Goal: Information Seeking & Learning: Learn about a topic

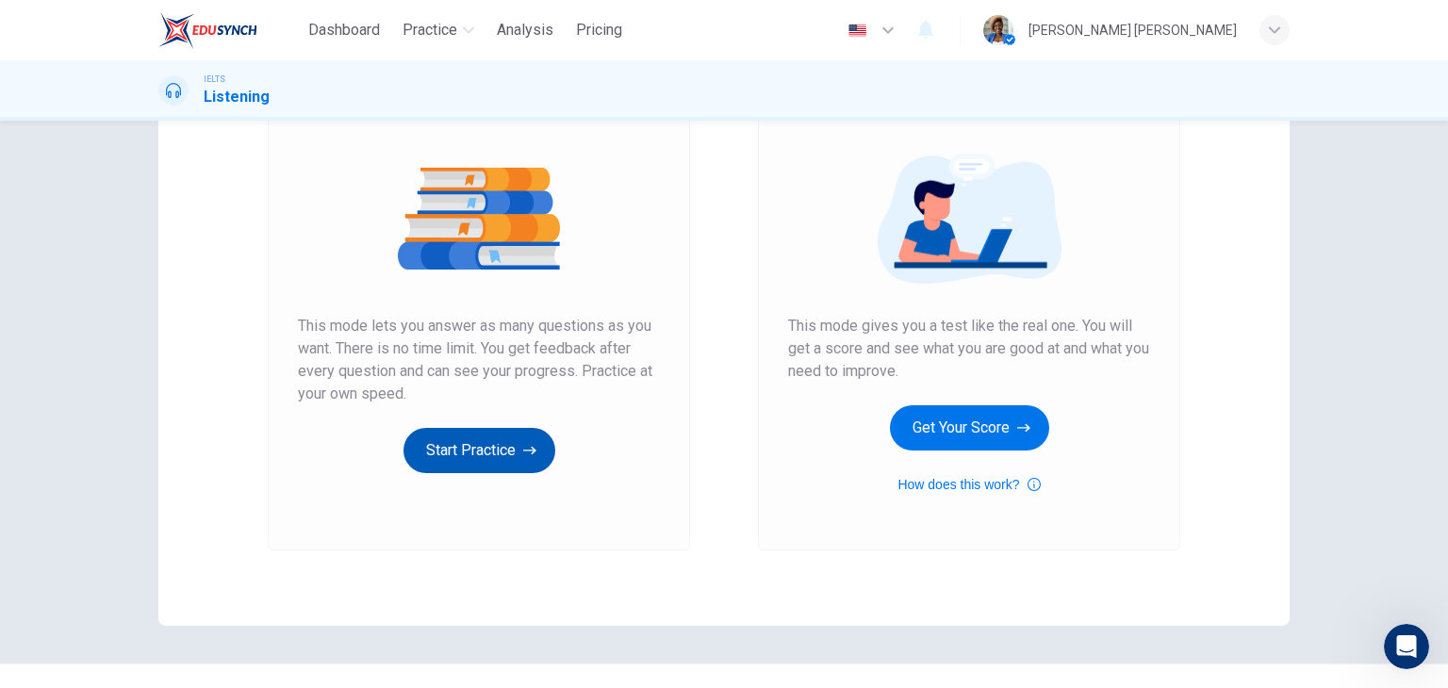
scroll to position [188, 0]
click at [482, 446] on button "Start Practice" at bounding box center [479, 449] width 152 height 45
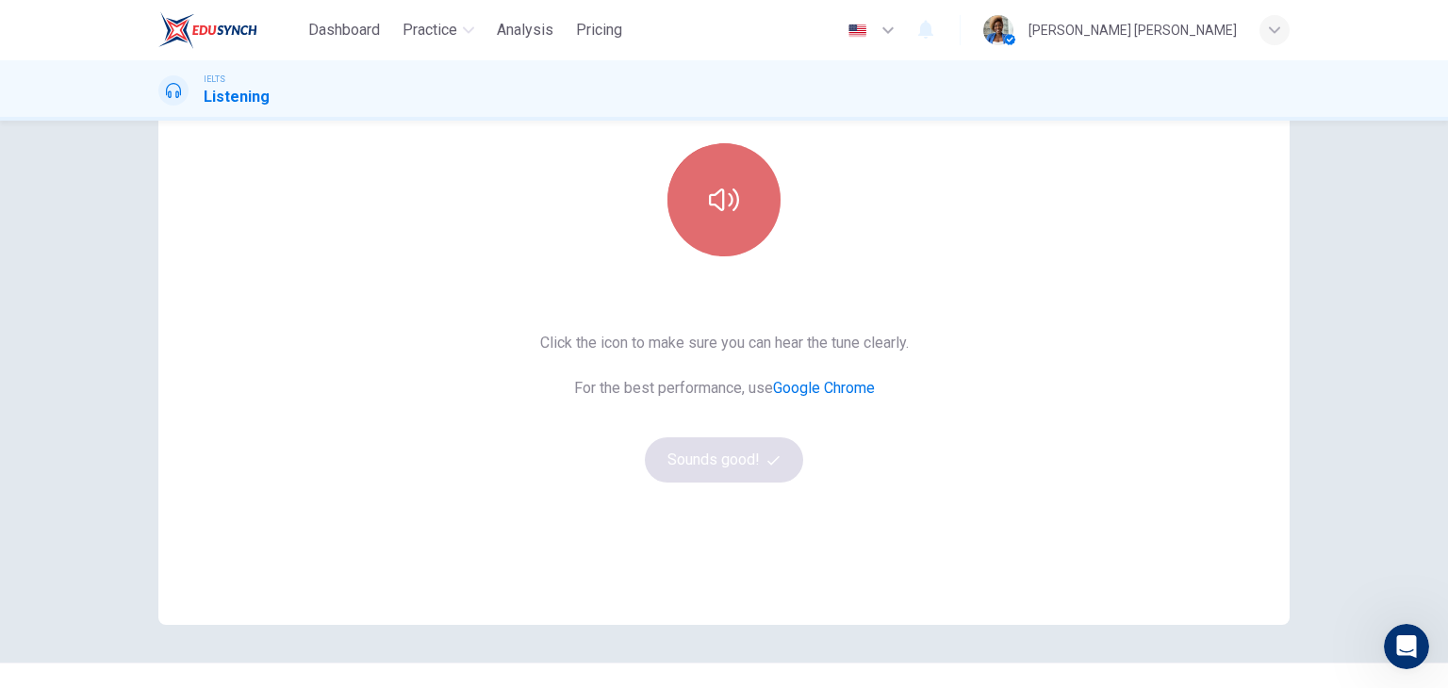
click at [712, 199] on icon "button" at bounding box center [724, 200] width 30 height 30
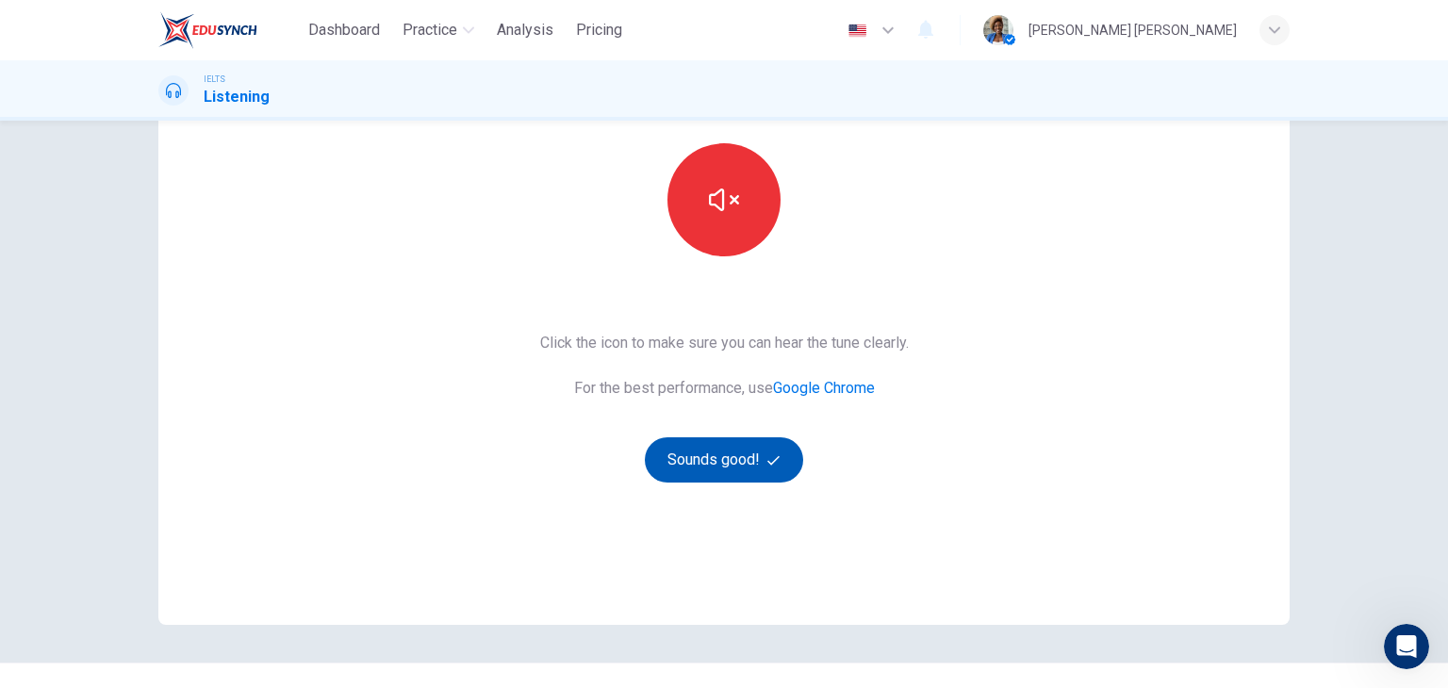
click at [746, 459] on button "Sounds good!" at bounding box center [724, 459] width 158 height 45
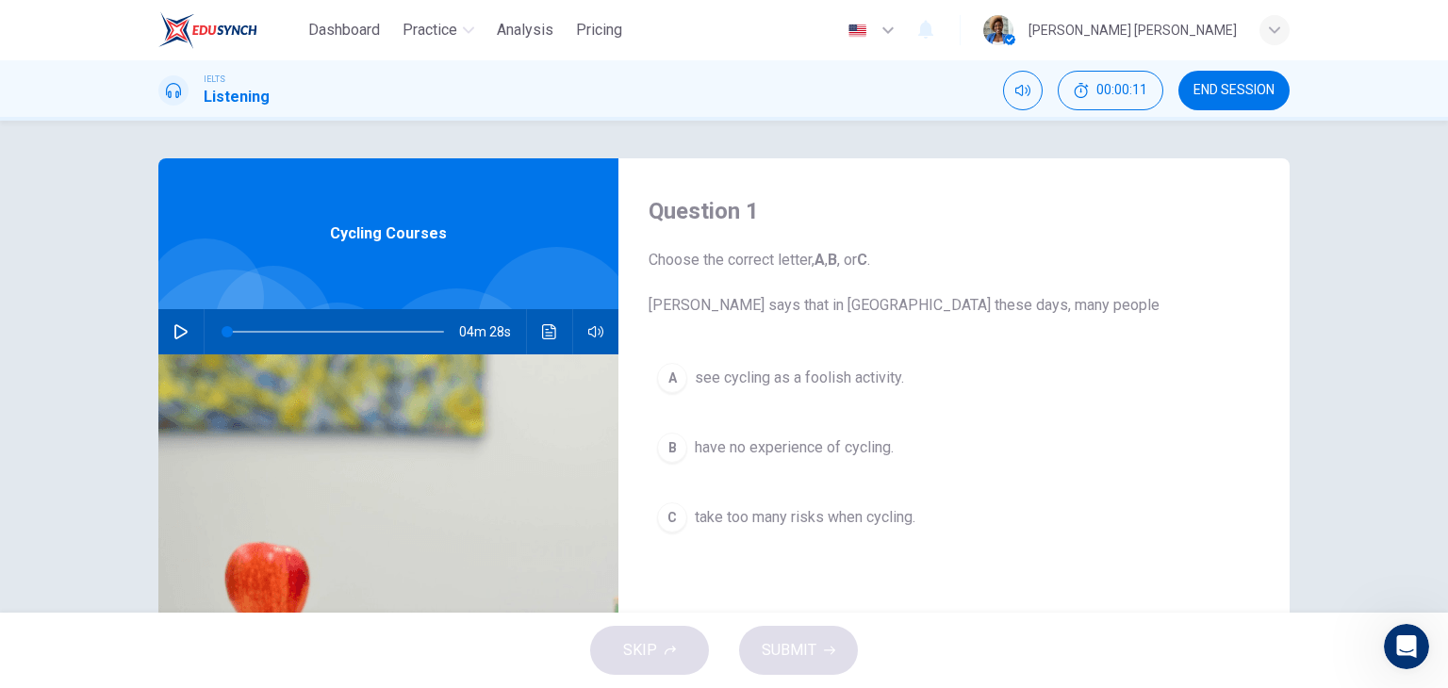
scroll to position [94, 0]
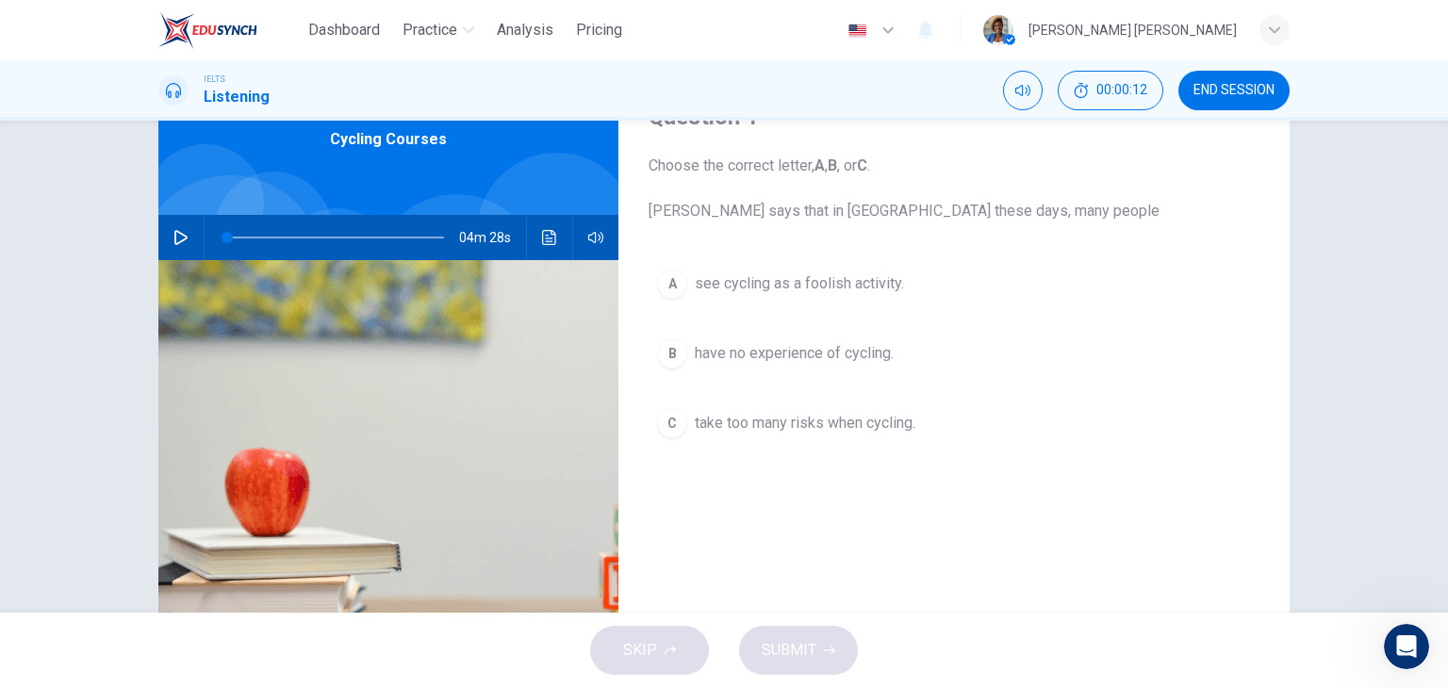
click at [177, 238] on icon "button" at bounding box center [180, 237] width 15 height 15
type input "0"
click at [733, 352] on span "have no experience of cycling." at bounding box center [794, 353] width 199 height 23
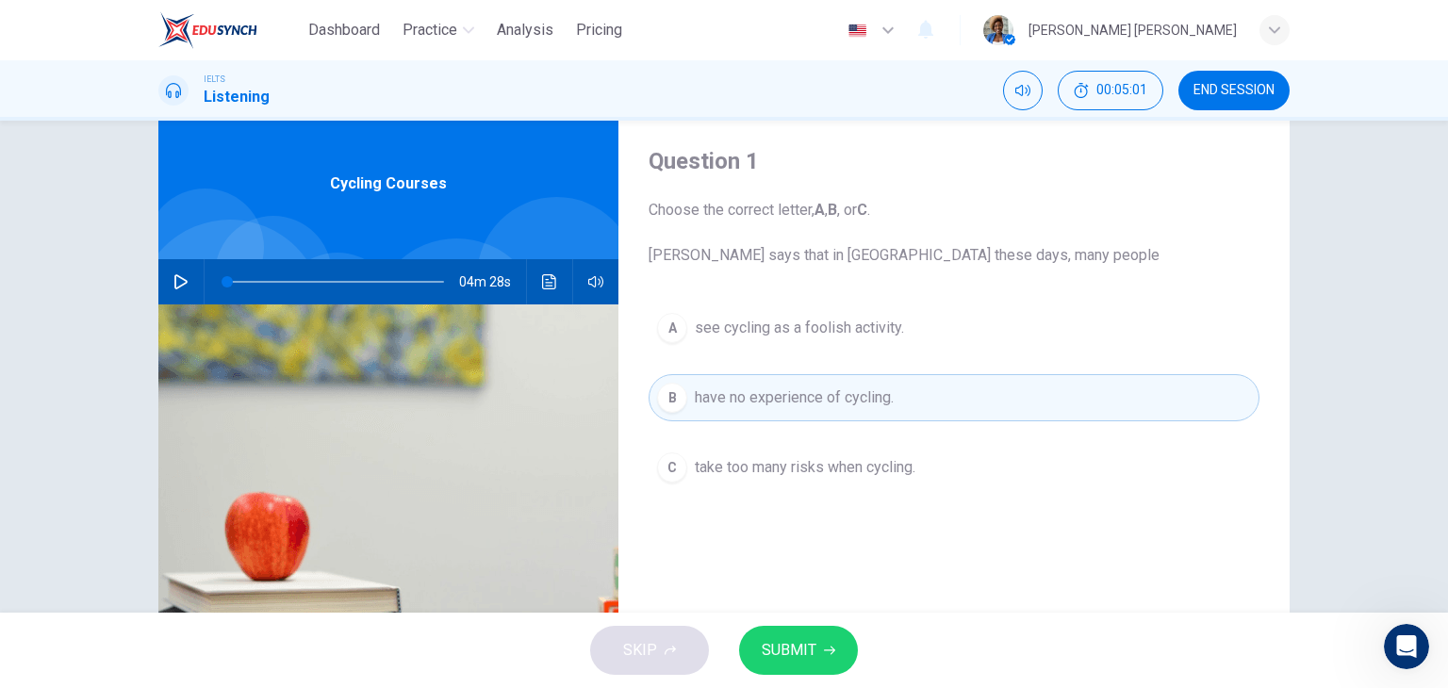
scroll to position [238, 0]
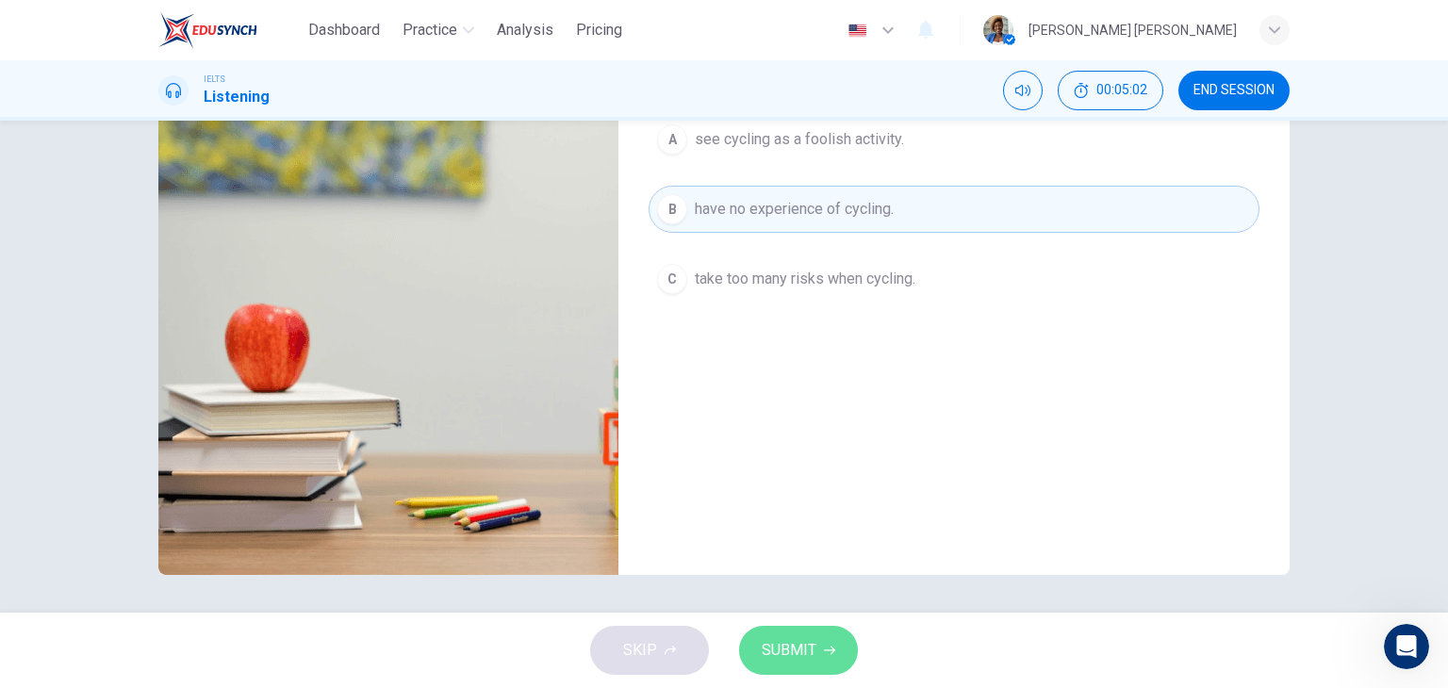
click at [801, 641] on span "SUBMIT" at bounding box center [788, 650] width 55 height 26
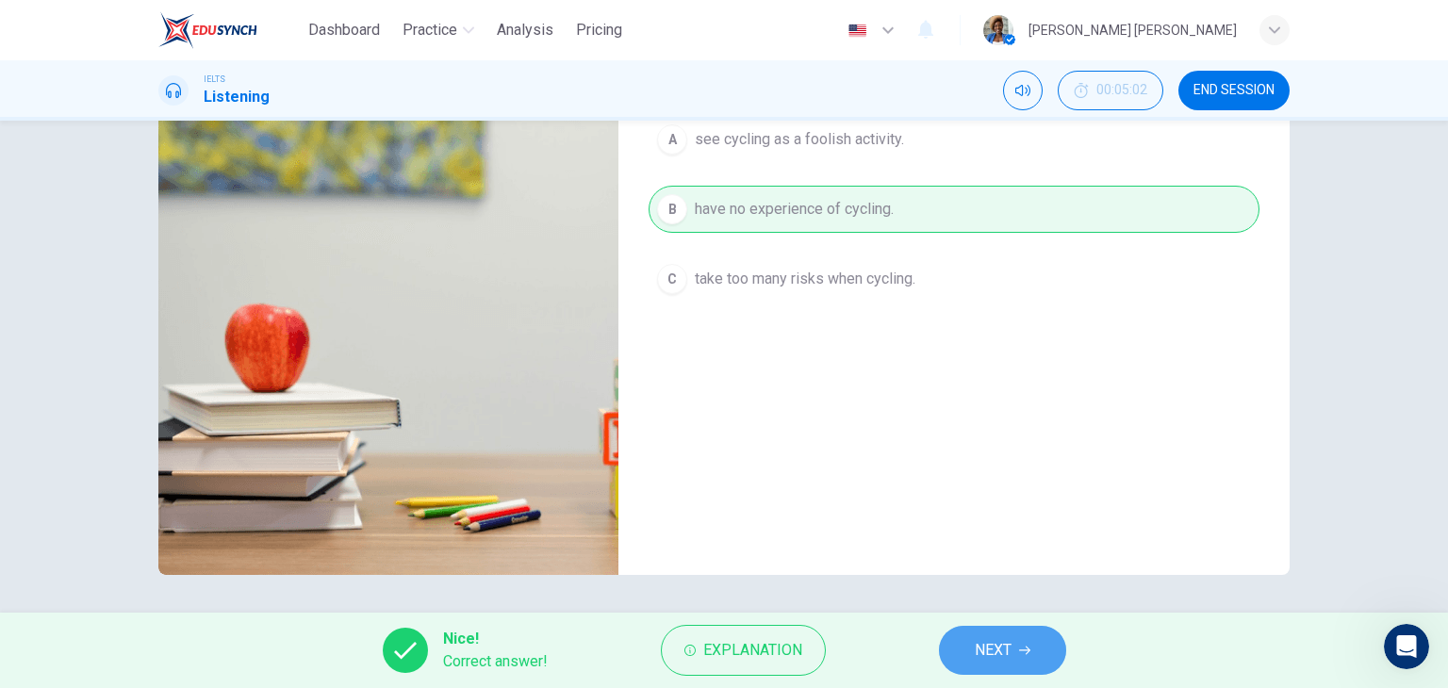
click at [984, 644] on span "NEXT" at bounding box center [992, 650] width 37 height 26
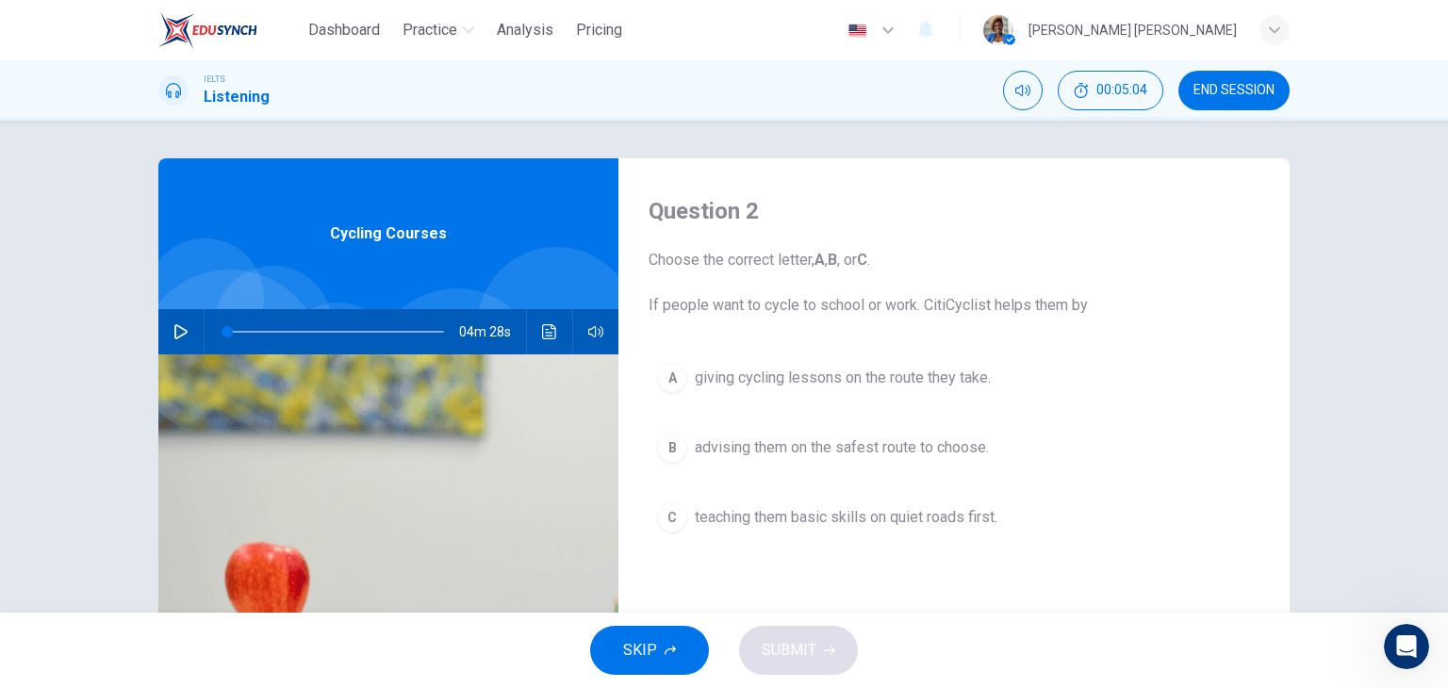
scroll to position [94, 0]
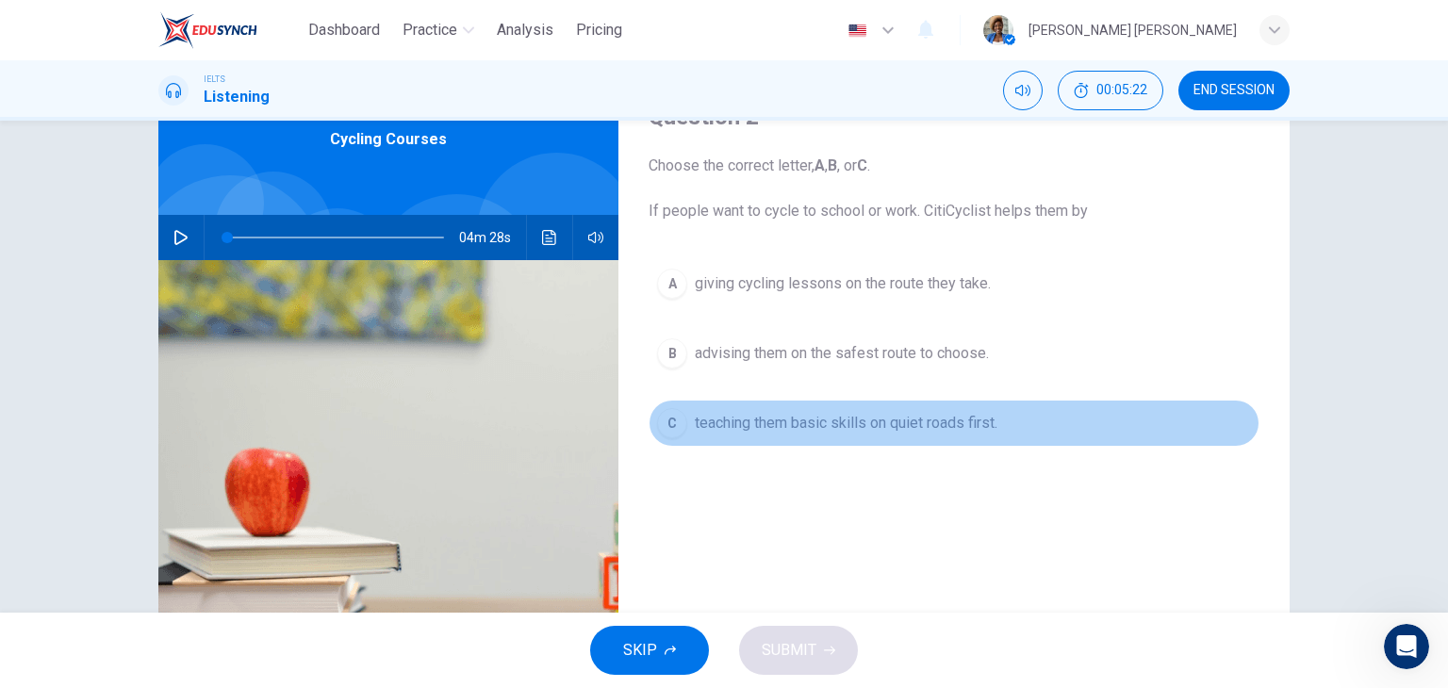
click at [772, 423] on span "teaching them basic skills on quiet roads first." at bounding box center [846, 423] width 303 height 23
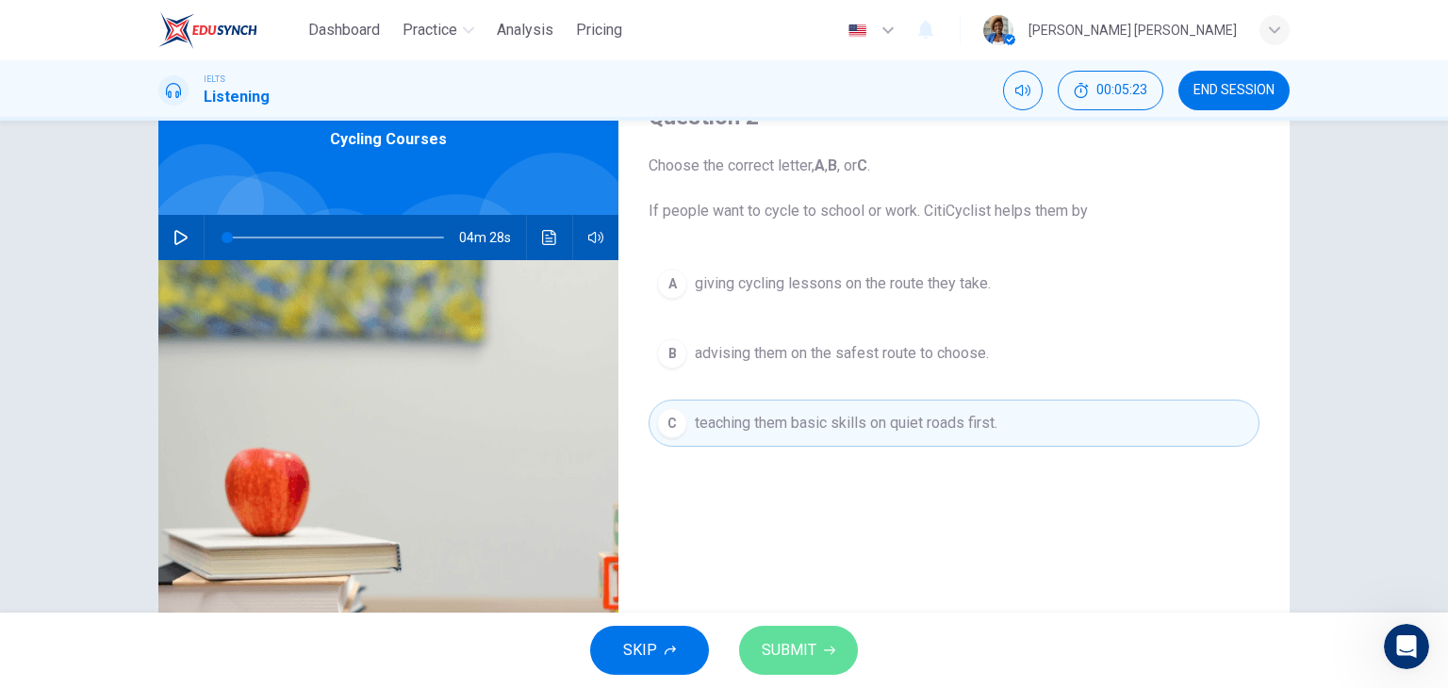
click at [796, 642] on span "SUBMIT" at bounding box center [788, 650] width 55 height 26
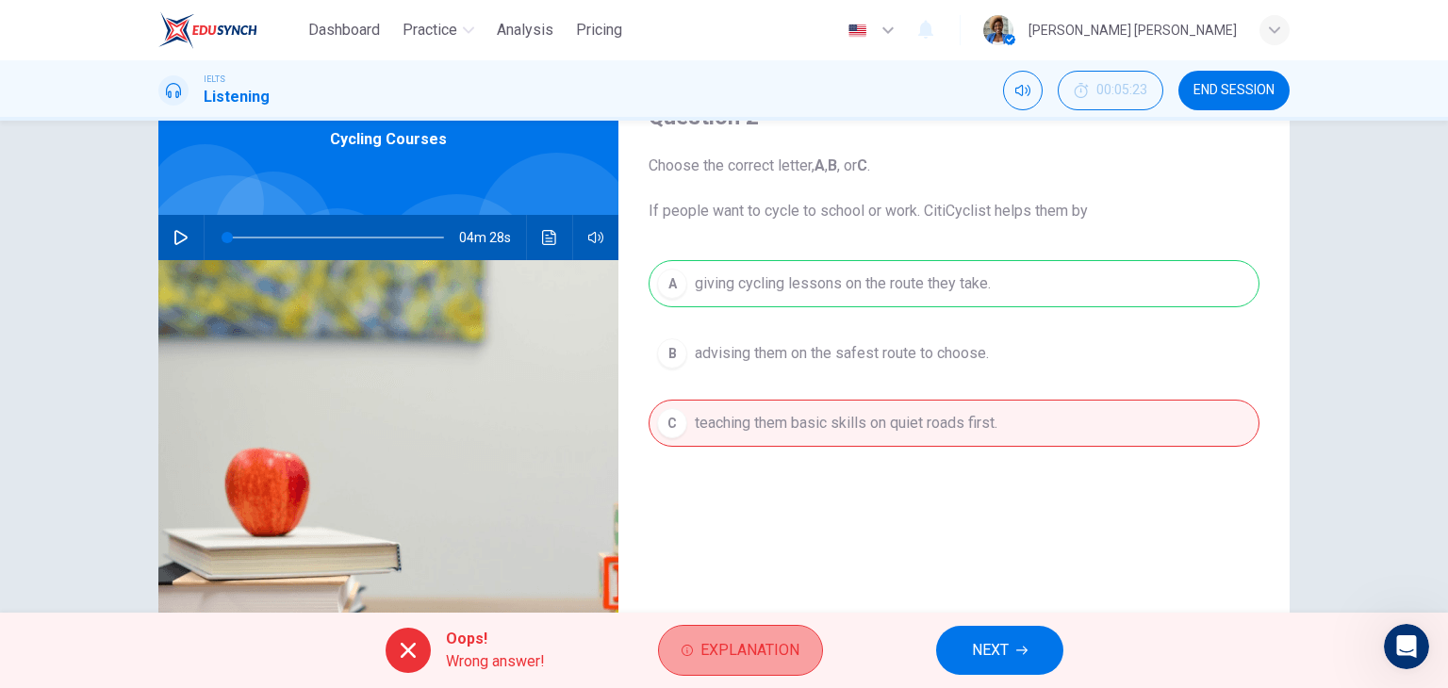
click at [756, 646] on span "Explanation" at bounding box center [749, 650] width 99 height 26
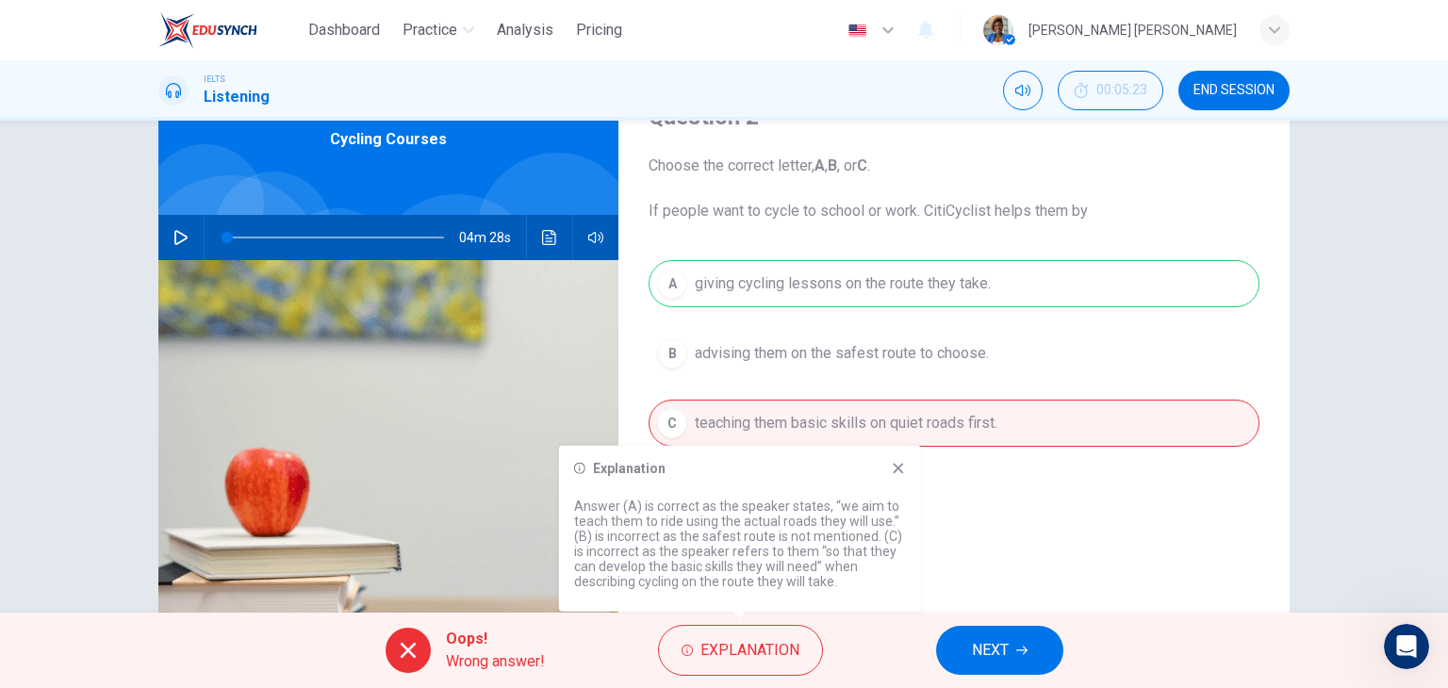
click at [898, 469] on icon at bounding box center [898, 468] width 15 height 15
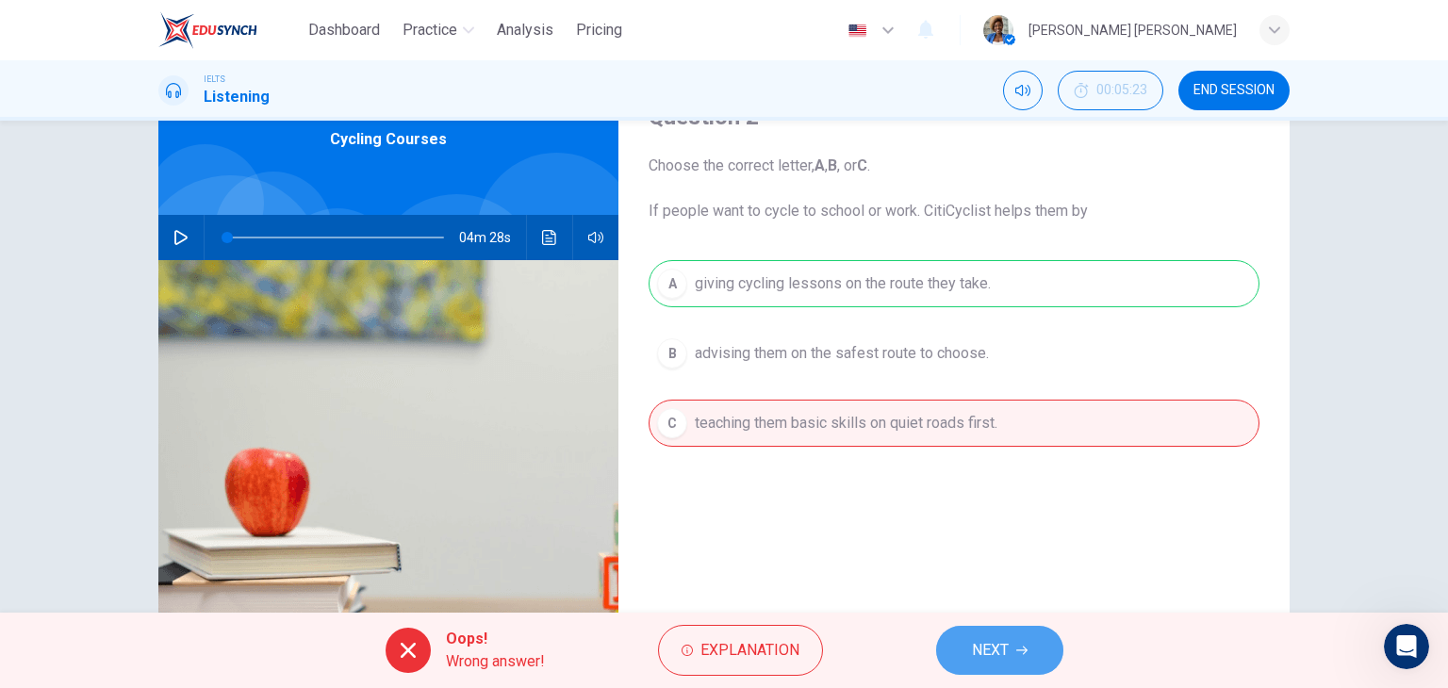
click at [989, 644] on span "NEXT" at bounding box center [990, 650] width 37 height 26
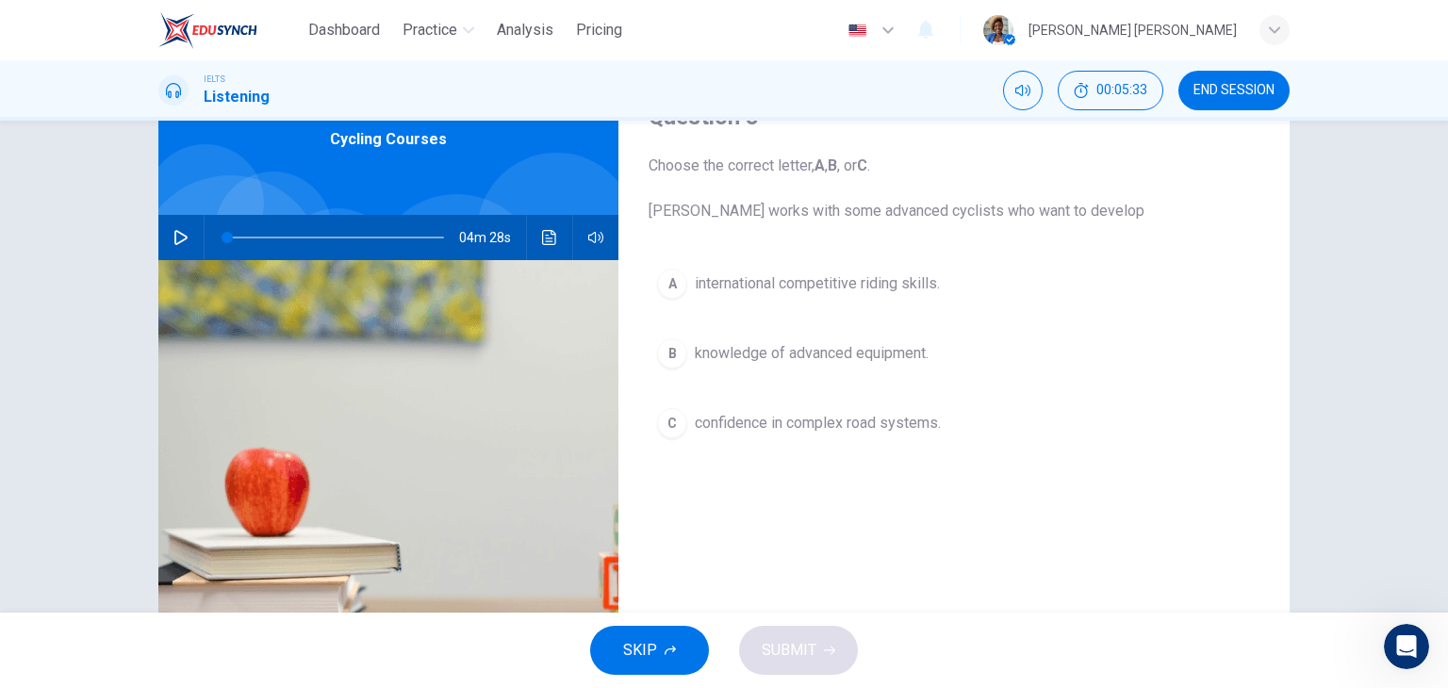
click at [843, 435] on button "C confidence in complex road systems." at bounding box center [953, 423] width 611 height 47
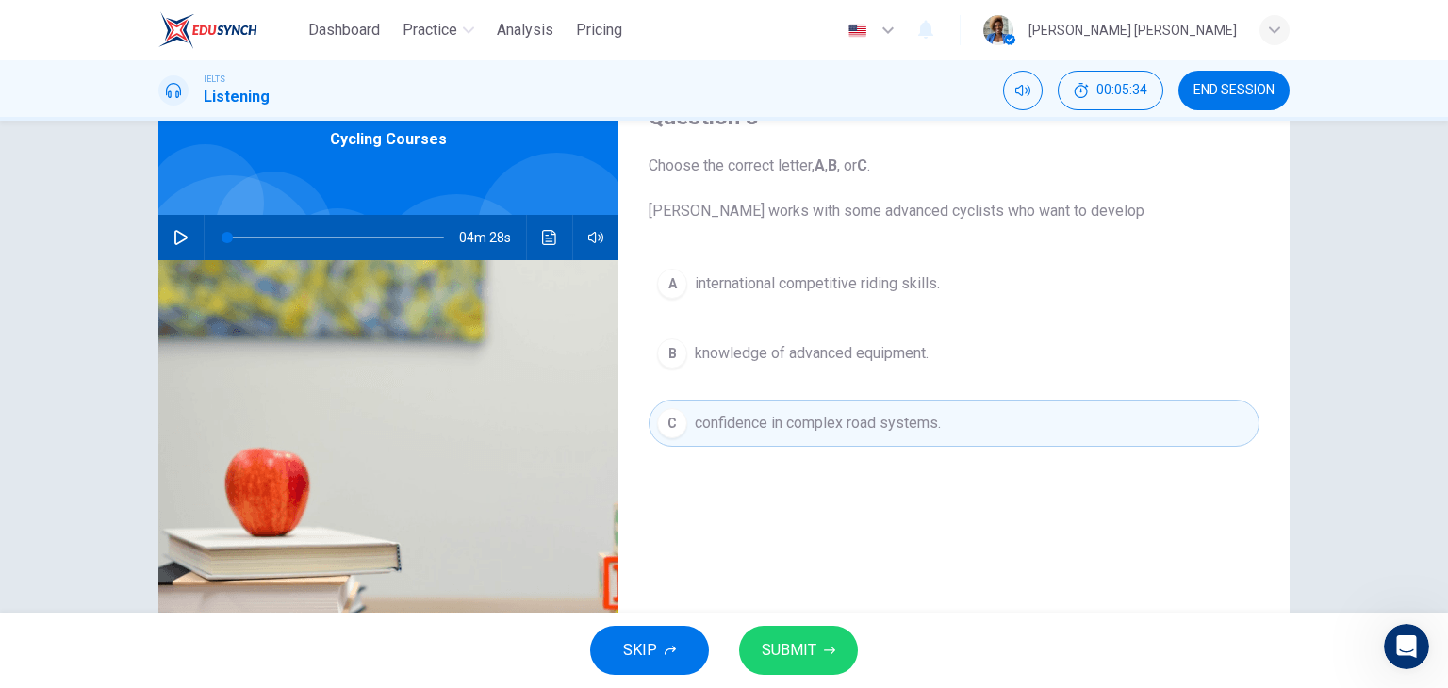
click at [797, 642] on span "SUBMIT" at bounding box center [788, 650] width 55 height 26
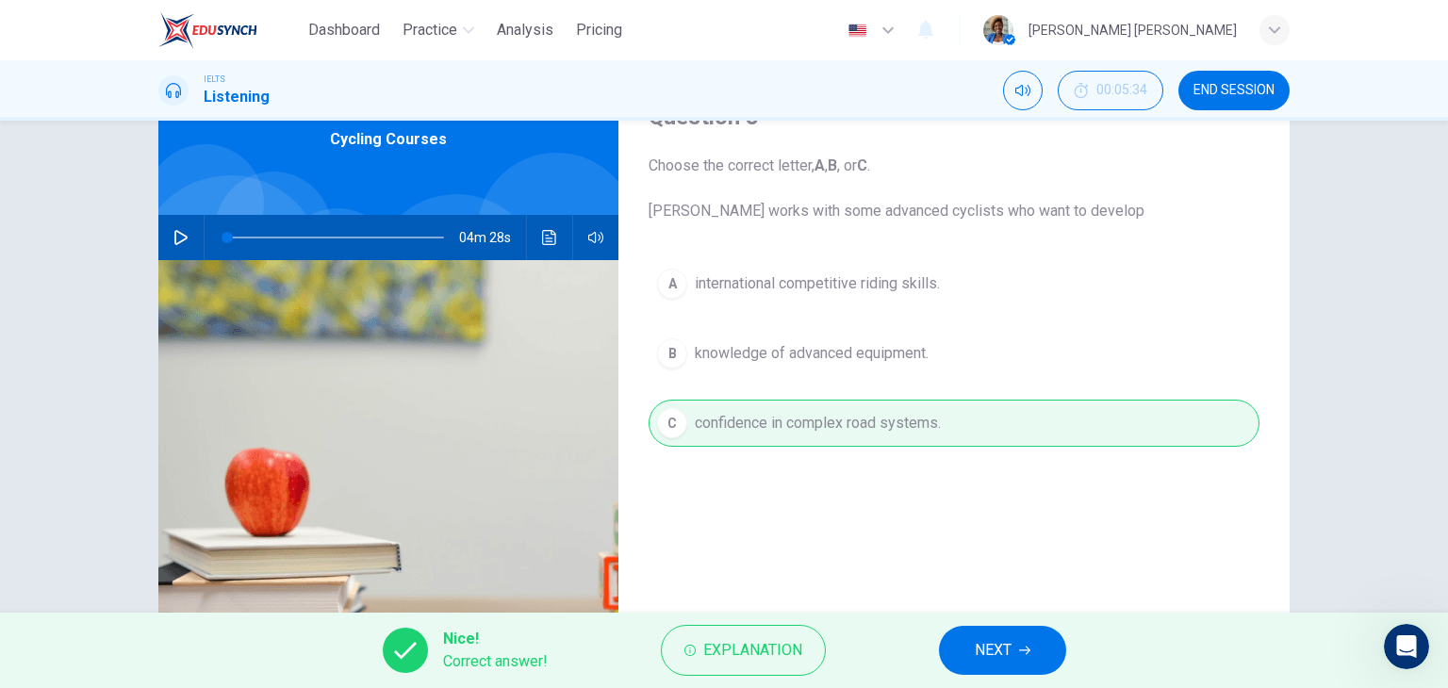
scroll to position [912, 0]
click at [1010, 649] on span "NEXT" at bounding box center [992, 650] width 37 height 26
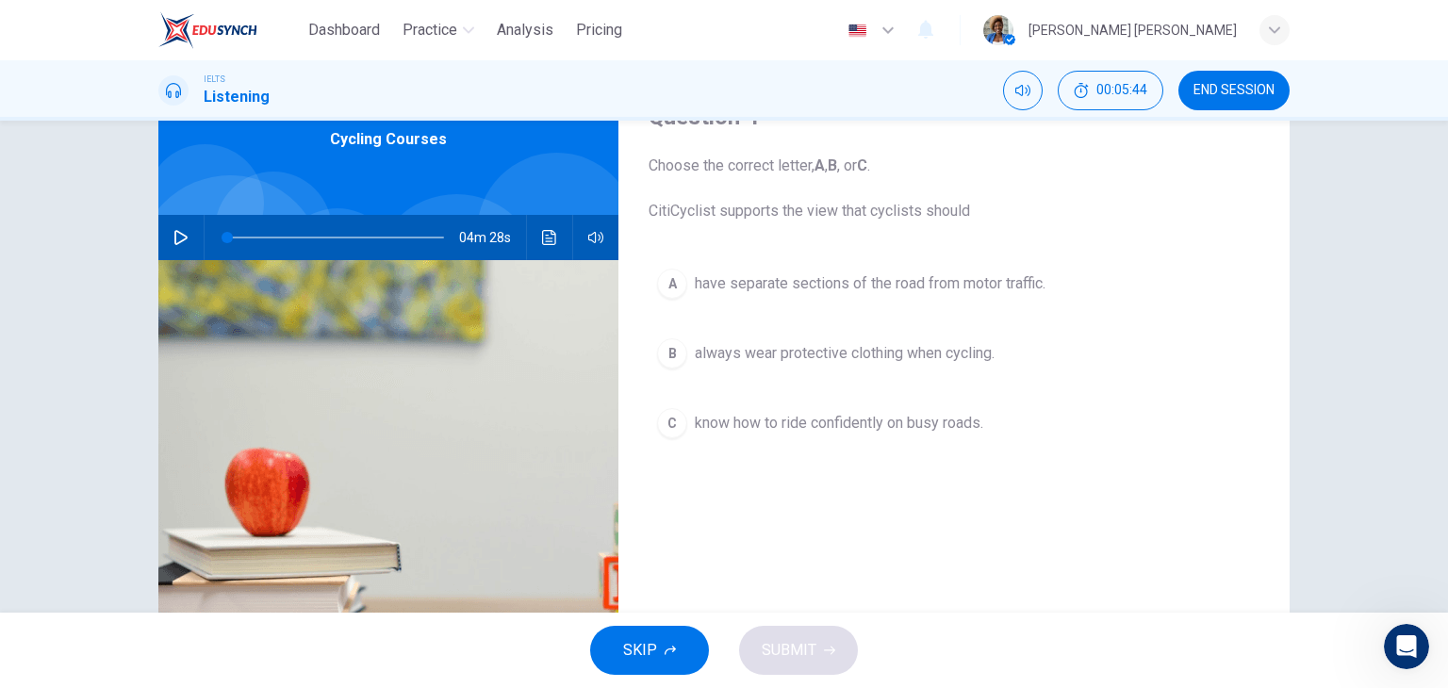
scroll to position [863, 0]
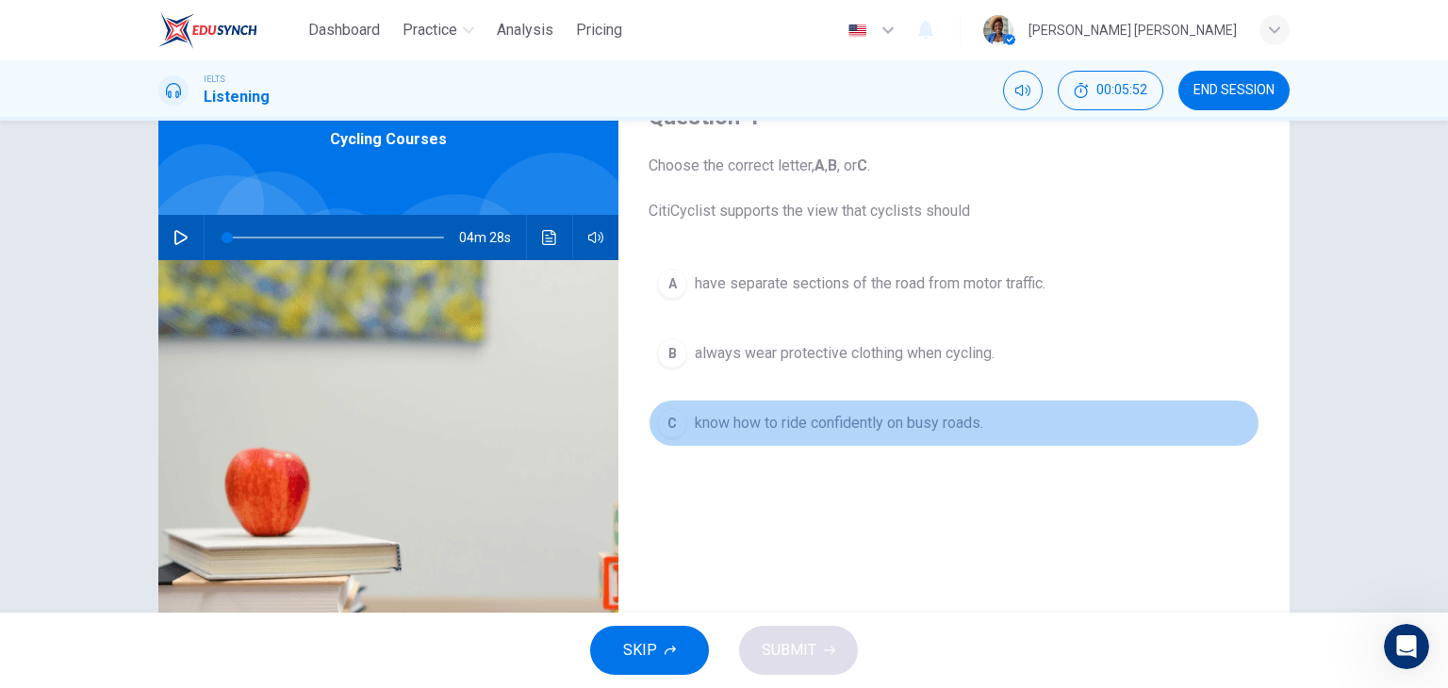
click at [802, 426] on span "know how to ride confidently on busy roads." at bounding box center [839, 423] width 288 height 23
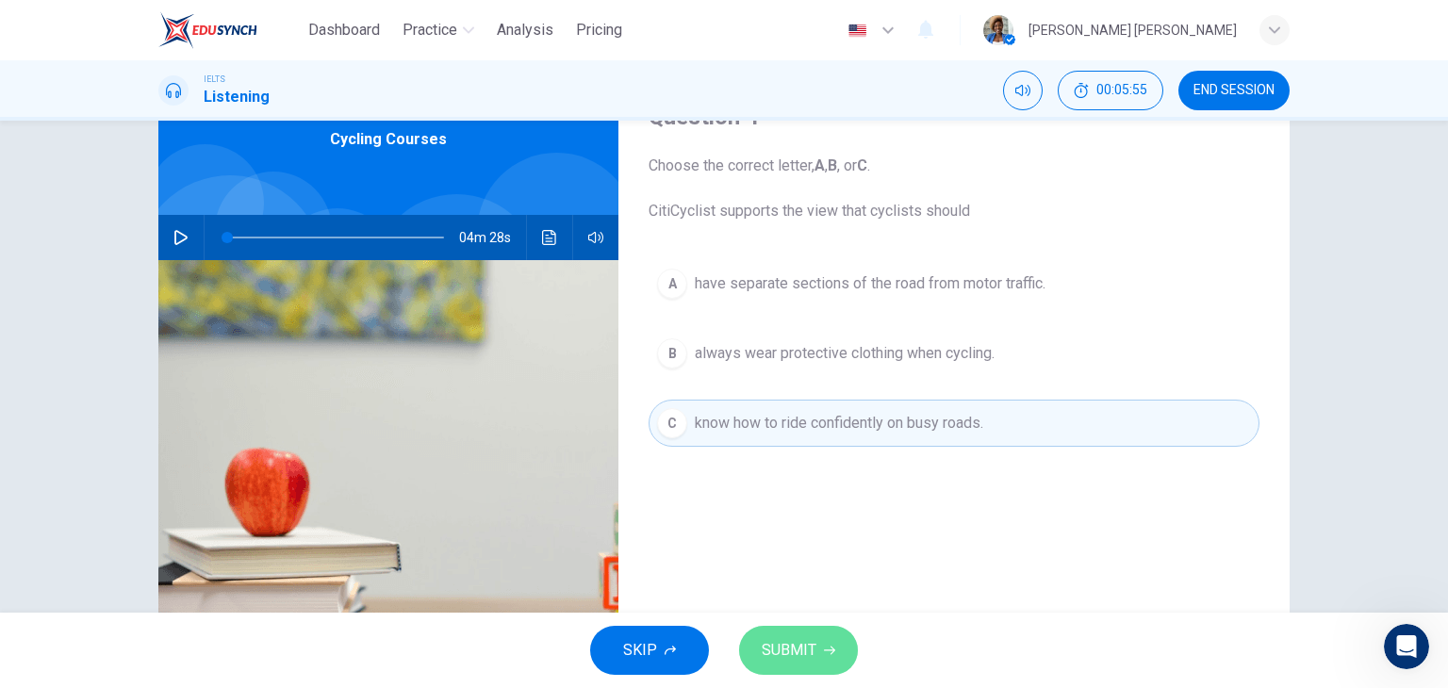
click at [810, 649] on span "SUBMIT" at bounding box center [788, 650] width 55 height 26
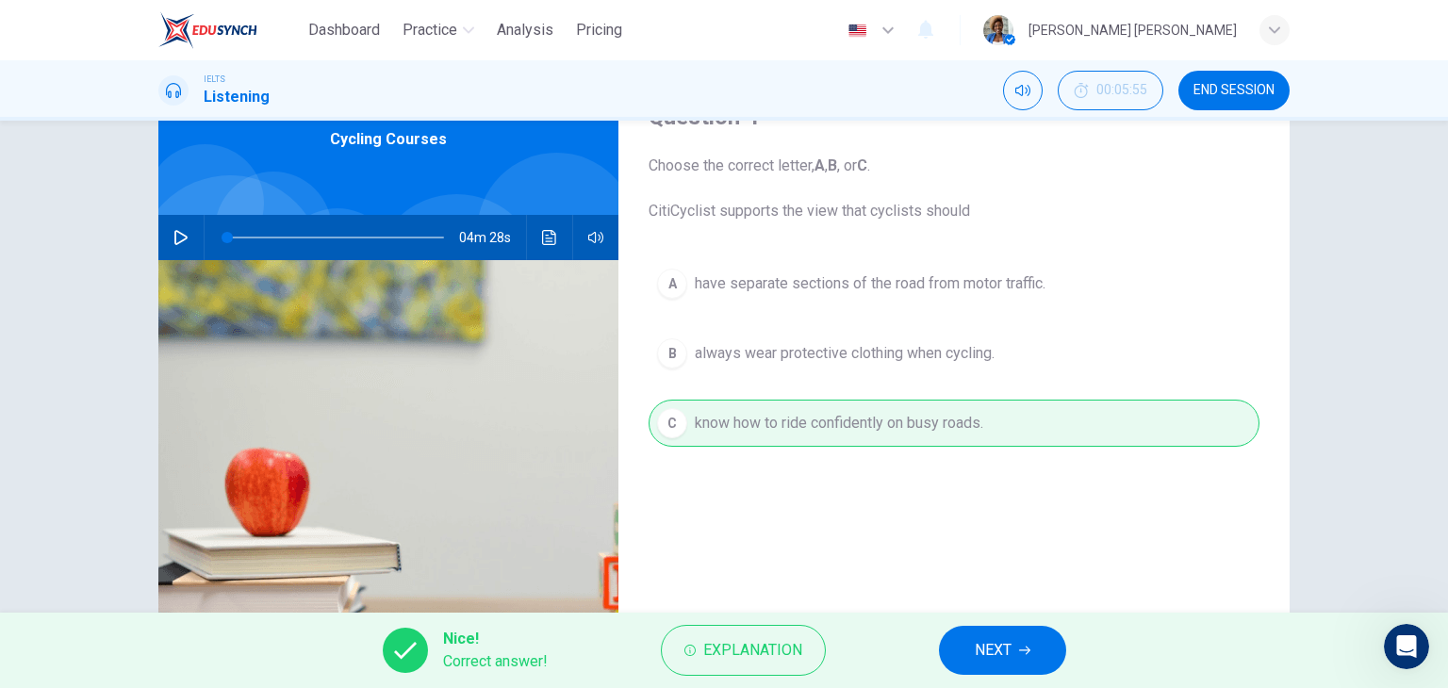
click at [1011, 646] on span "NEXT" at bounding box center [992, 650] width 37 height 26
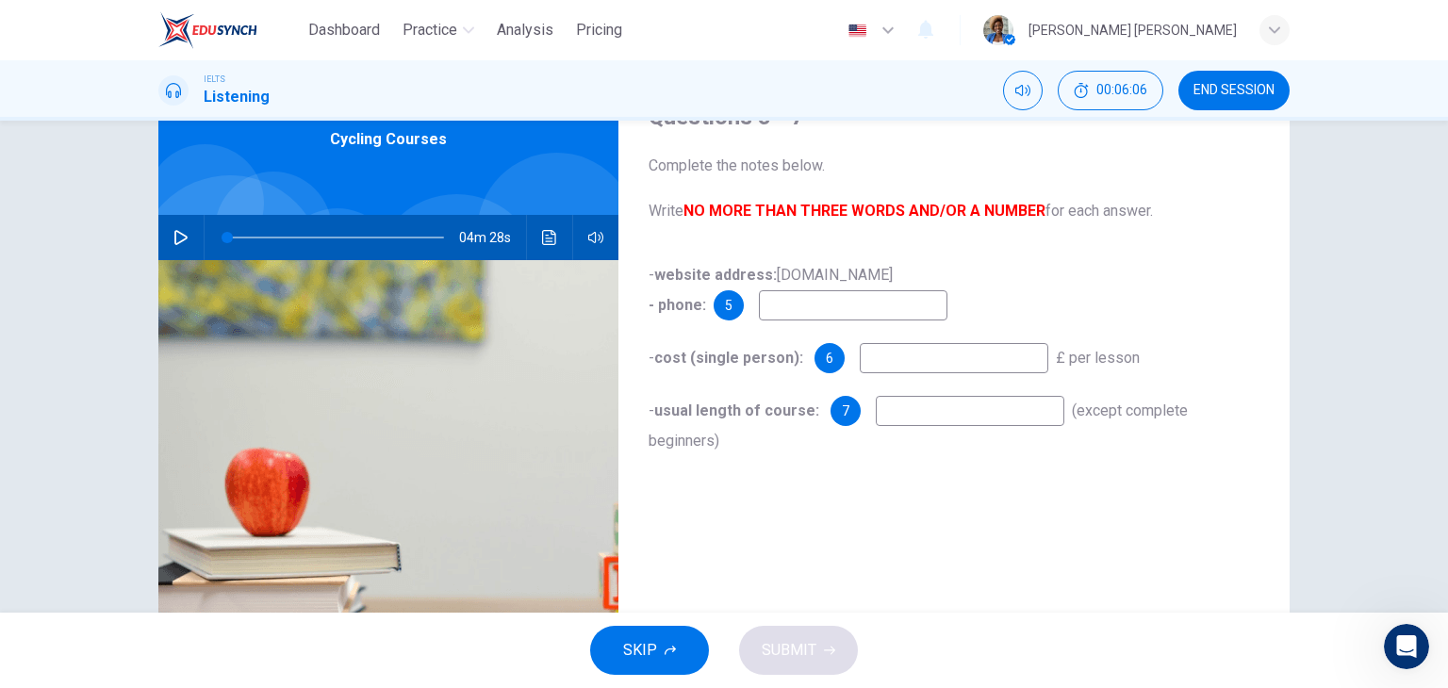
click at [942, 367] on input at bounding box center [953, 358] width 188 height 30
type input "6"
click at [905, 417] on input at bounding box center [969, 411] width 188 height 30
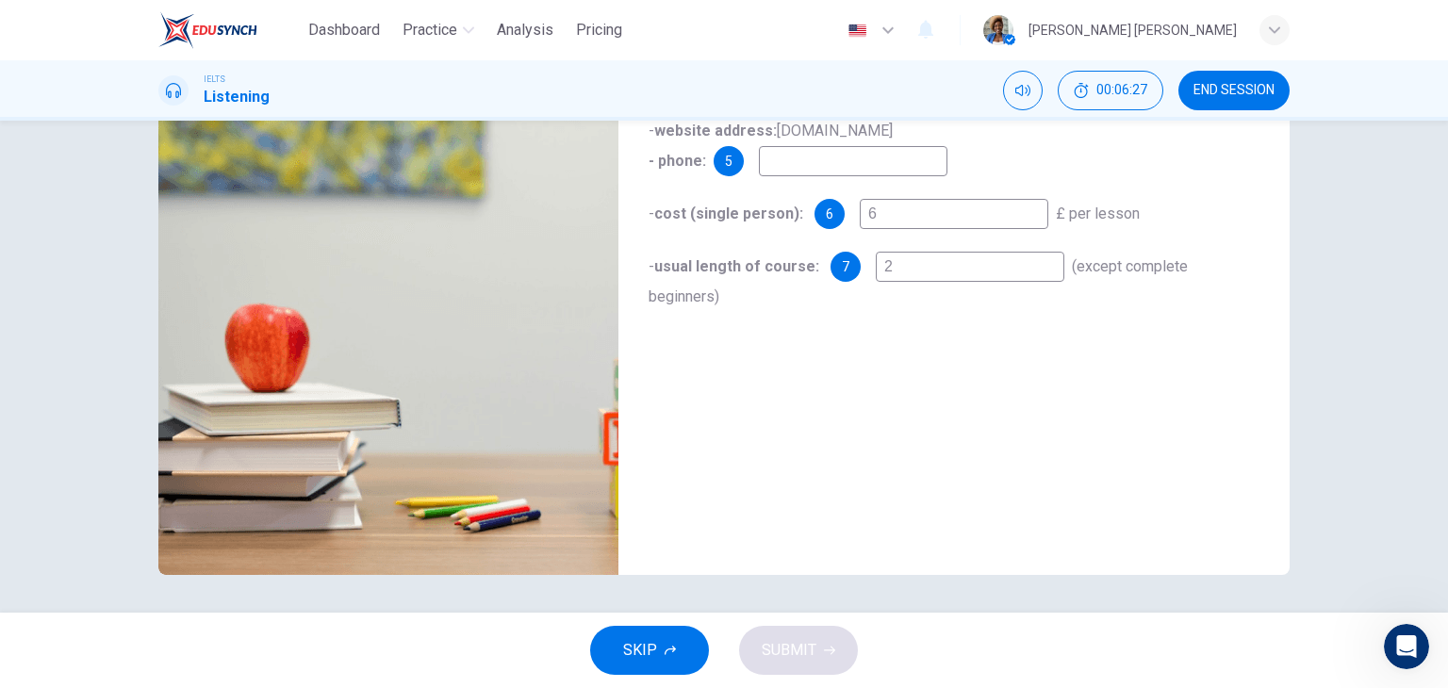
scroll to position [0, 0]
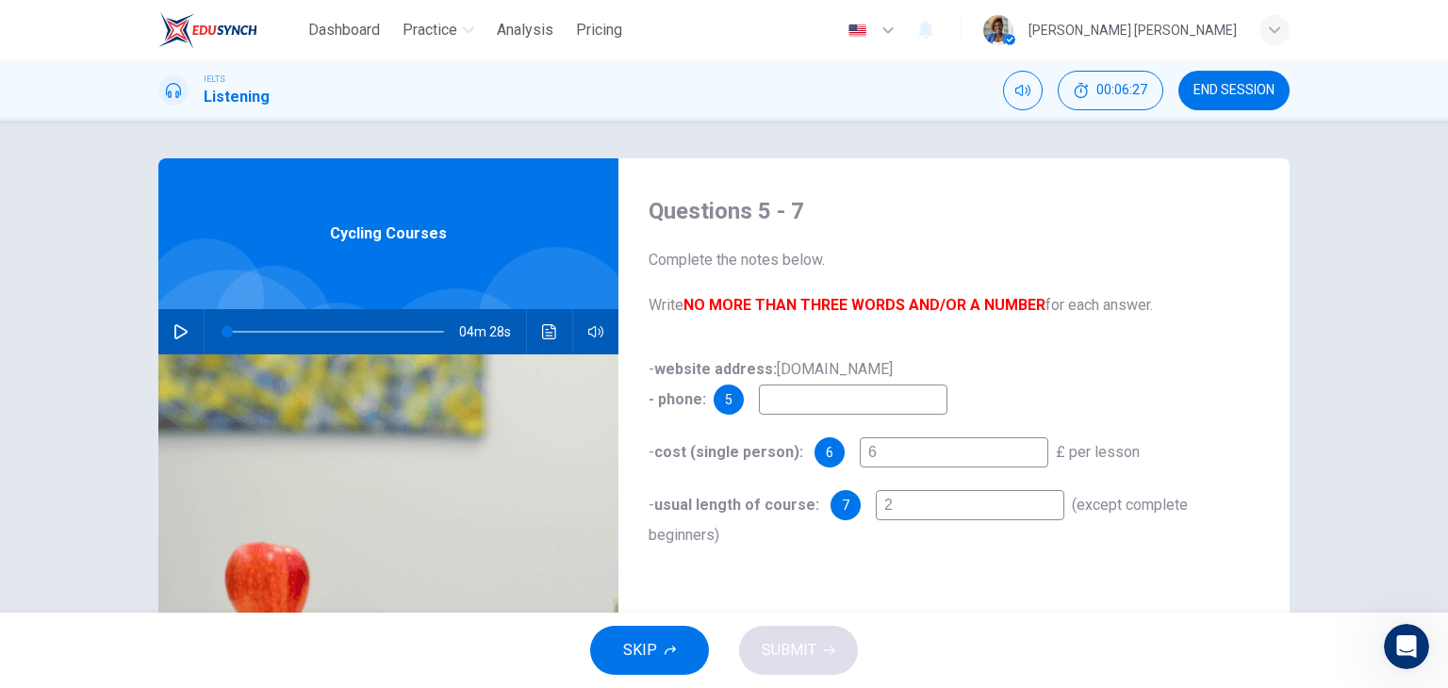
type input "2"
click at [764, 404] on input at bounding box center [853, 400] width 188 height 30
type input "2"
click at [796, 642] on span "SUBMIT" at bounding box center [788, 650] width 55 height 26
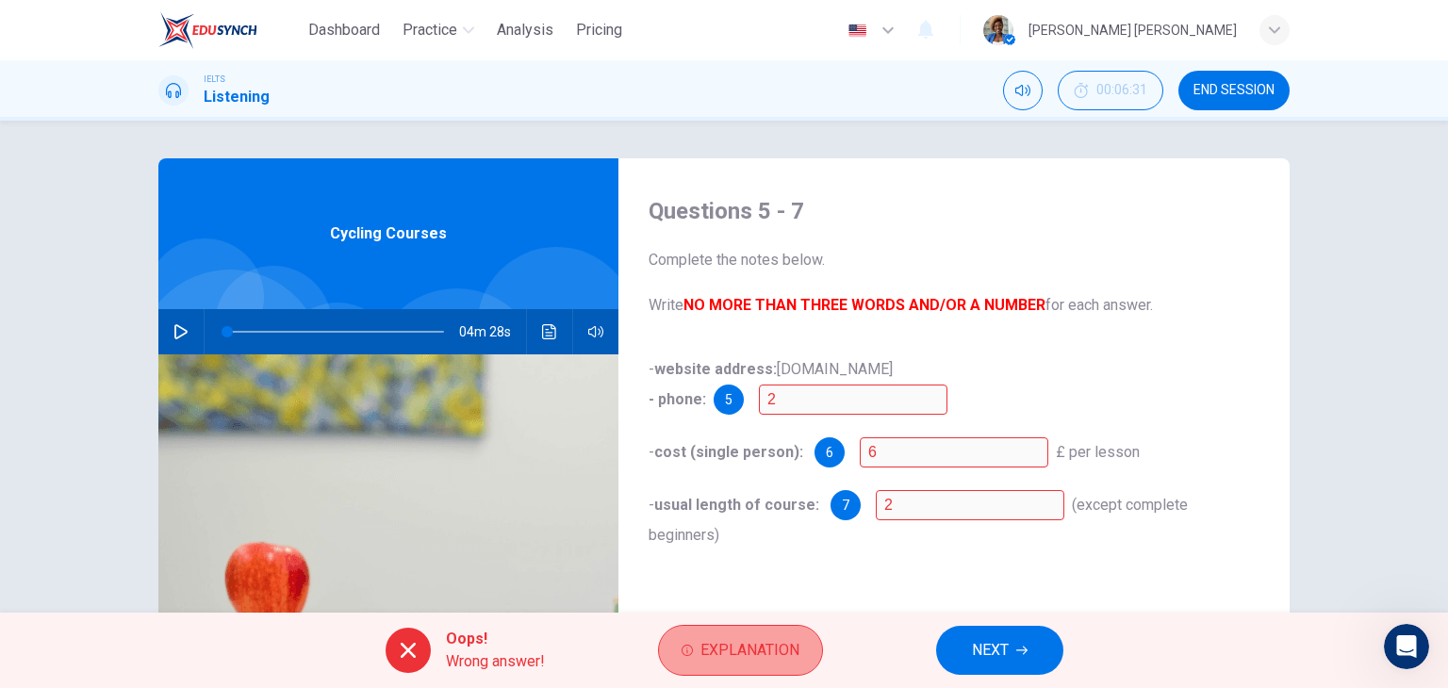
click at [743, 644] on span "Explanation" at bounding box center [749, 650] width 99 height 26
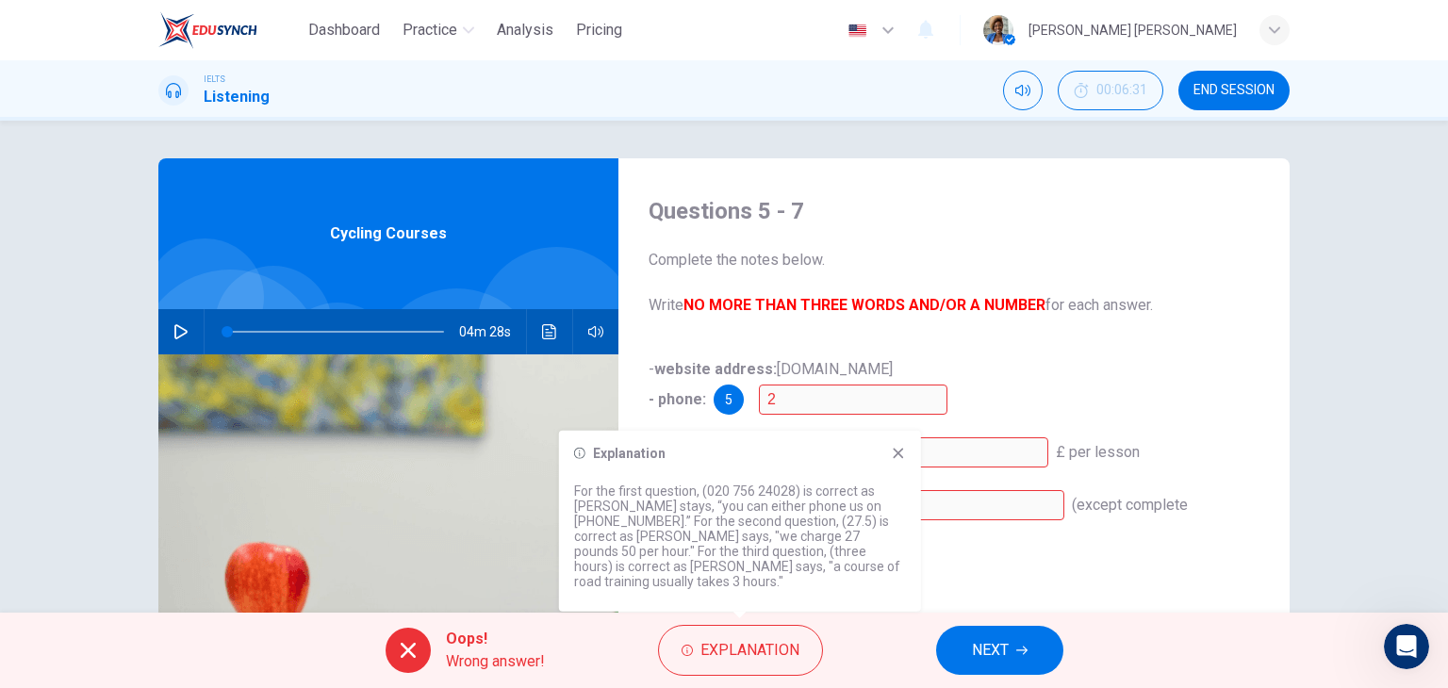
click at [986, 649] on span "NEXT" at bounding box center [990, 650] width 37 height 26
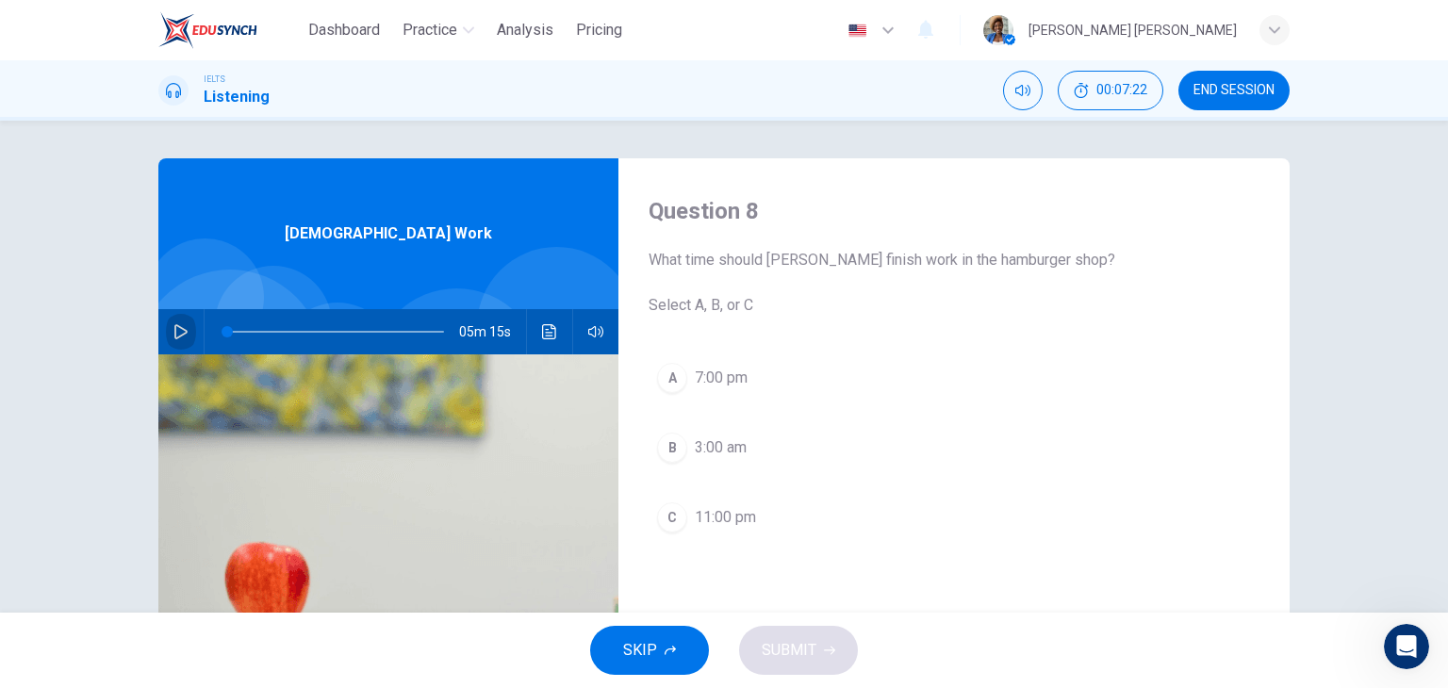
click at [166, 340] on button "button" at bounding box center [181, 331] width 30 height 45
type input "0"
click at [711, 378] on span "7:00 pm" at bounding box center [721, 378] width 53 height 23
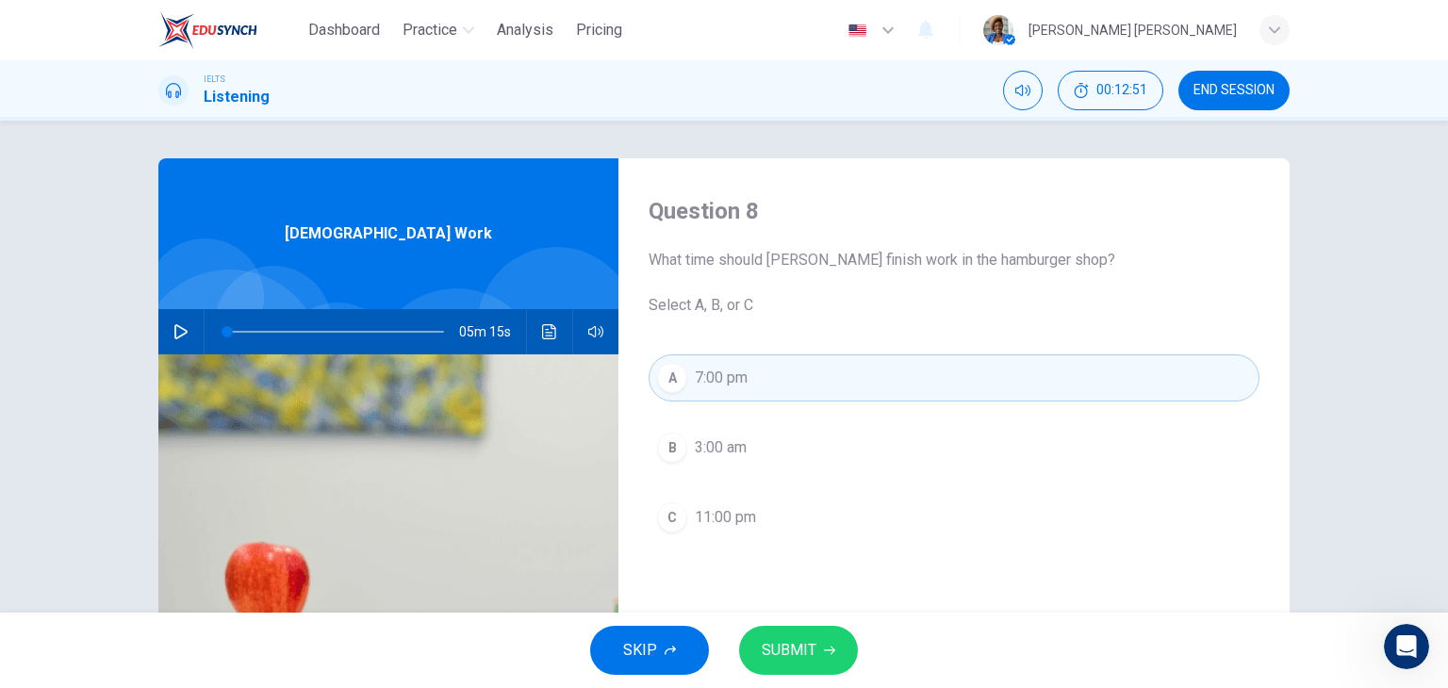
click at [791, 645] on span "SUBMIT" at bounding box center [788, 650] width 55 height 26
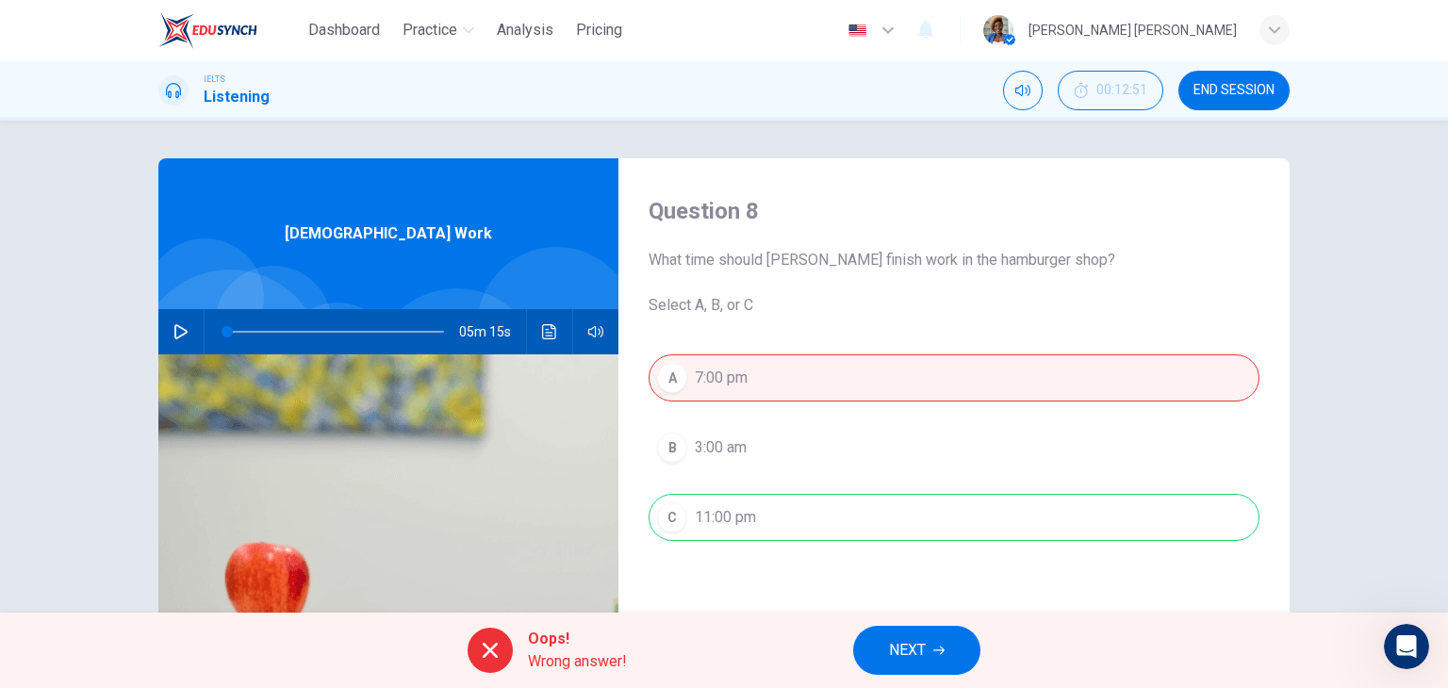
click at [916, 647] on span "NEXT" at bounding box center [907, 650] width 37 height 26
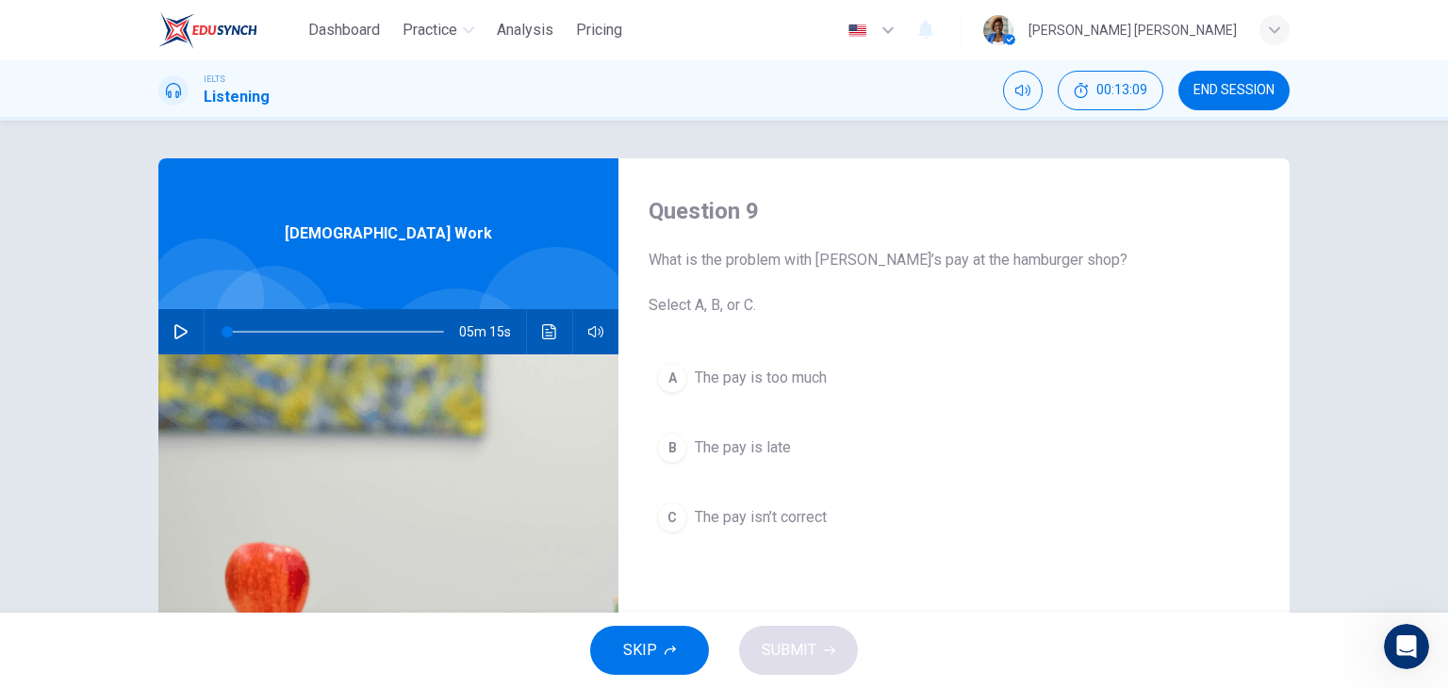
click at [804, 517] on span "The pay isn’t correct" at bounding box center [761, 517] width 132 height 23
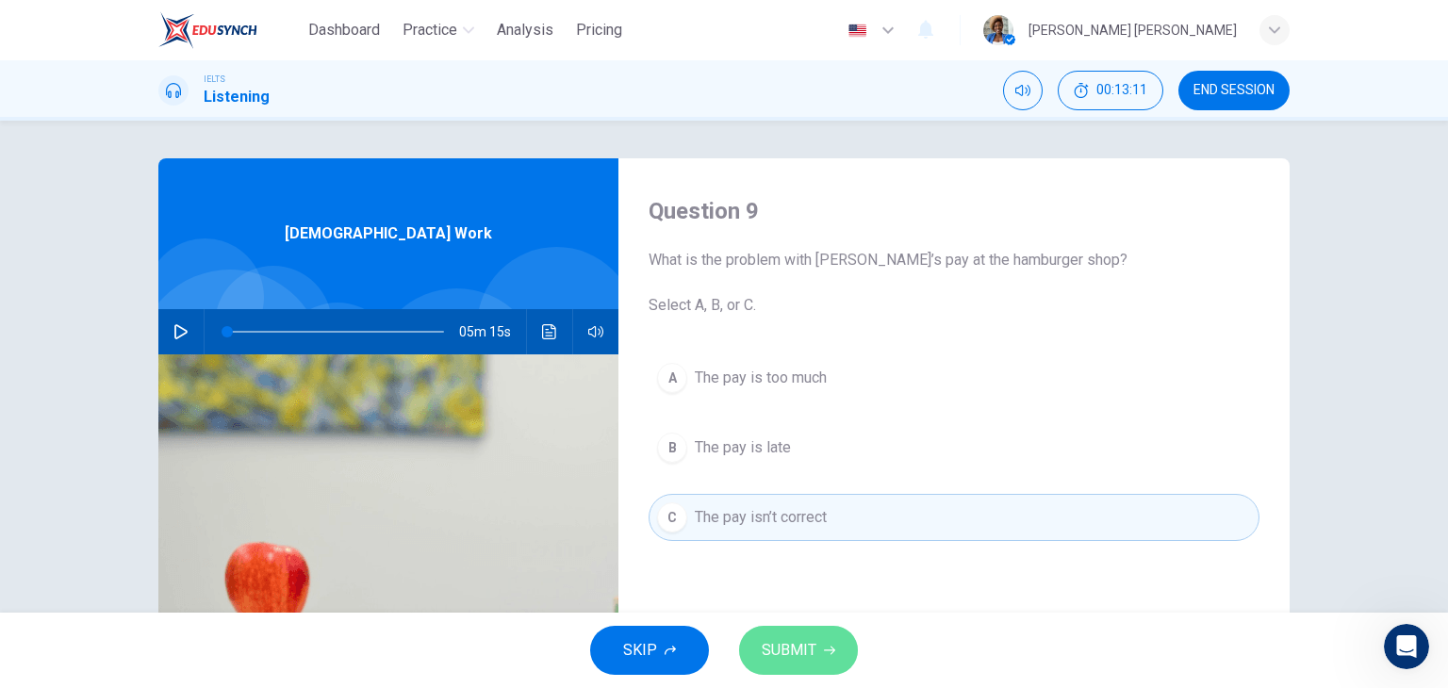
click at [804, 633] on button "SUBMIT" at bounding box center [798, 650] width 119 height 49
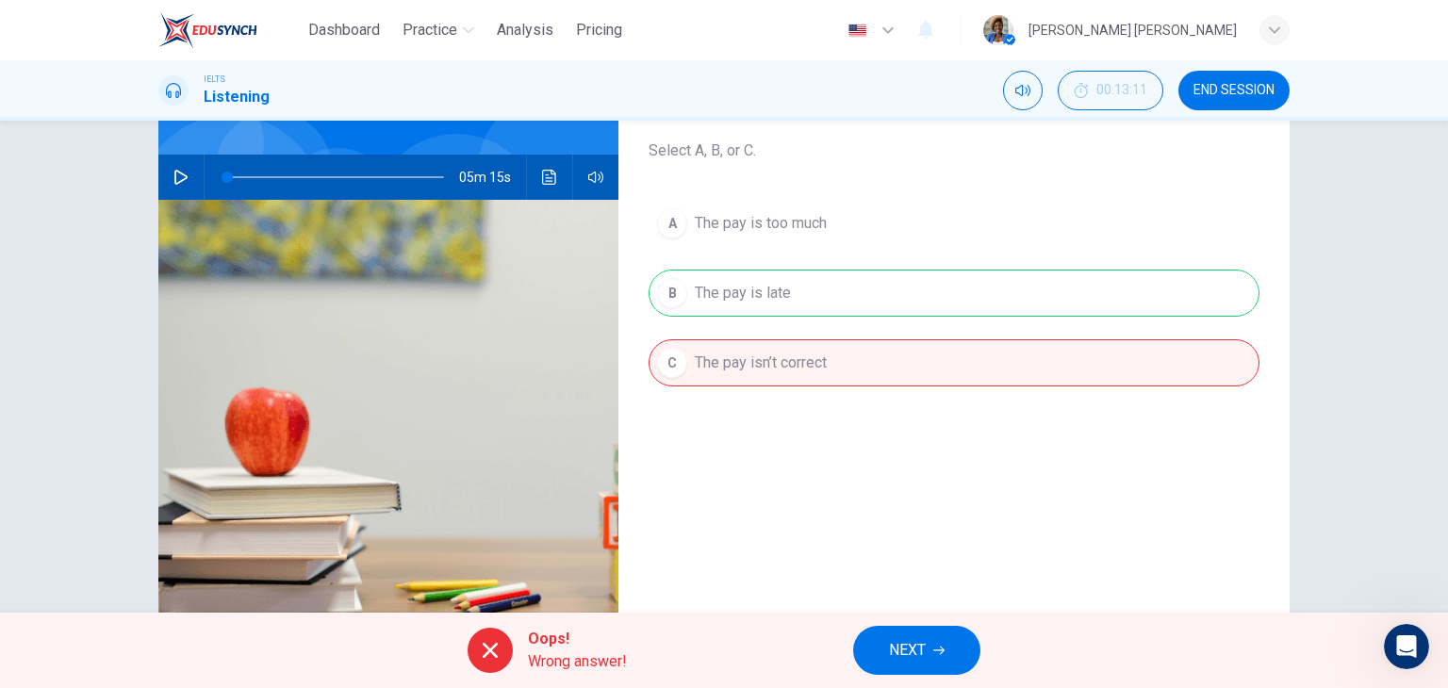
scroll to position [188, 0]
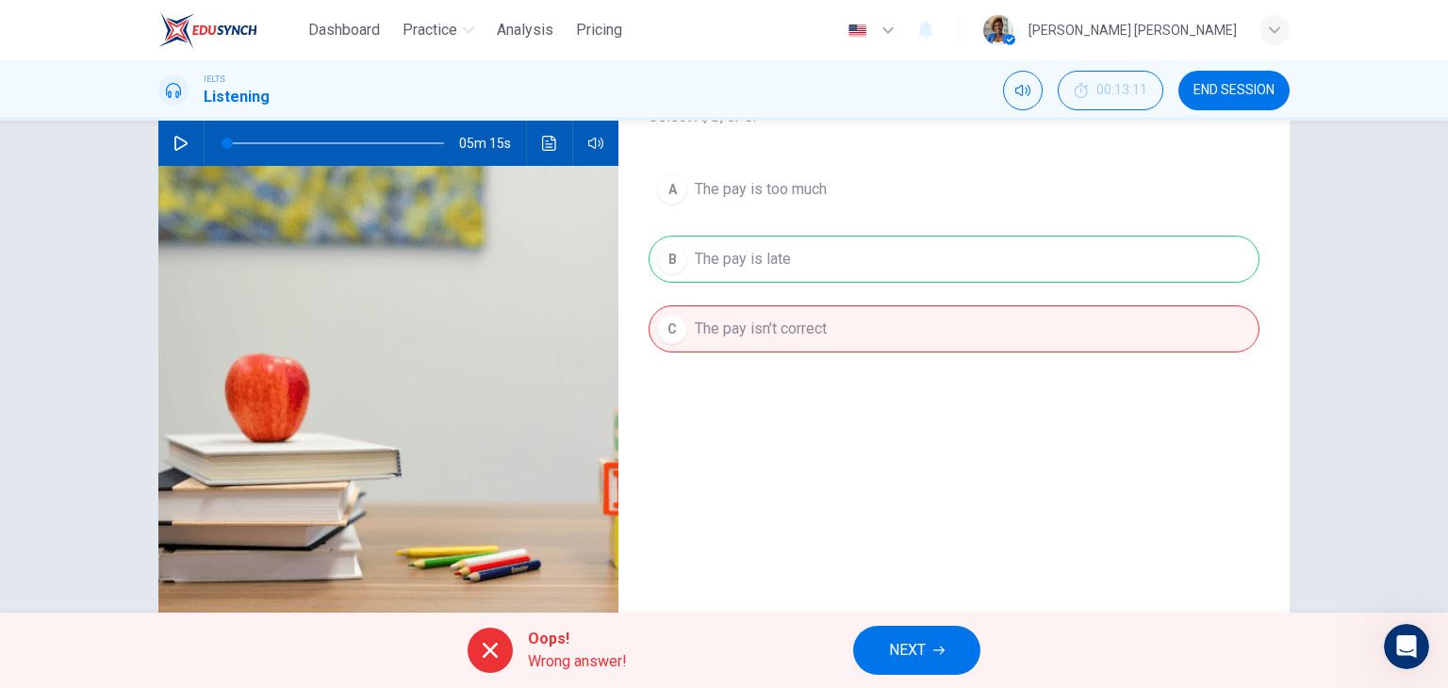
click at [901, 643] on span "NEXT" at bounding box center [907, 650] width 37 height 26
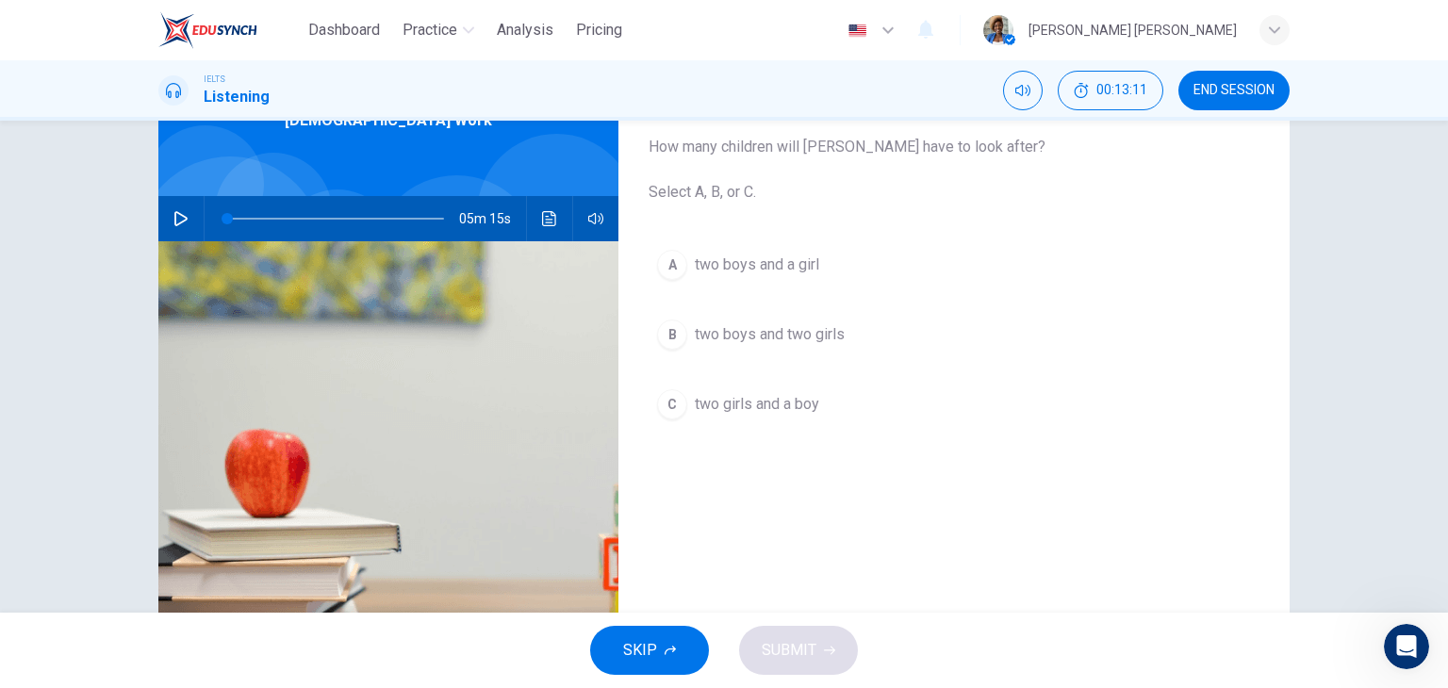
scroll to position [0, 0]
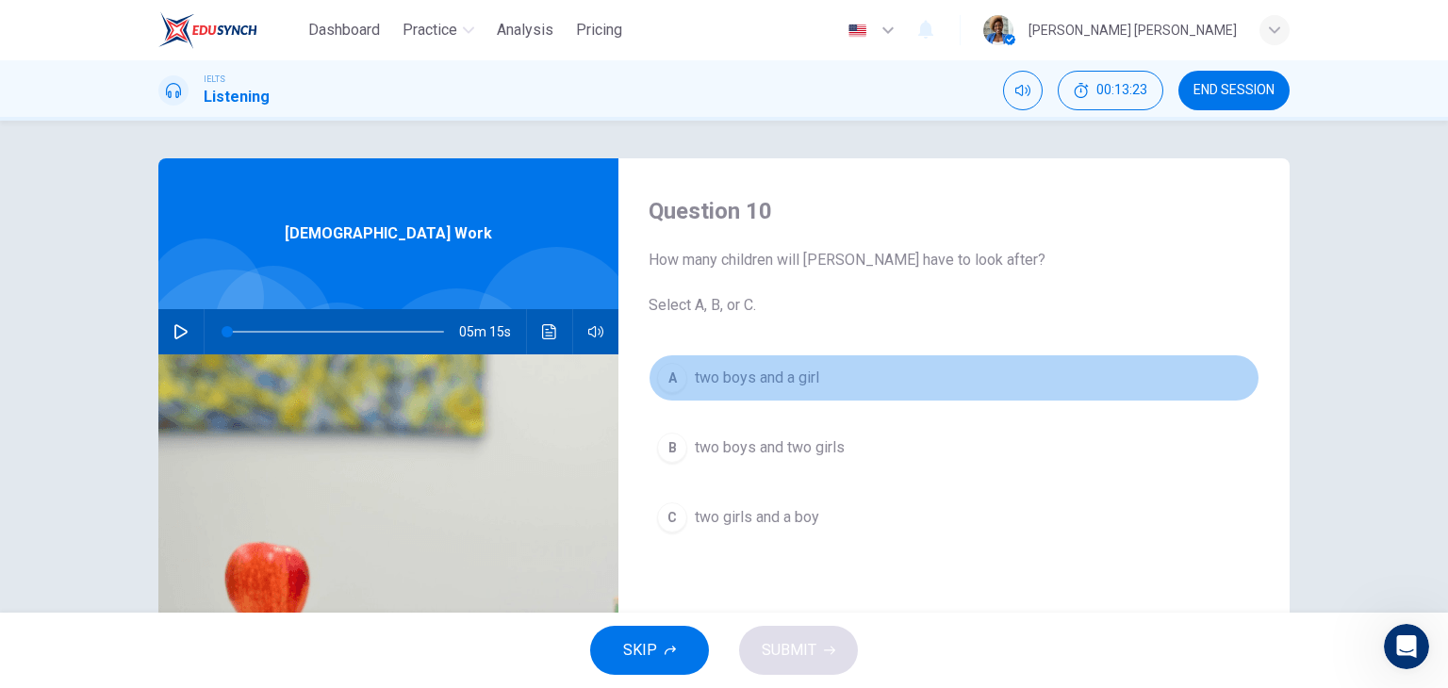
click at [776, 379] on span "two boys and a girl" at bounding box center [757, 378] width 124 height 23
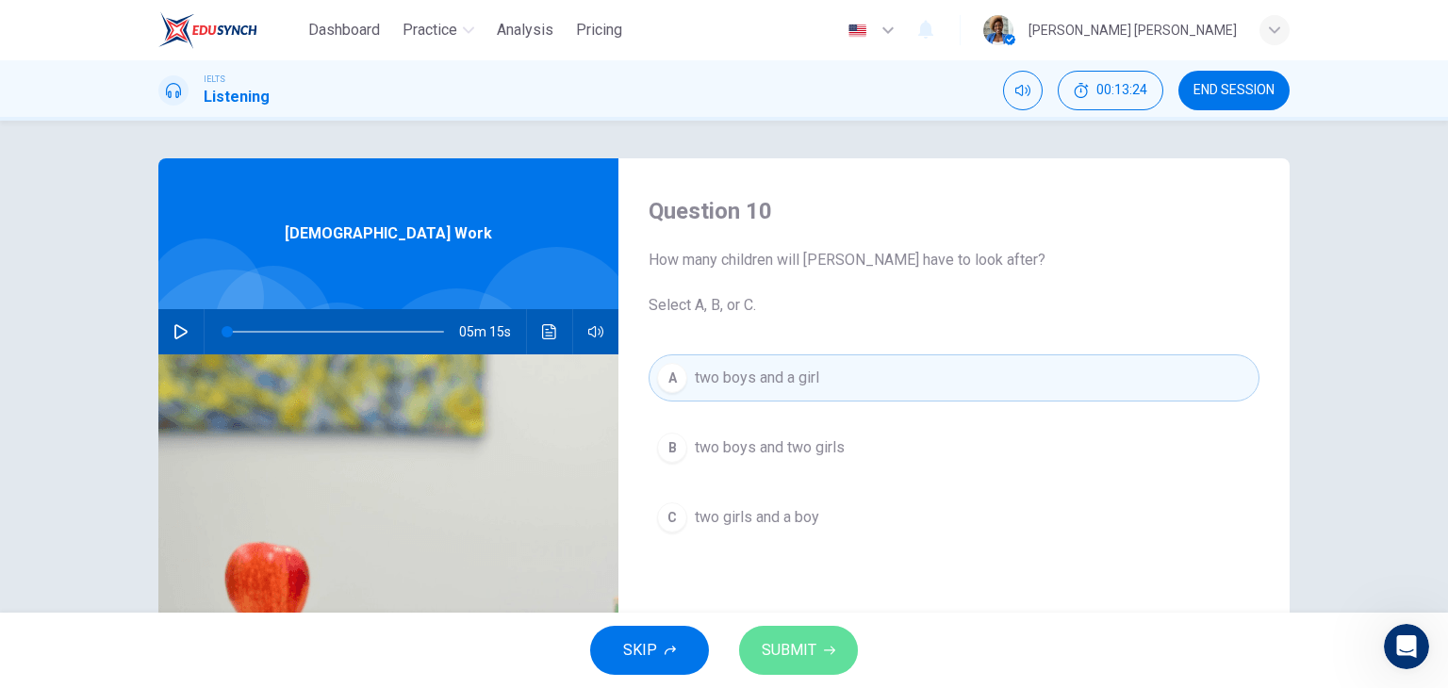
click at [814, 649] on span "SUBMIT" at bounding box center [788, 650] width 55 height 26
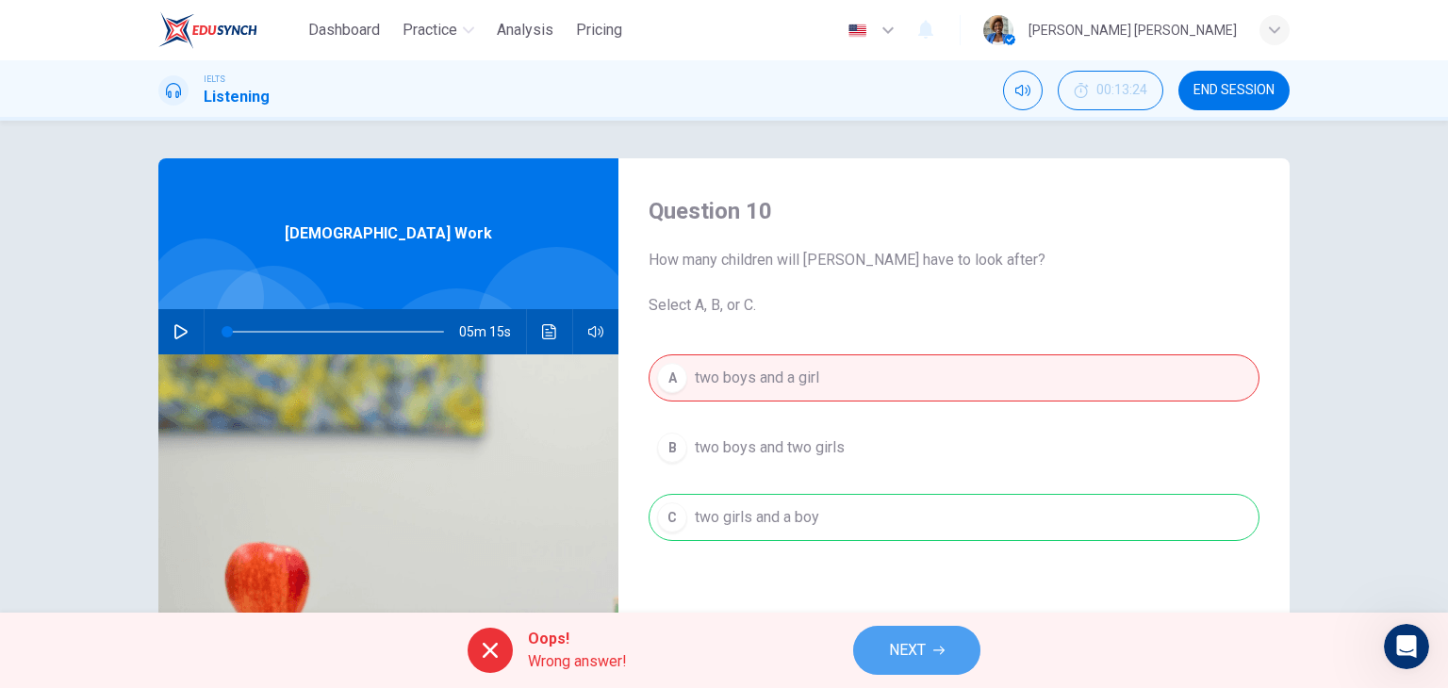
click at [911, 654] on span "NEXT" at bounding box center [907, 650] width 37 height 26
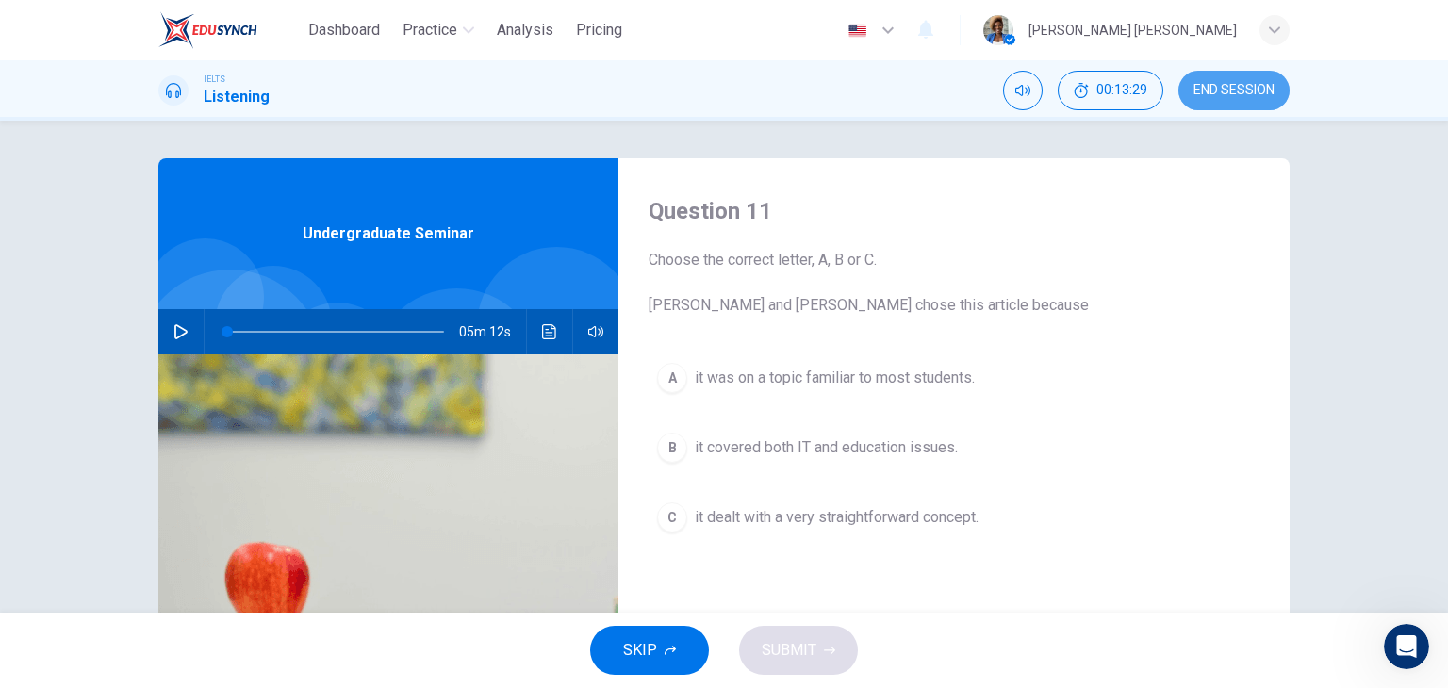
click at [1232, 90] on span "END SESSION" at bounding box center [1233, 90] width 81 height 15
click at [174, 329] on icon "button" at bounding box center [180, 331] width 13 height 15
type input "0"
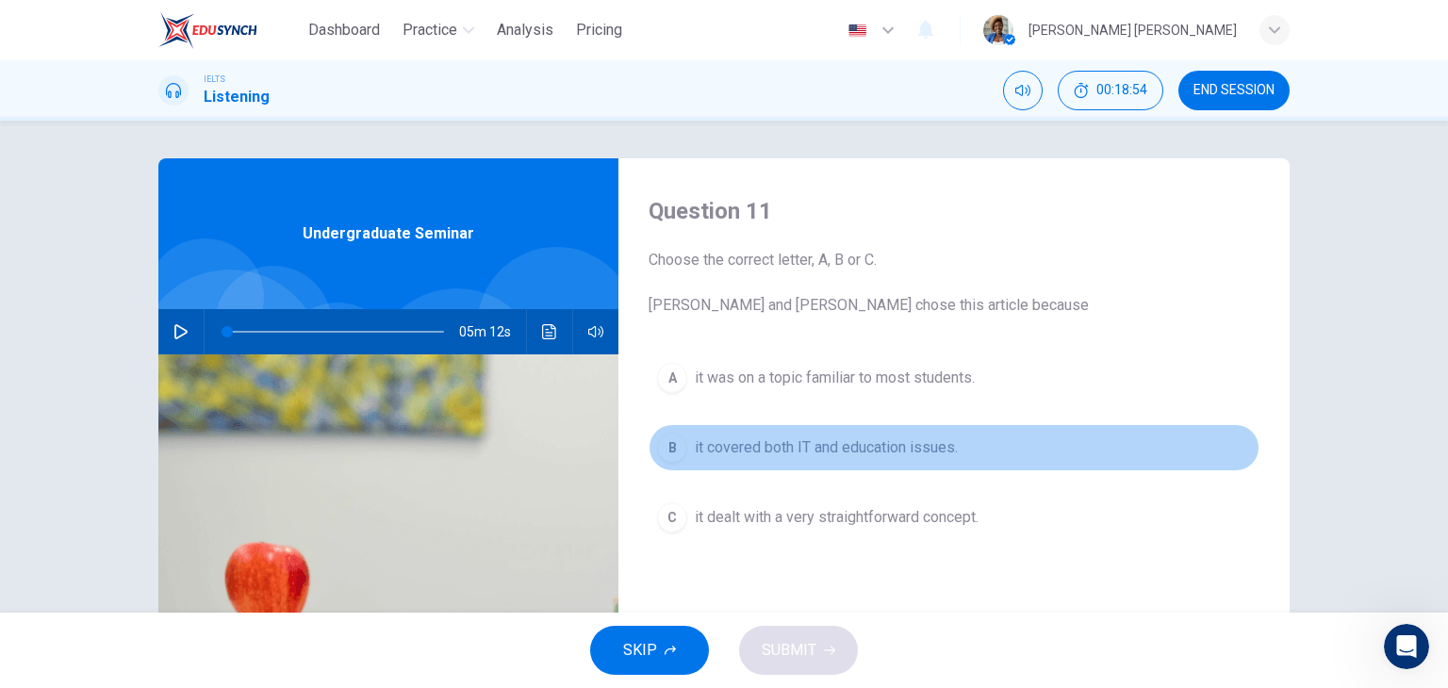
click at [780, 449] on span "it covered both IT and education issues." at bounding box center [826, 447] width 263 height 23
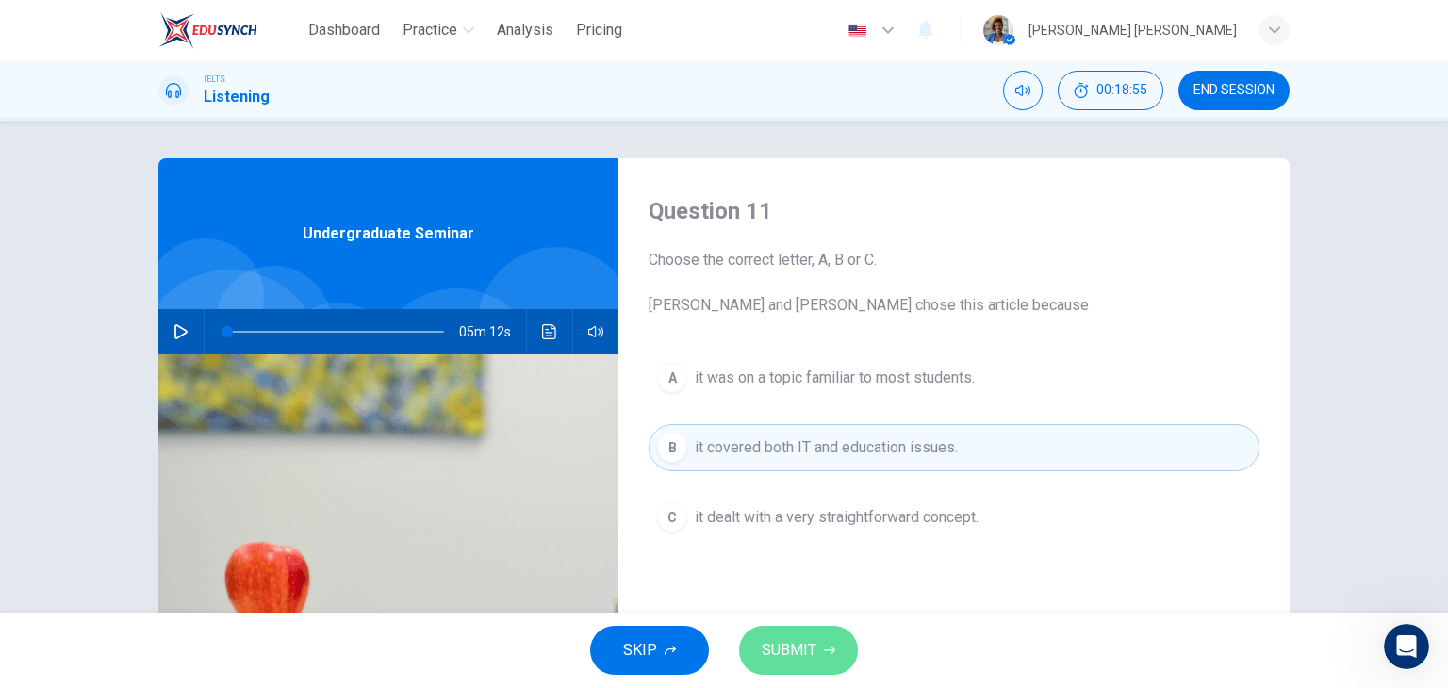
click at [807, 644] on span "SUBMIT" at bounding box center [788, 650] width 55 height 26
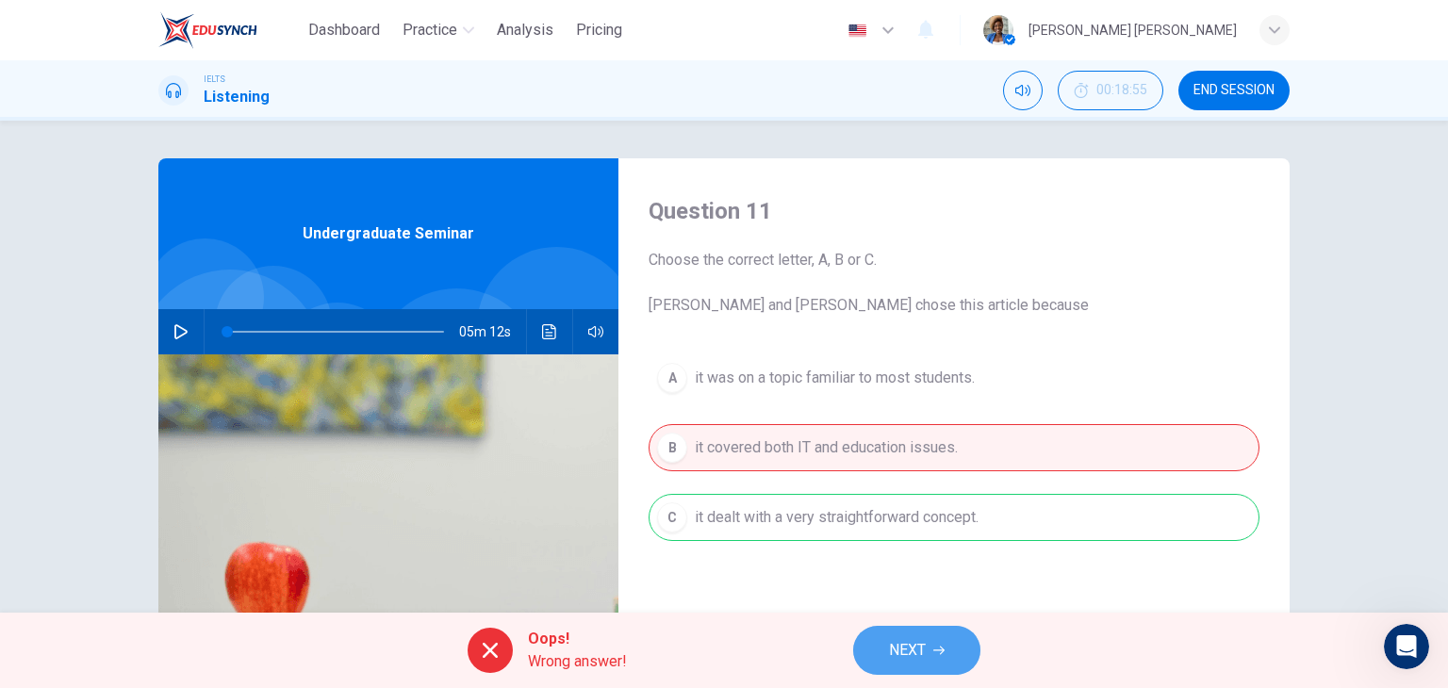
click at [935, 649] on icon "button" at bounding box center [938, 650] width 11 height 8
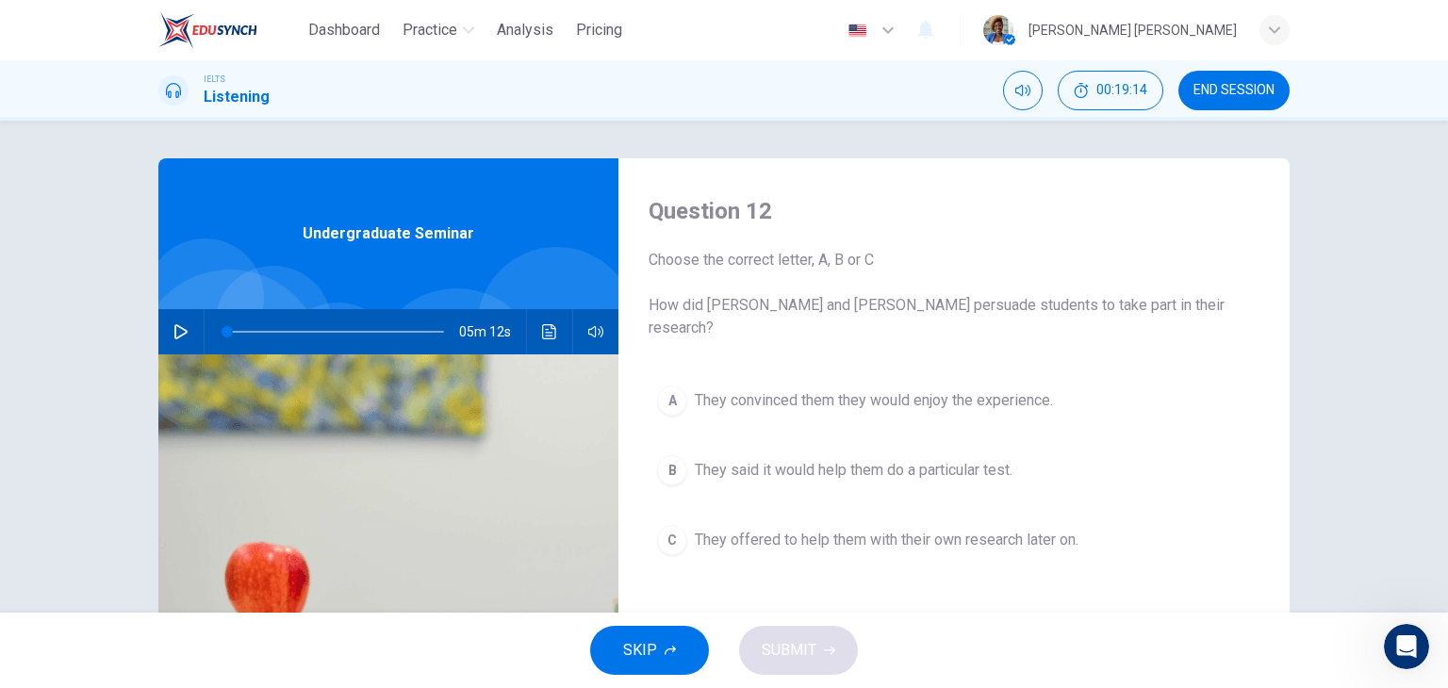
click at [928, 389] on span "They convinced them they would enjoy the experience." at bounding box center [874, 400] width 358 height 23
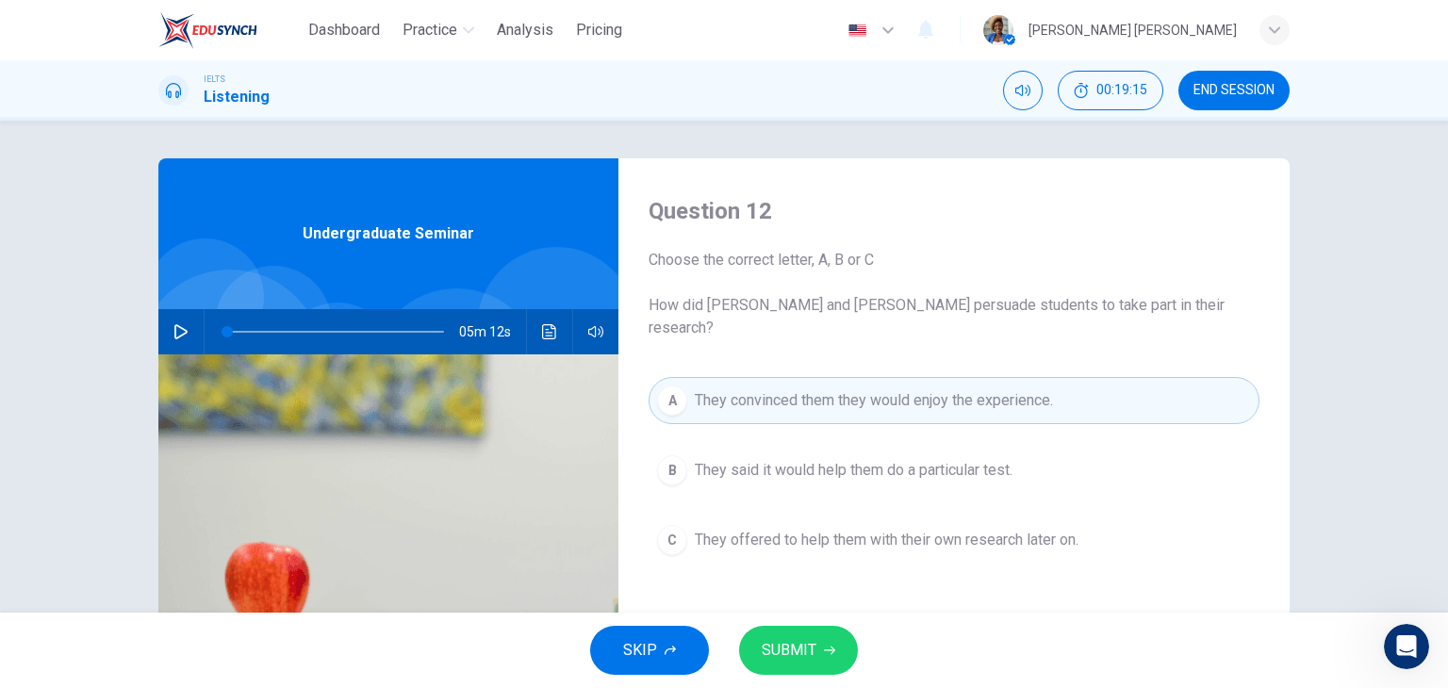
click at [791, 646] on span "SUBMIT" at bounding box center [788, 650] width 55 height 26
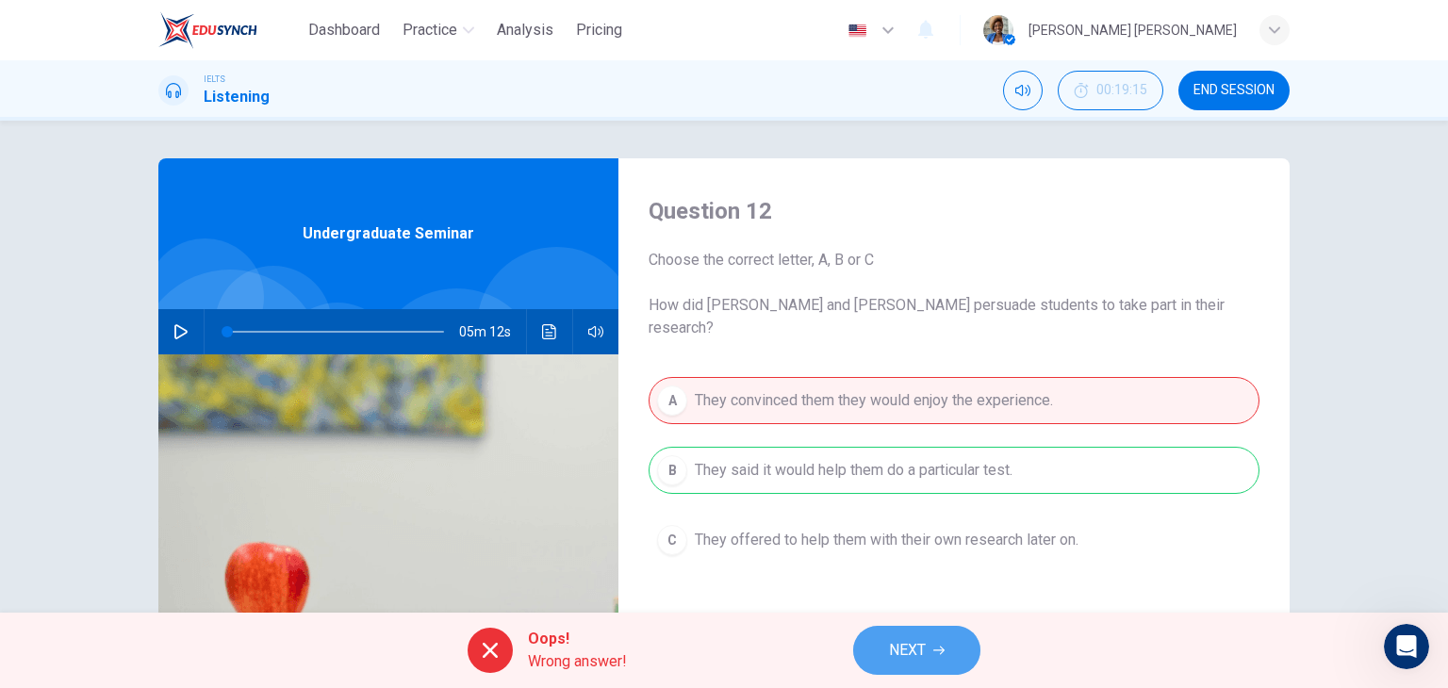
click at [925, 646] on span "NEXT" at bounding box center [907, 650] width 37 height 26
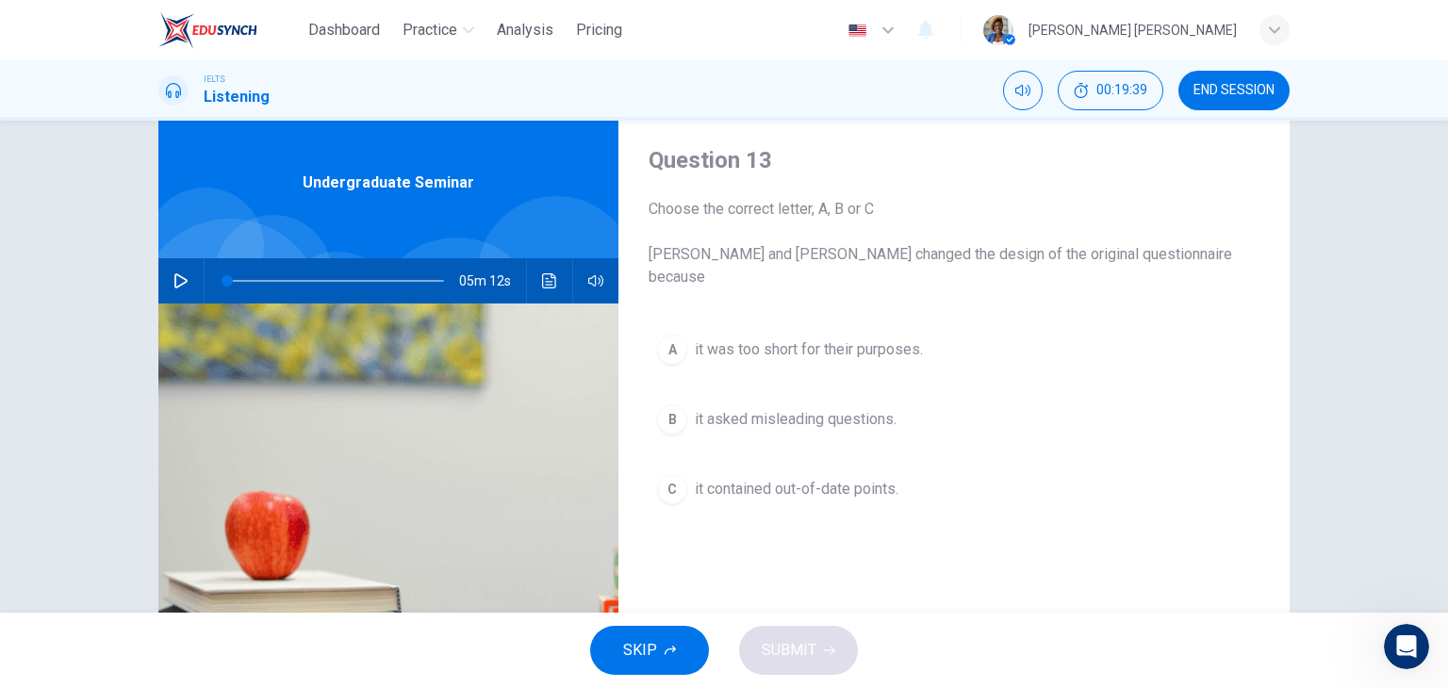
scroll to position [94, 0]
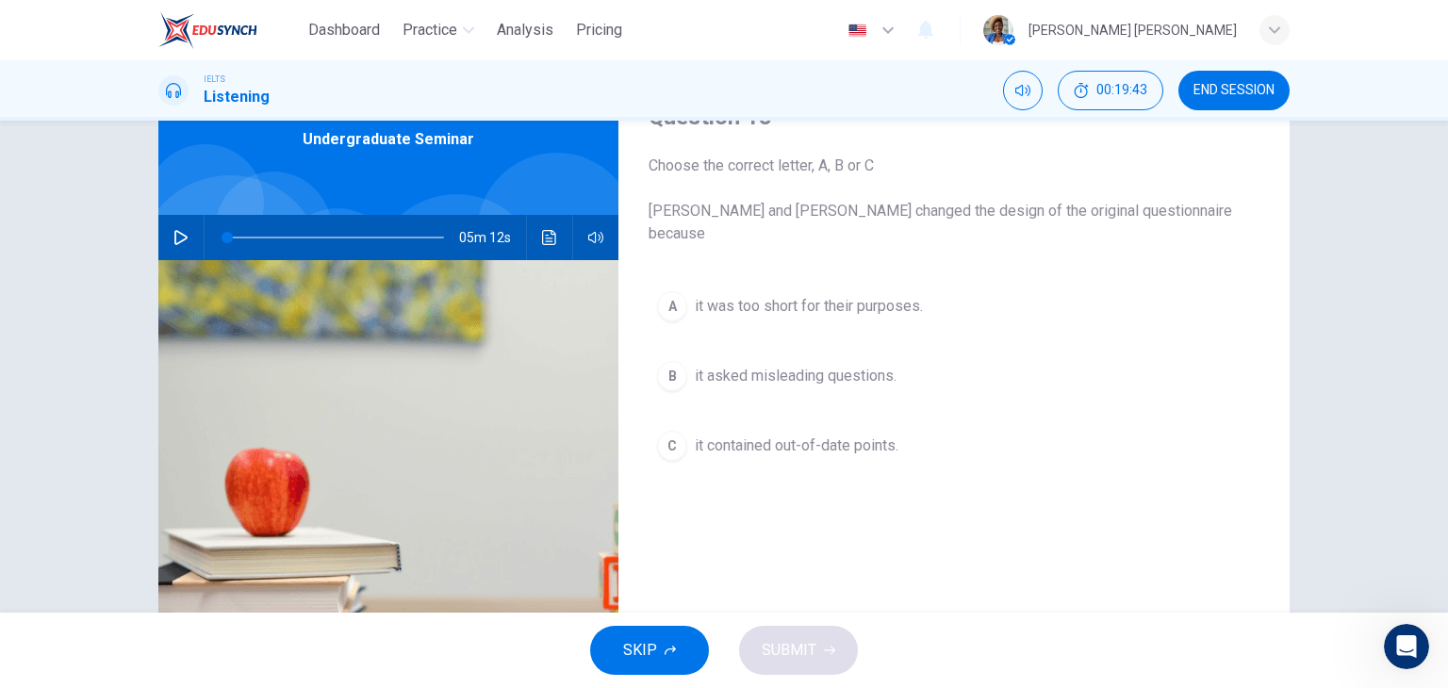
click at [790, 434] on span "it contained out-of-date points." at bounding box center [797, 445] width 204 height 23
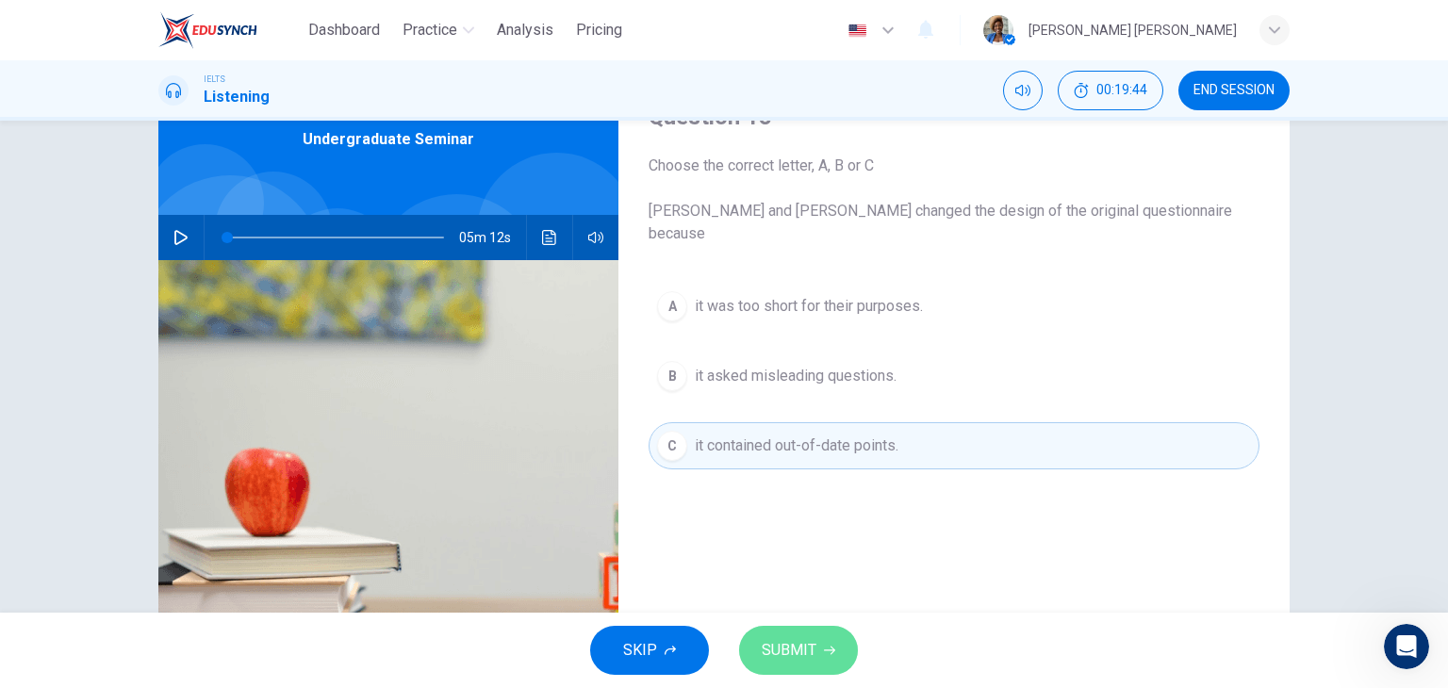
click at [821, 639] on button "SUBMIT" at bounding box center [798, 650] width 119 height 49
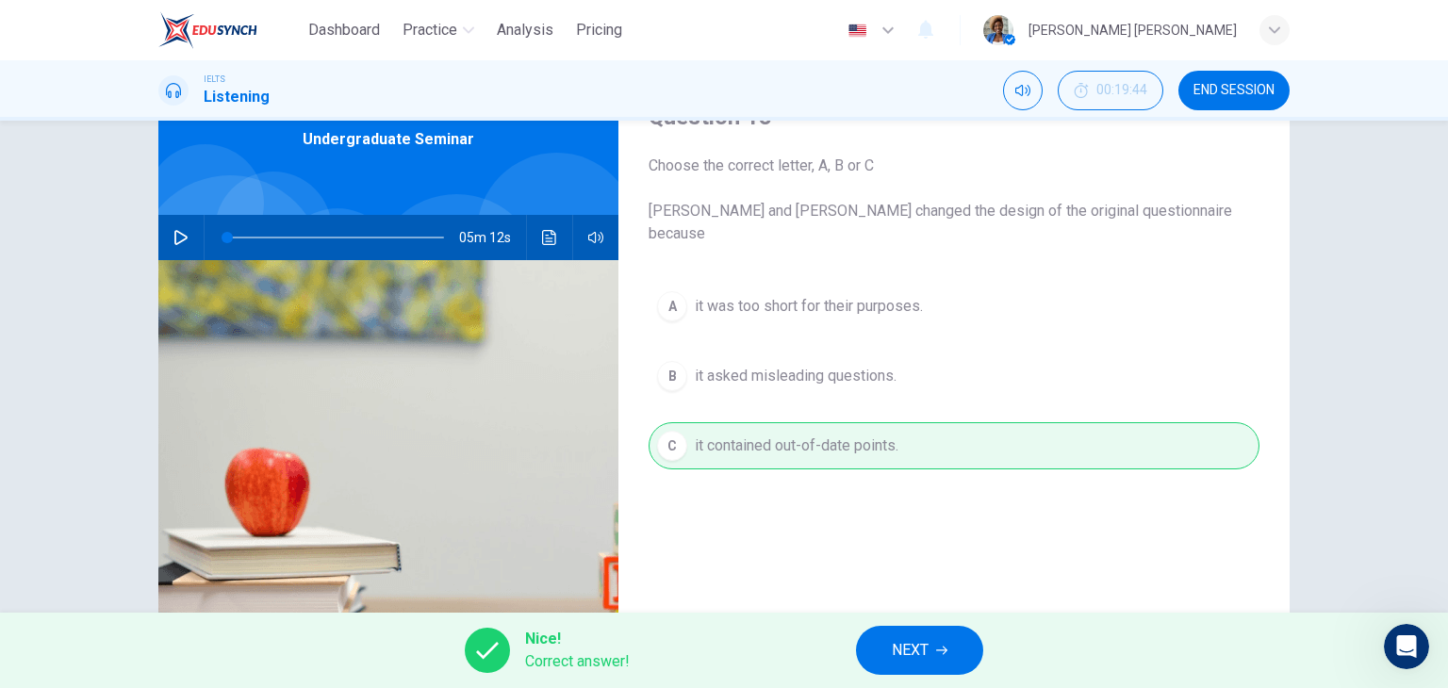
click at [925, 643] on span "NEXT" at bounding box center [910, 650] width 37 height 26
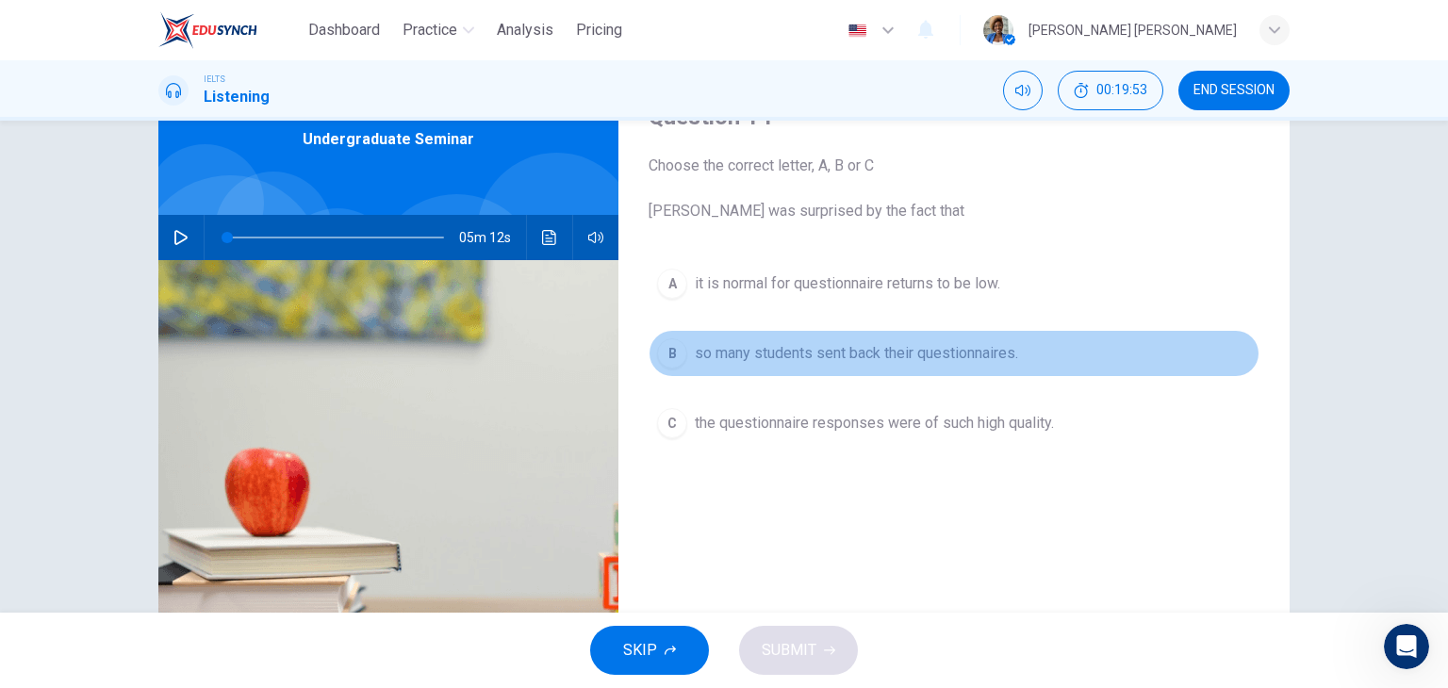
click at [890, 351] on span "so many students sent back their questionnaires." at bounding box center [856, 353] width 323 height 23
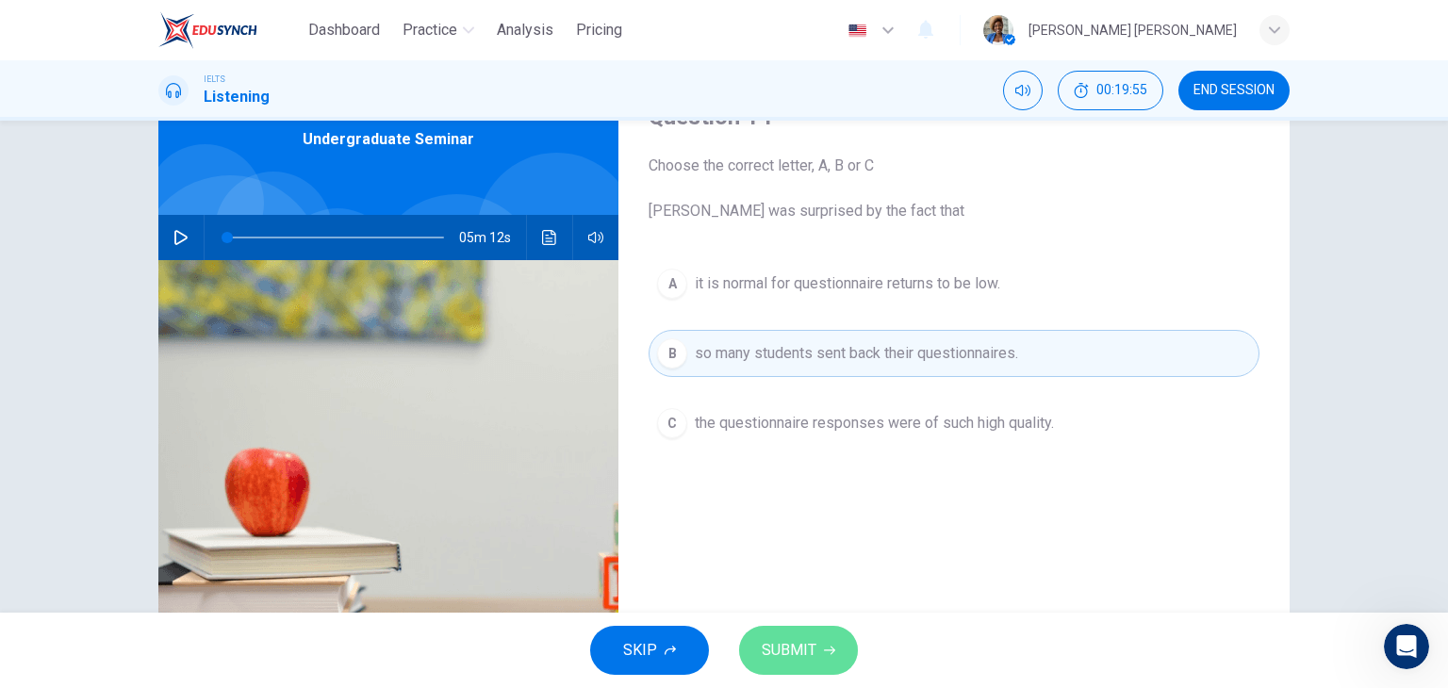
click at [800, 644] on span "SUBMIT" at bounding box center [788, 650] width 55 height 26
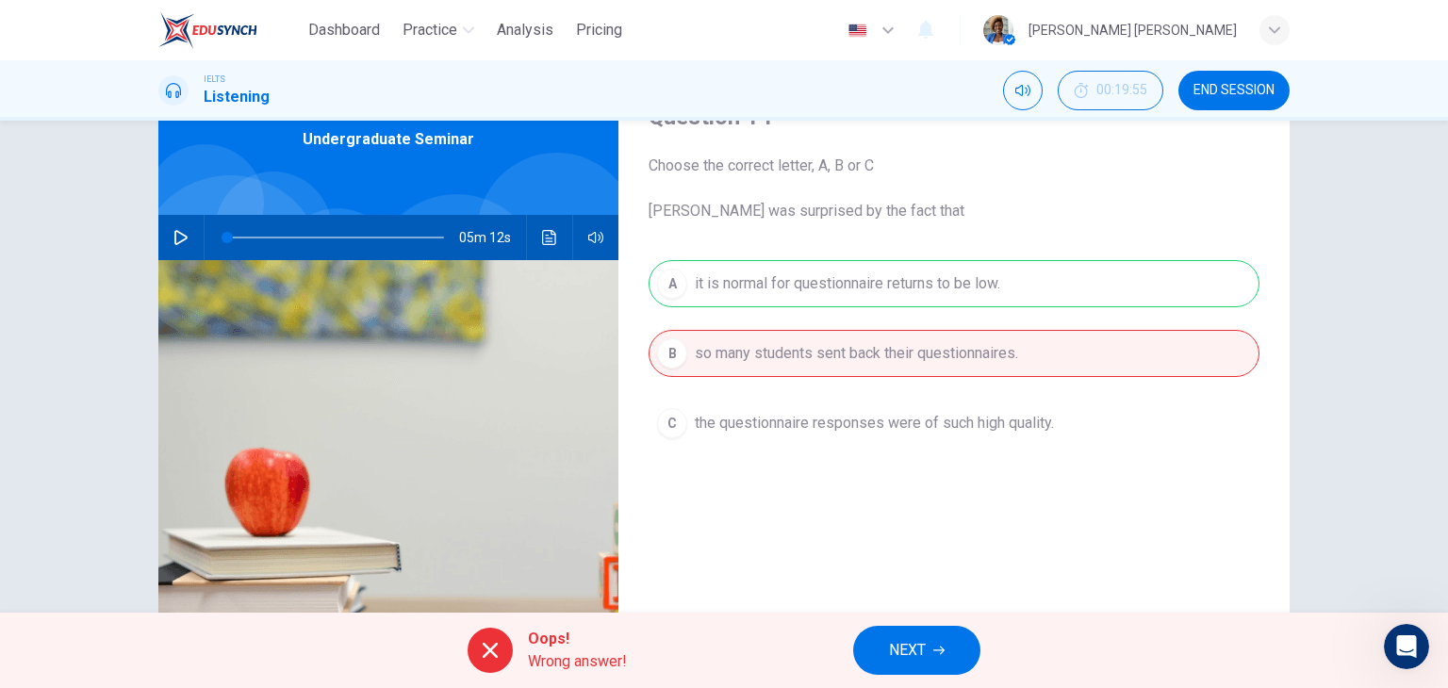
click at [895, 646] on span "NEXT" at bounding box center [907, 650] width 37 height 26
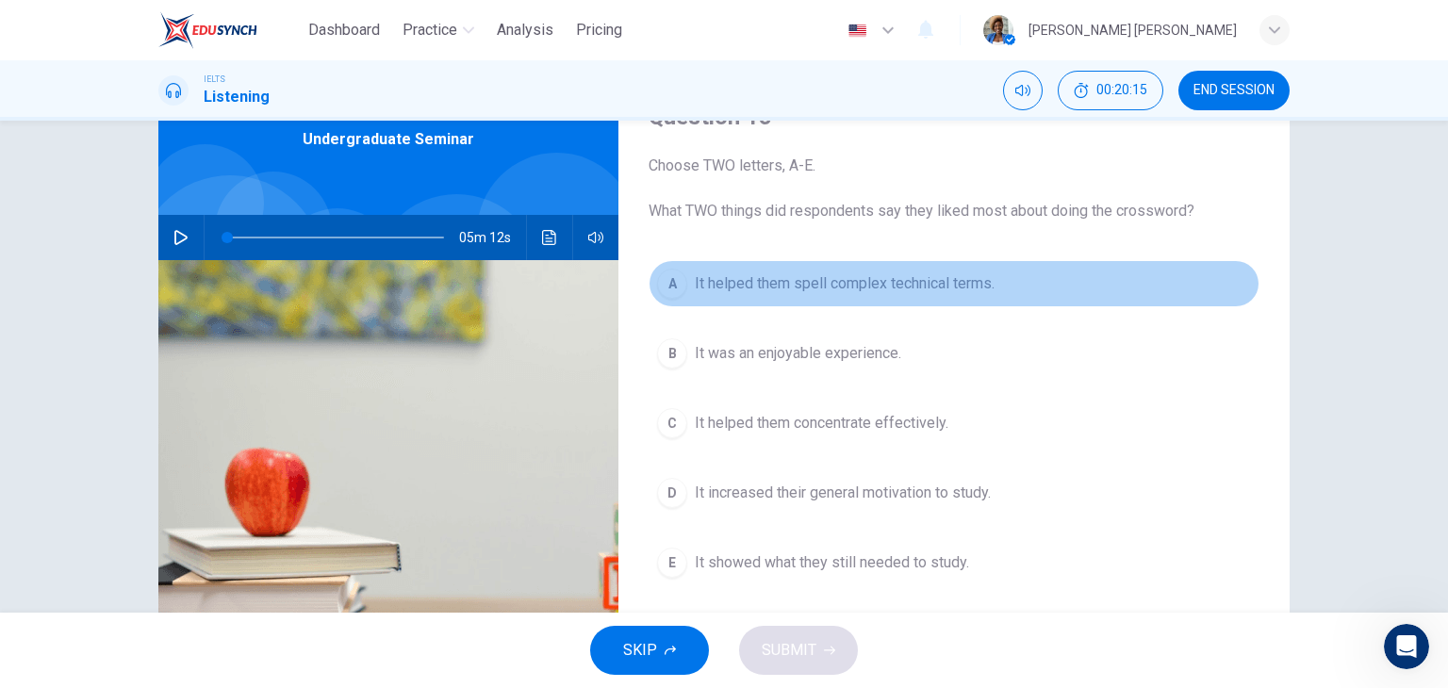
click at [738, 286] on span "It helped them spell complex technical terms." at bounding box center [845, 283] width 300 height 23
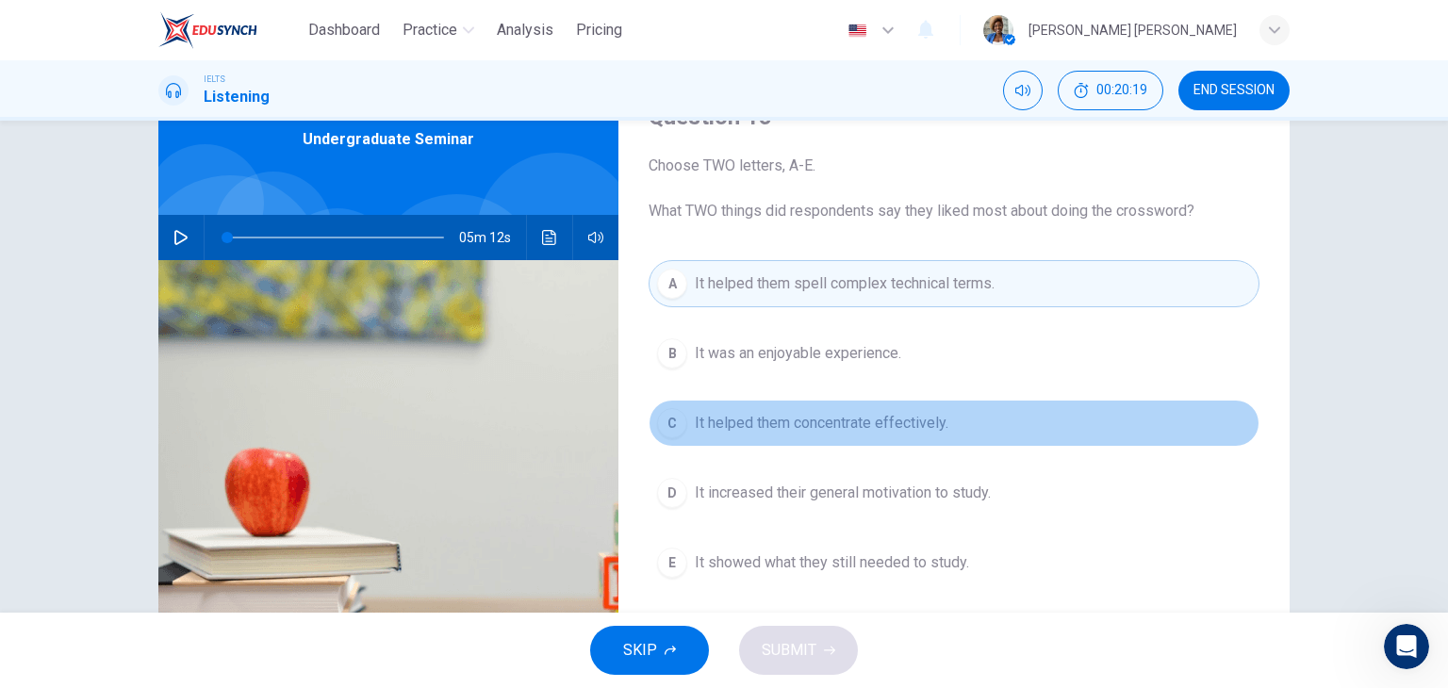
click at [820, 424] on span "It helped them concentrate effectively." at bounding box center [822, 423] width 254 height 23
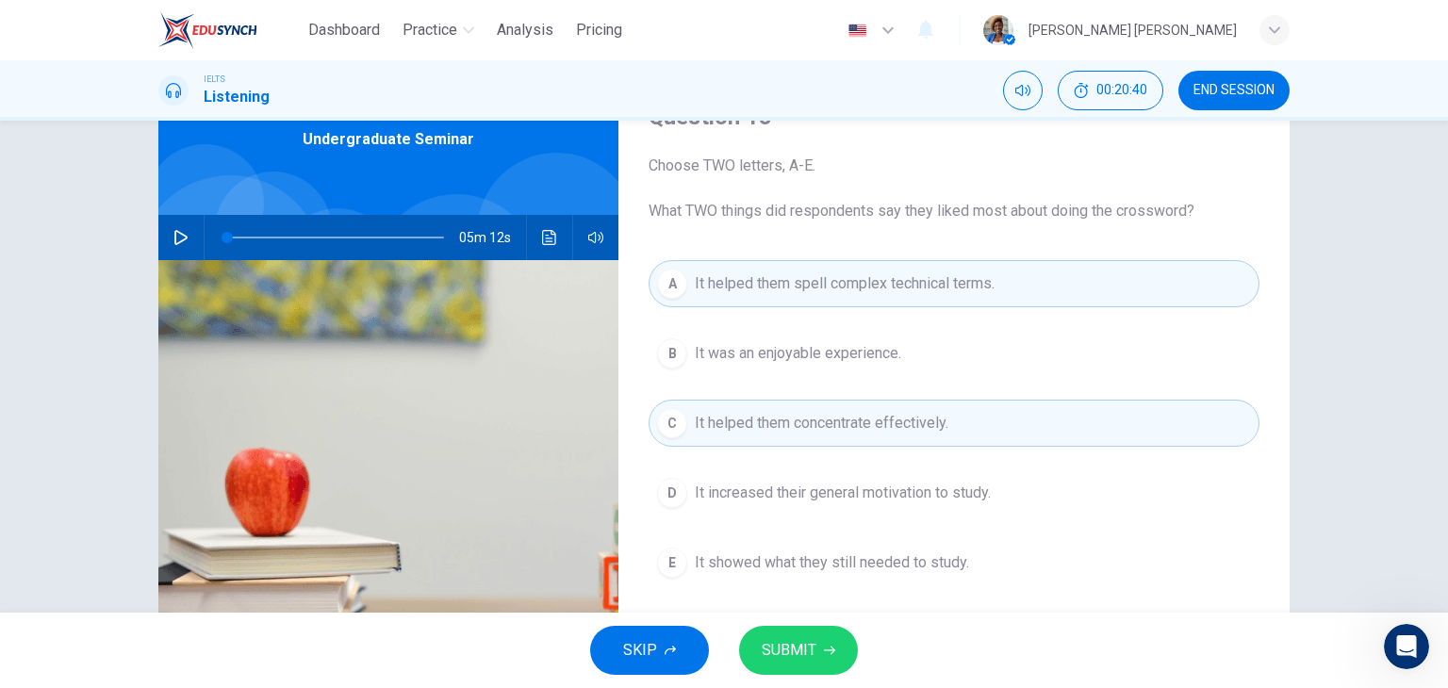
click at [844, 491] on span "It increased their general motivation to study." at bounding box center [843, 493] width 296 height 23
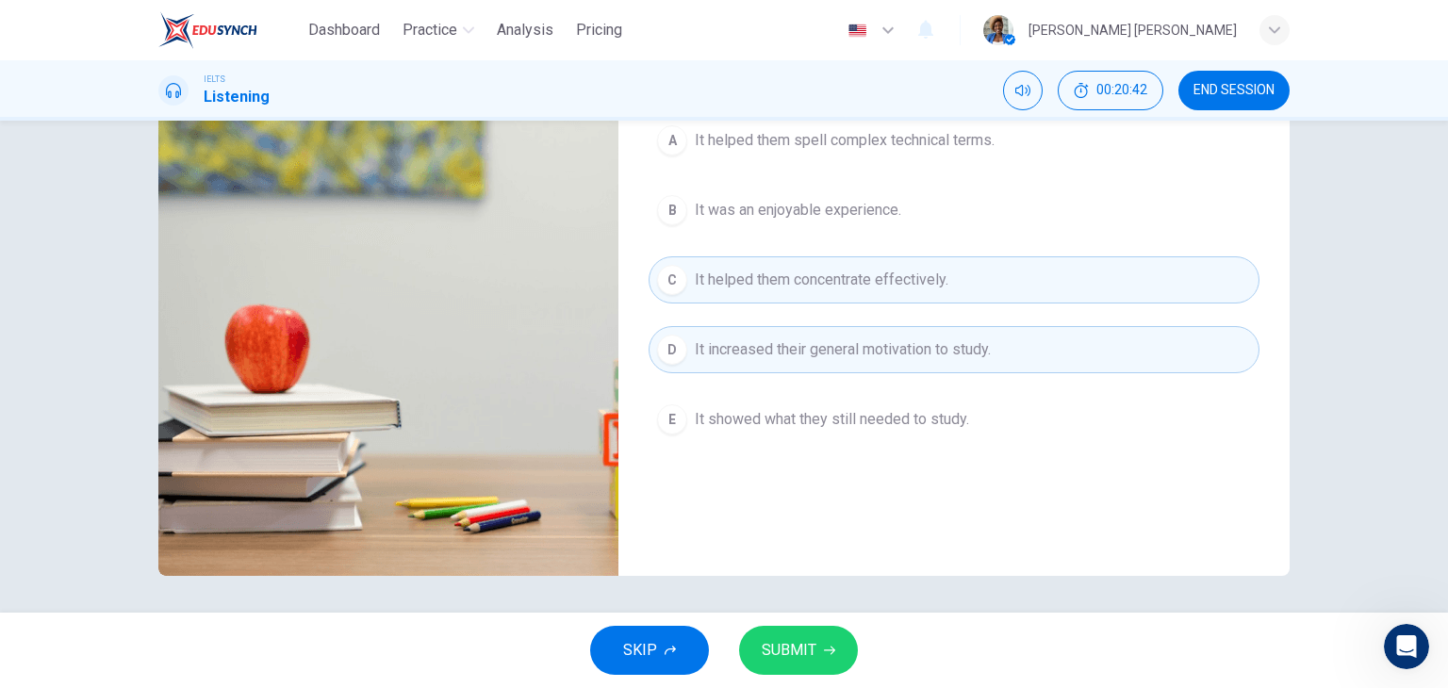
scroll to position [238, 0]
click at [801, 642] on span "SUBMIT" at bounding box center [788, 650] width 55 height 26
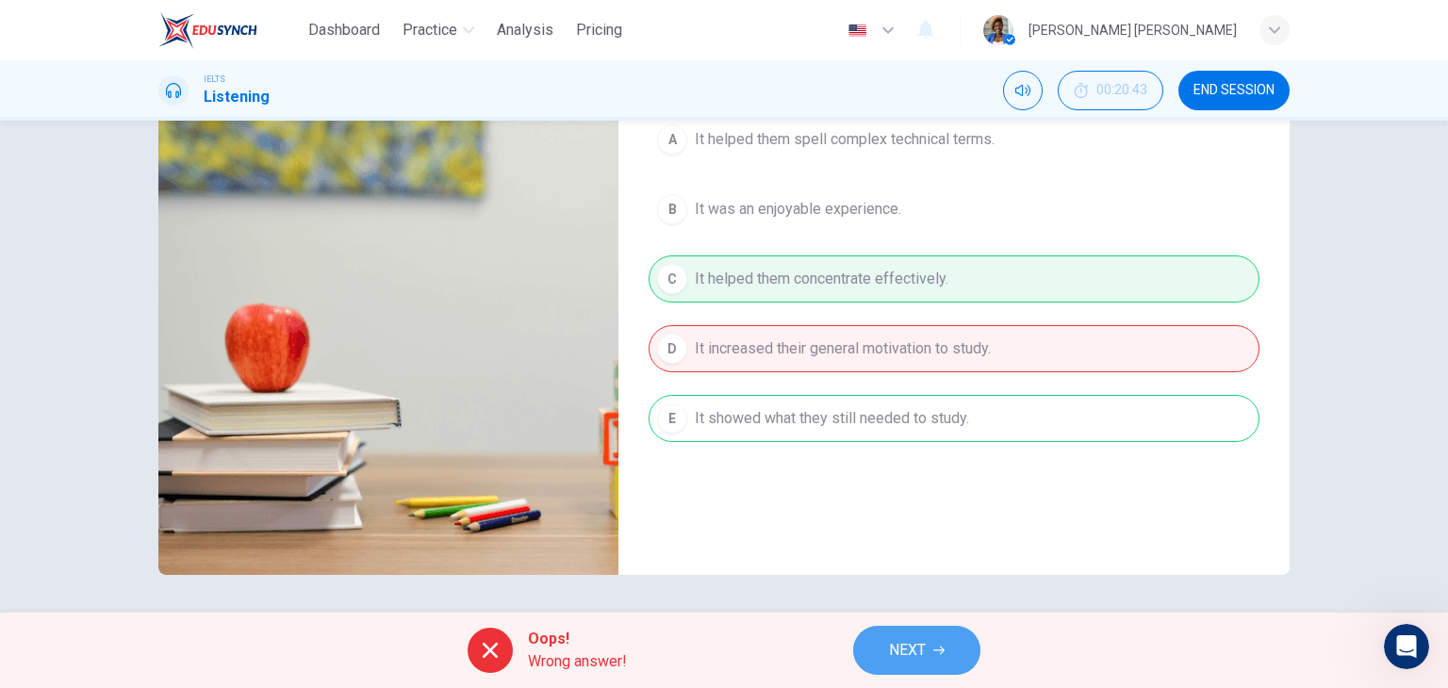
click at [940, 652] on icon "button" at bounding box center [938, 650] width 11 height 11
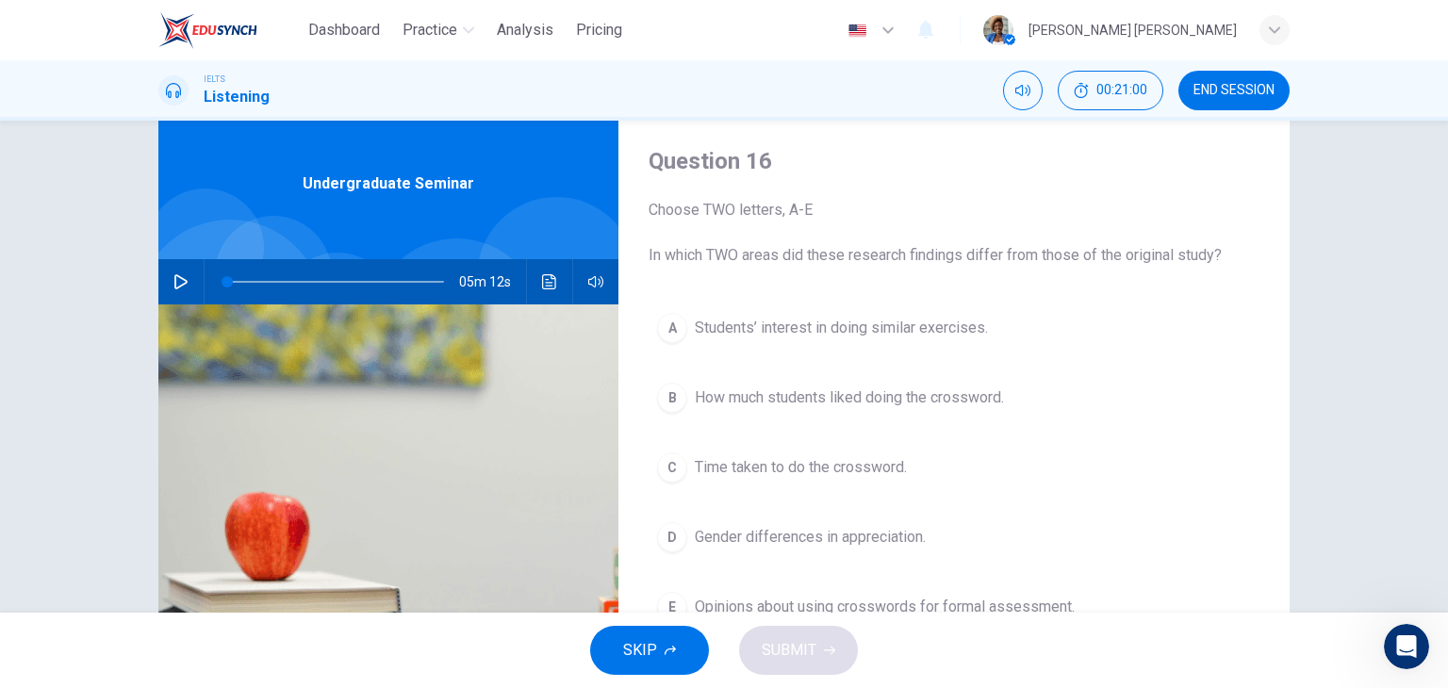
scroll to position [144, 0]
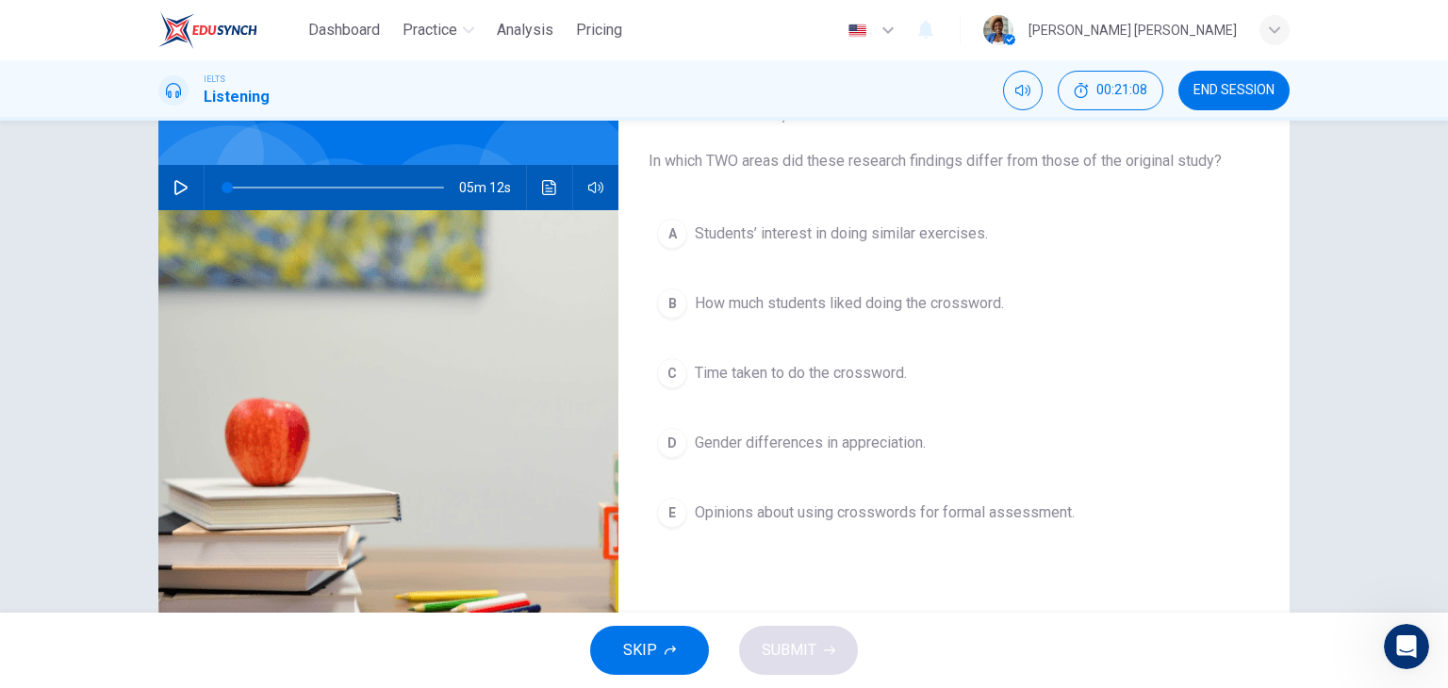
click at [814, 303] on span "How much students liked doing the crossword." at bounding box center [849, 303] width 309 height 23
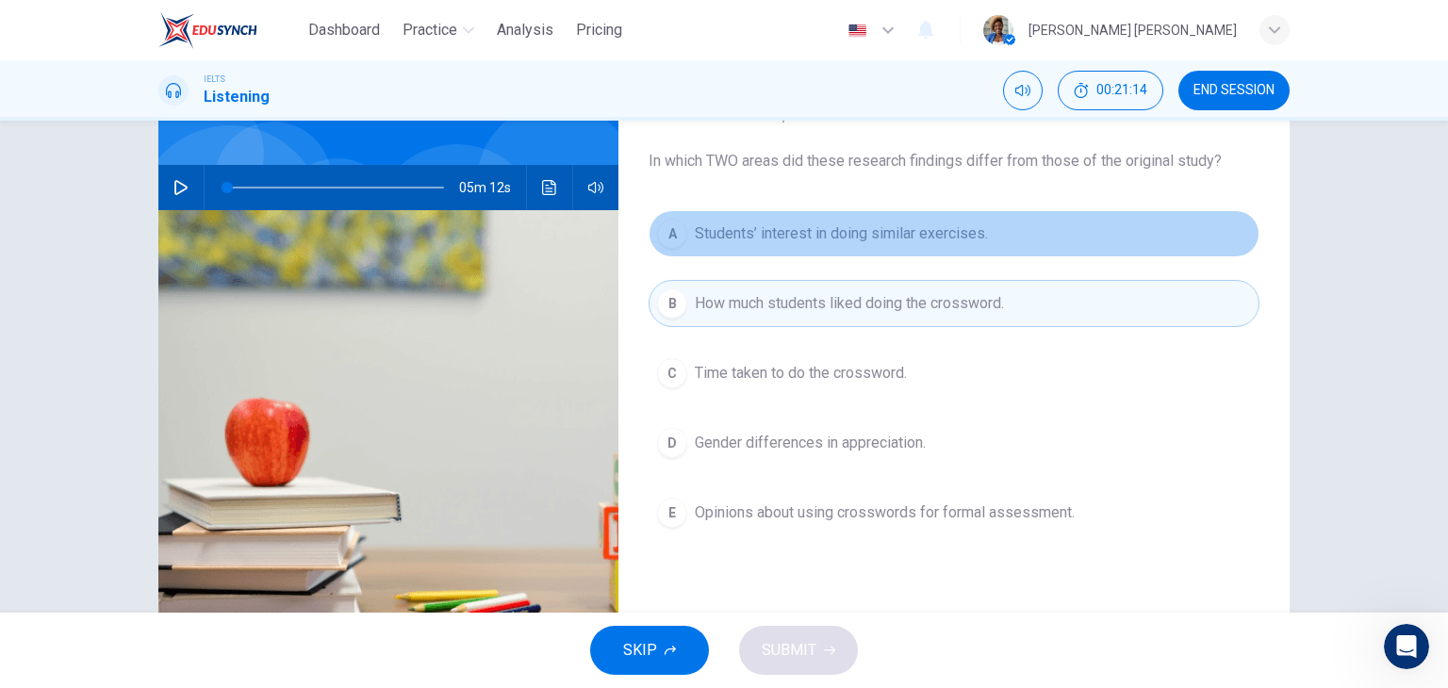
click at [853, 235] on span "Students’ interest in doing similar exercises." at bounding box center [841, 233] width 293 height 23
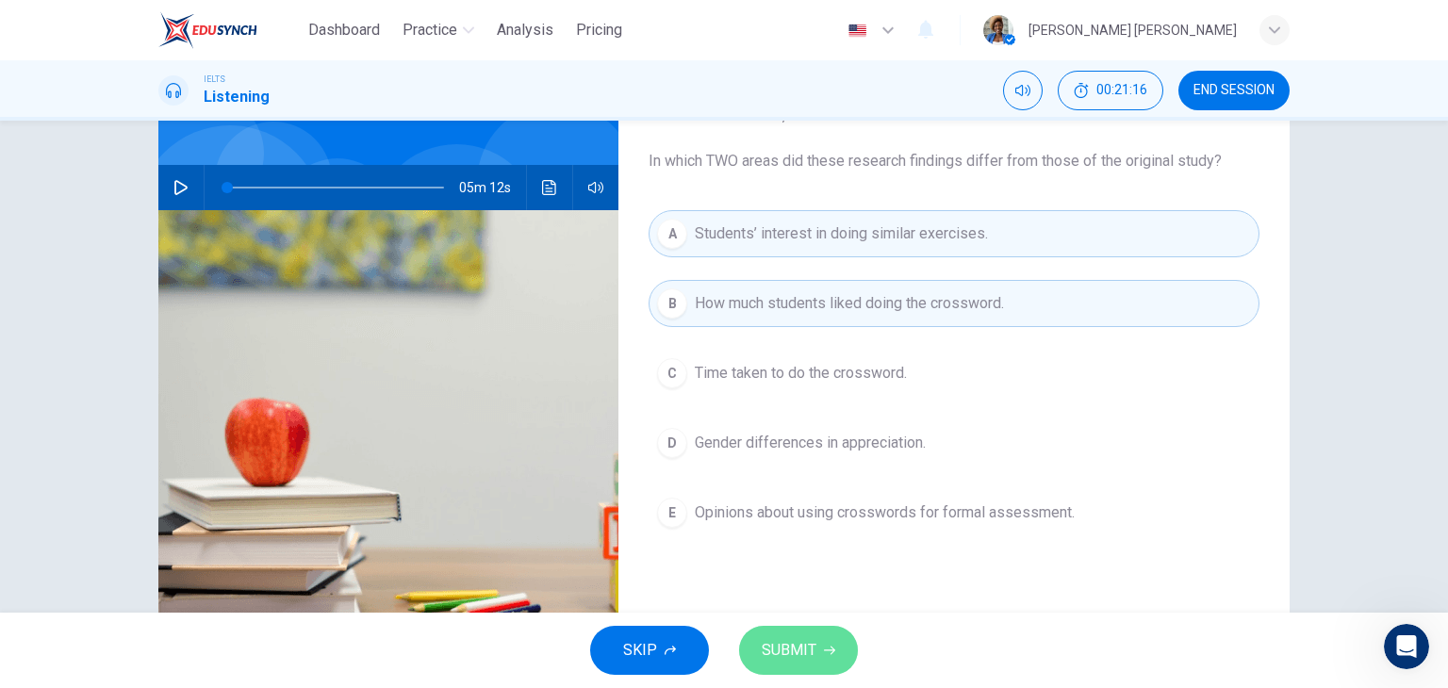
click at [802, 647] on span "SUBMIT" at bounding box center [788, 650] width 55 height 26
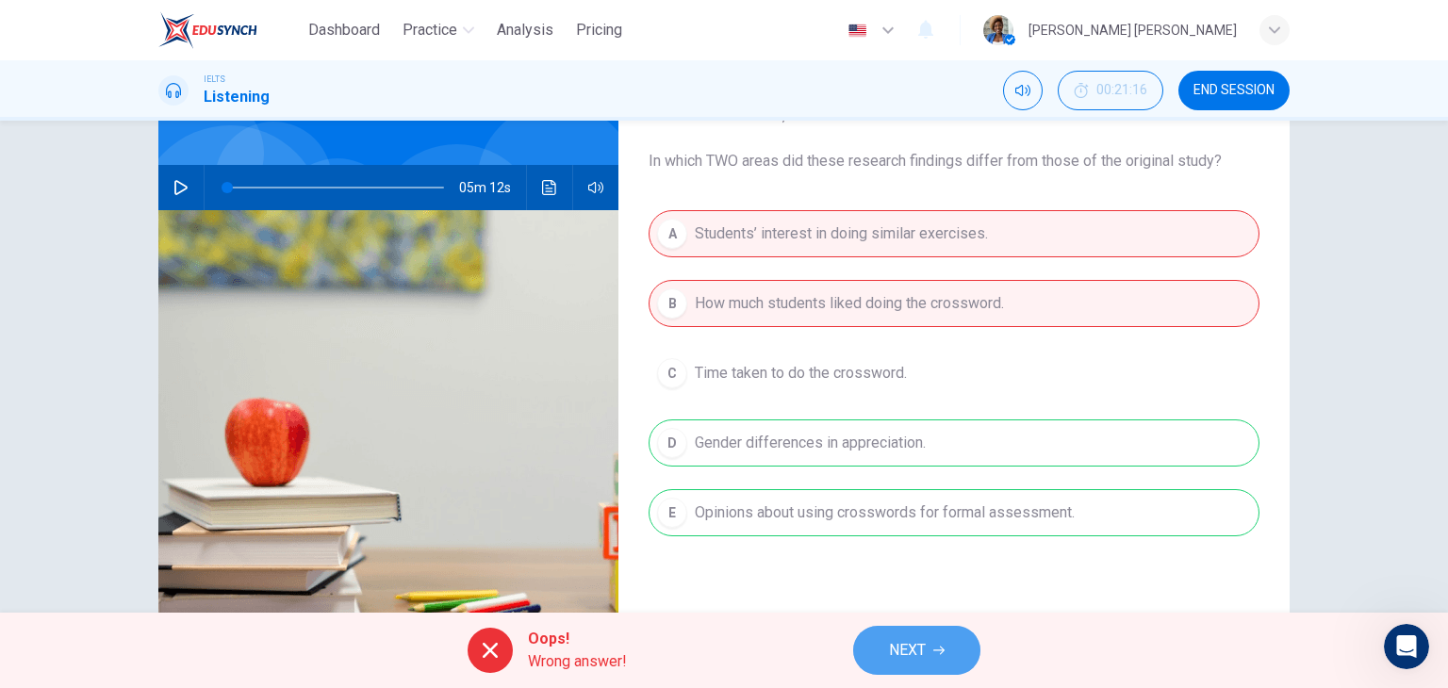
click at [912, 658] on span "NEXT" at bounding box center [907, 650] width 37 height 26
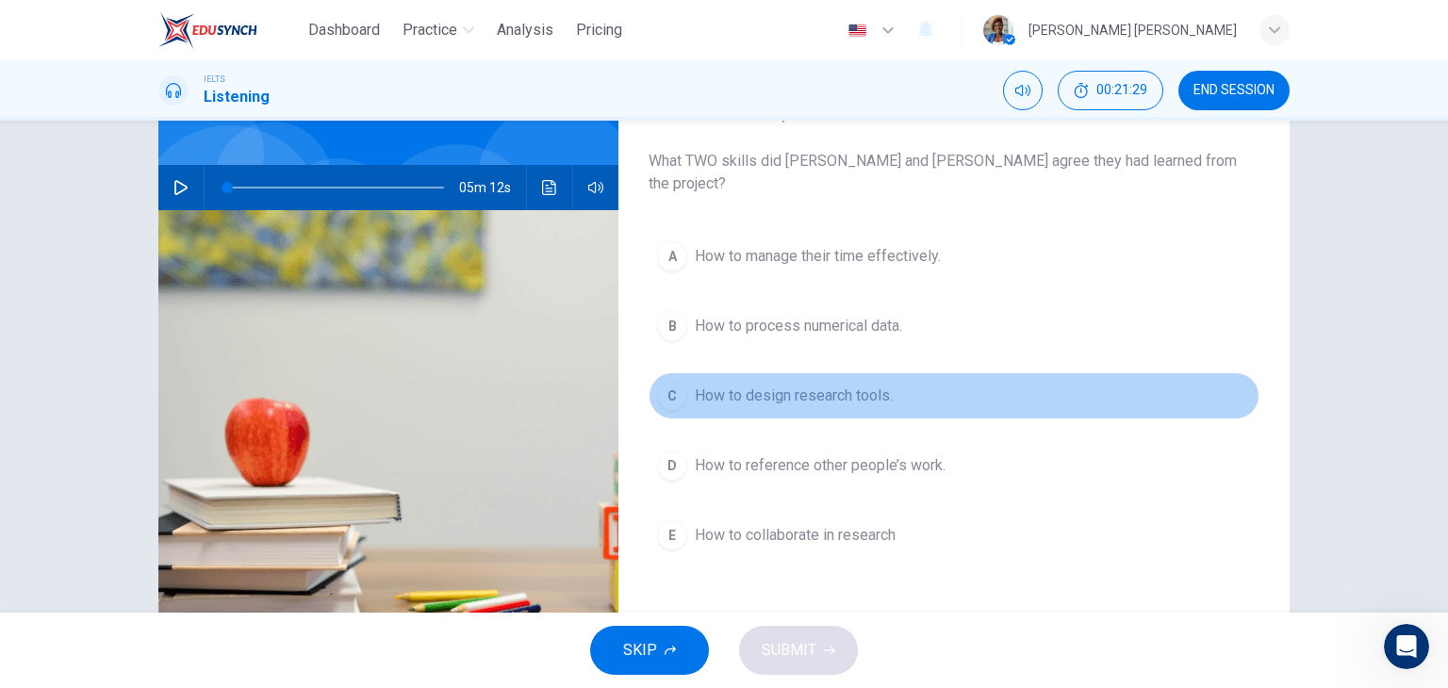
click at [844, 385] on span "How to design research tools." at bounding box center [794, 396] width 198 height 23
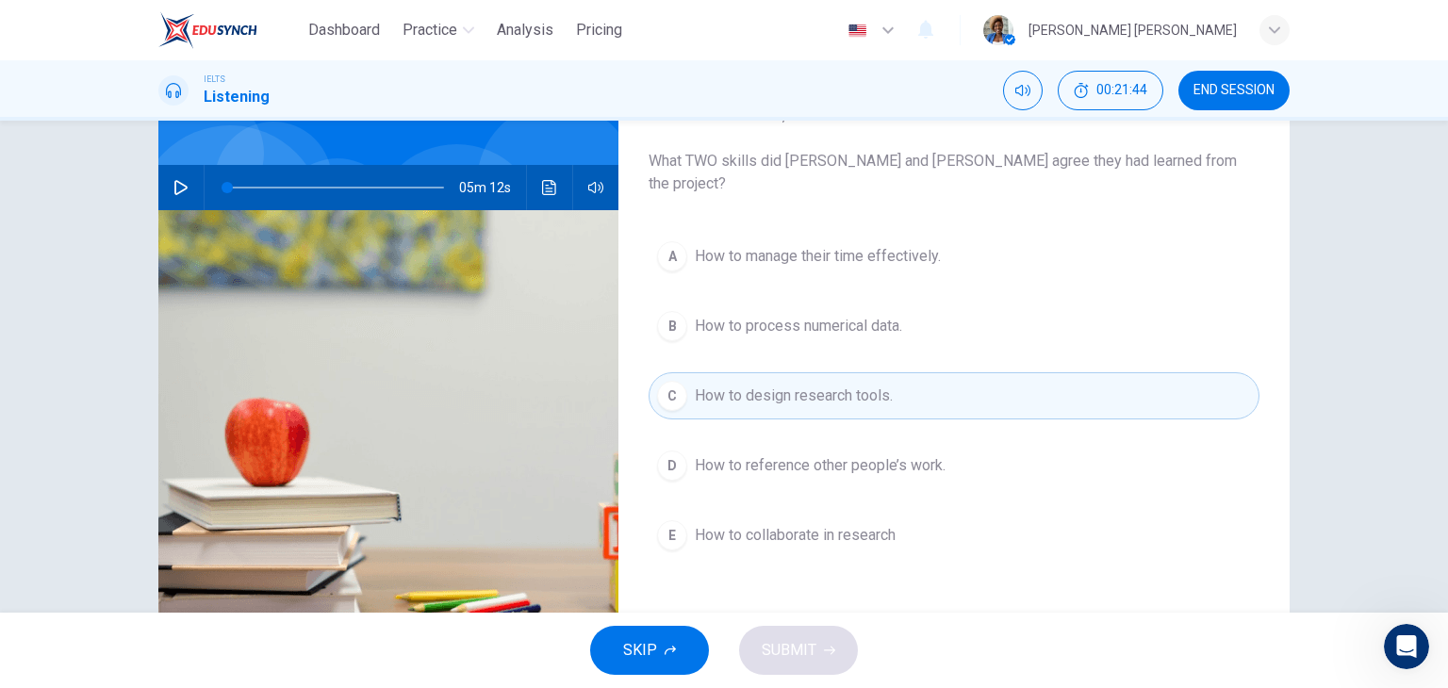
click at [799, 524] on span "How to collaborate in research" at bounding box center [795, 535] width 201 height 23
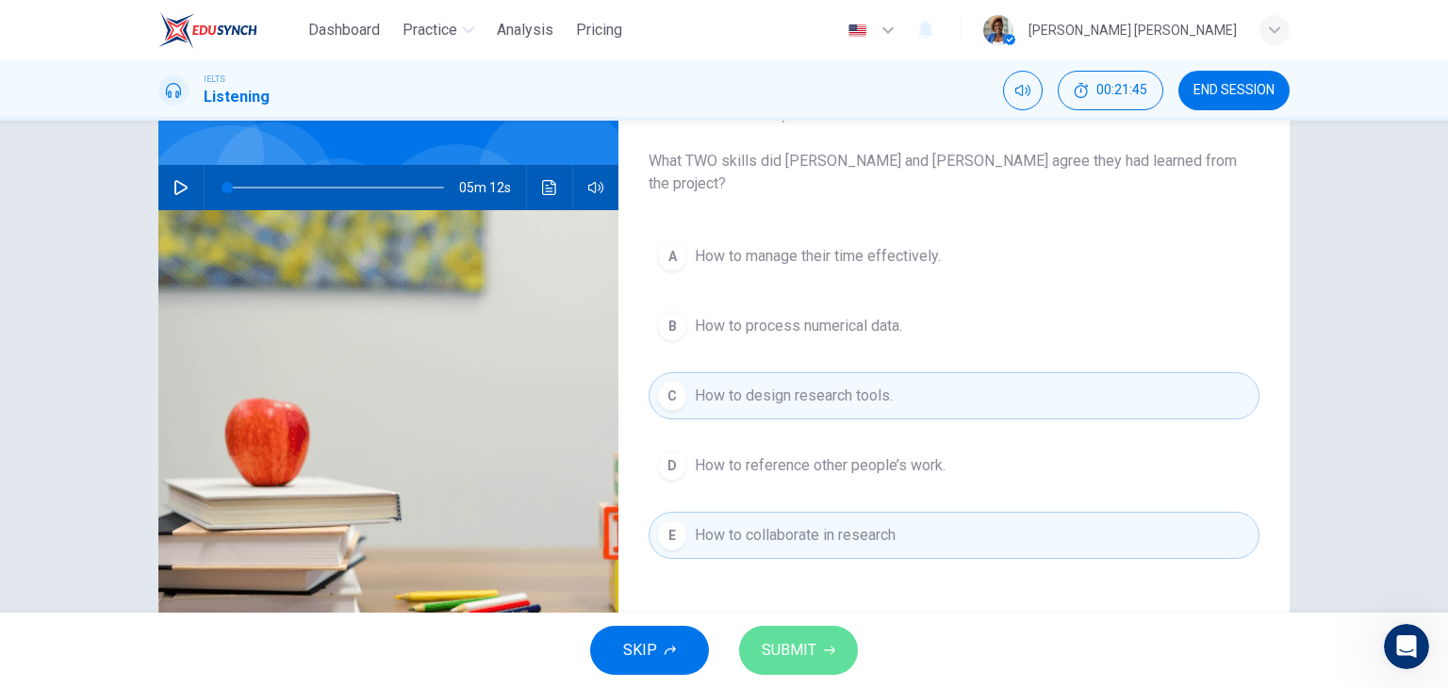
click at [803, 646] on span "SUBMIT" at bounding box center [788, 650] width 55 height 26
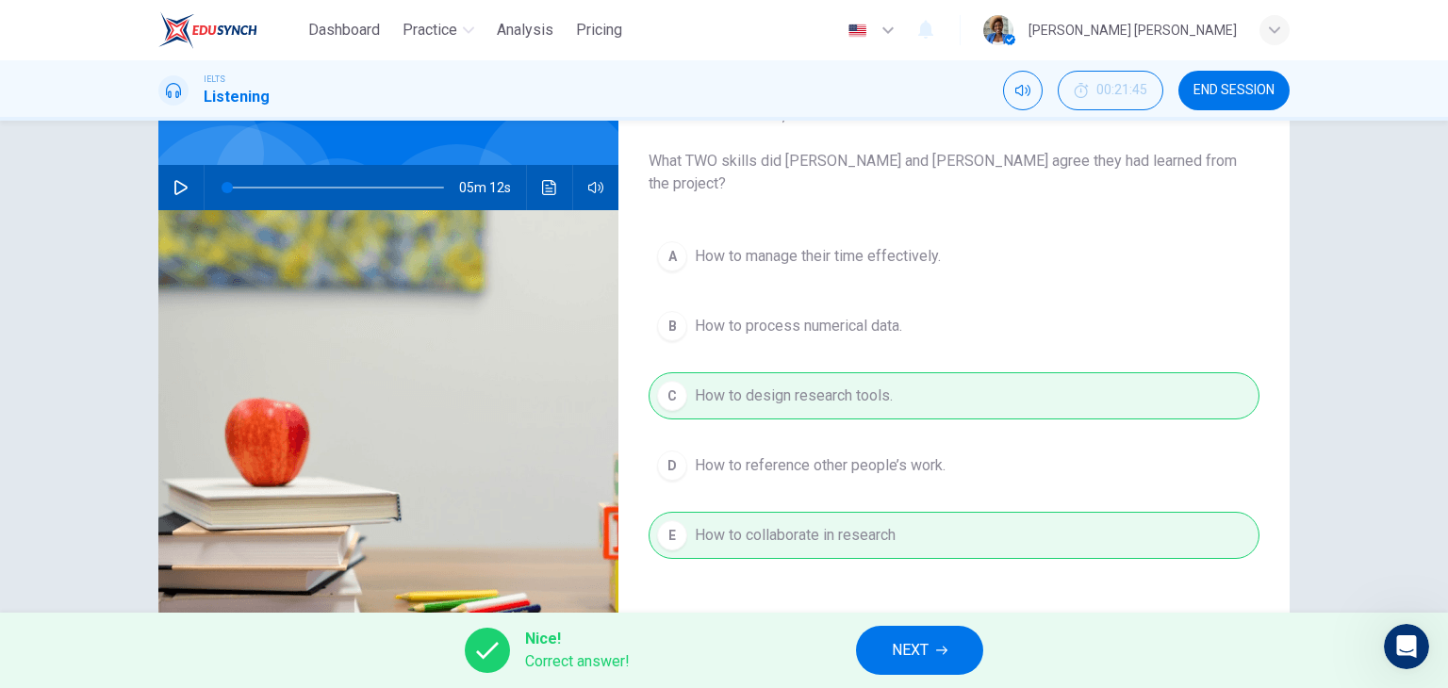
click at [922, 641] on span "NEXT" at bounding box center [910, 650] width 37 height 26
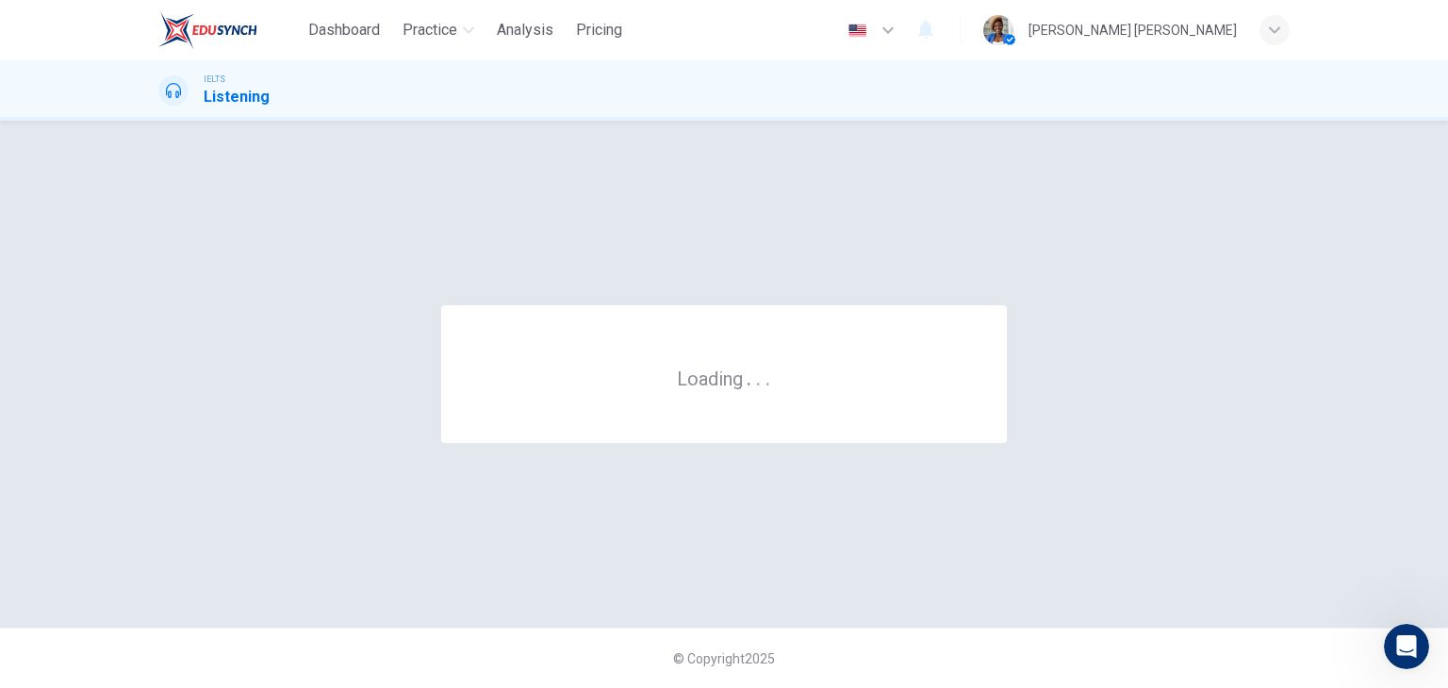
scroll to position [0, 0]
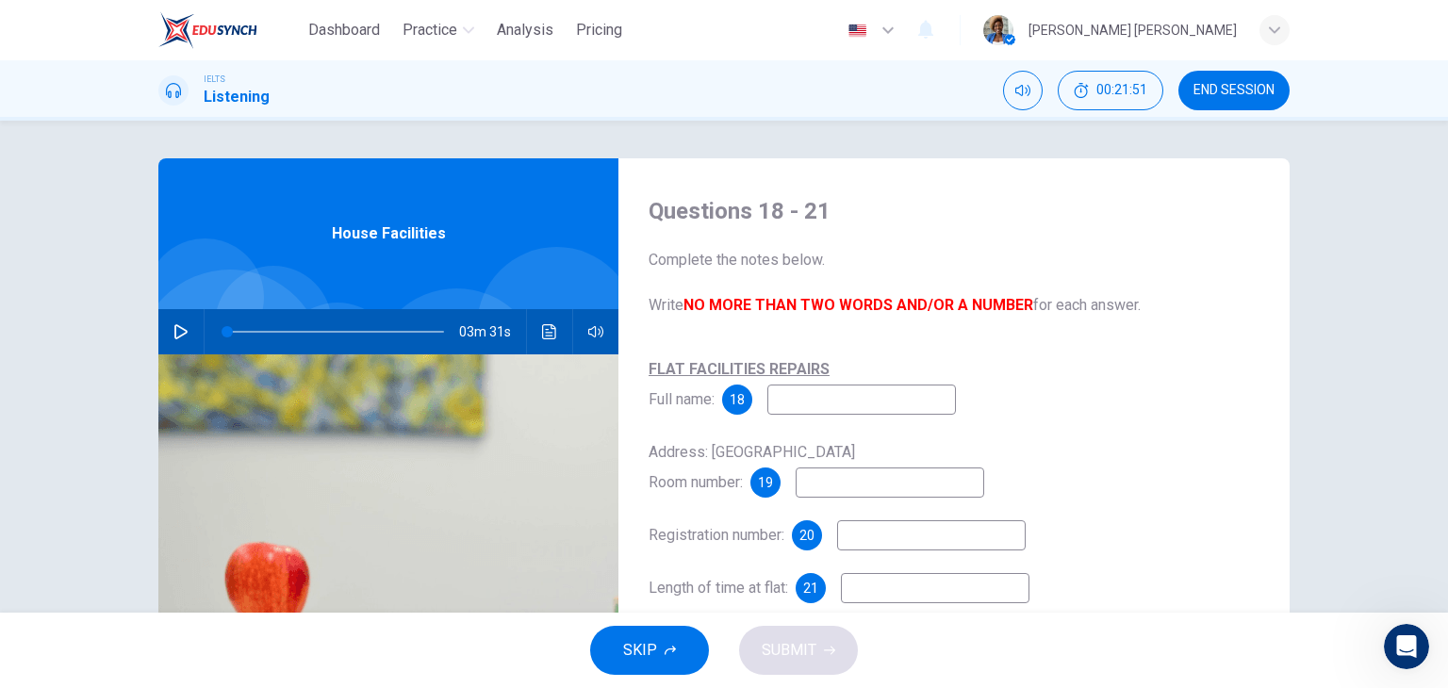
click at [816, 401] on input at bounding box center [861, 400] width 188 height 30
type input "l"
click at [818, 401] on input "Leelsa" at bounding box center [861, 400] width 188 height 30
click at [810, 402] on input "Leelsa" at bounding box center [861, 400] width 188 height 30
type input "Leela"
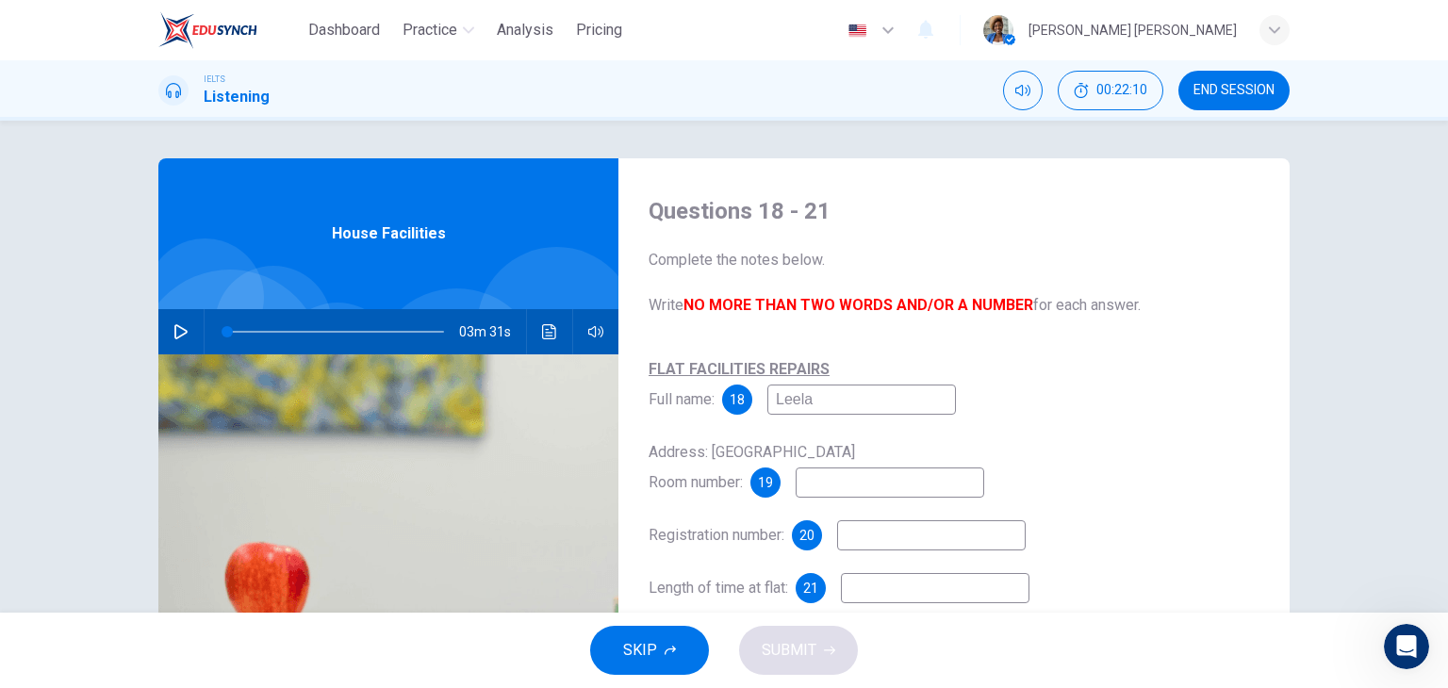
click at [849, 473] on input at bounding box center [889, 482] width 188 height 30
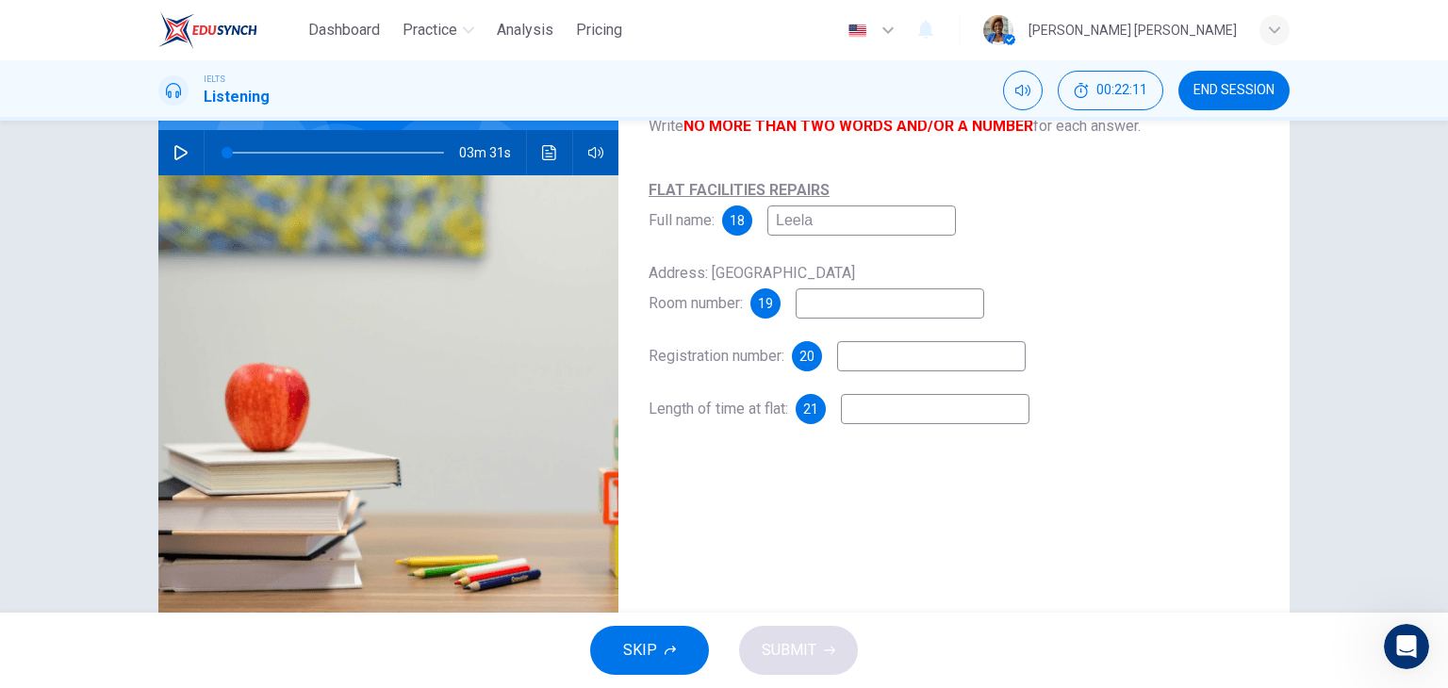
scroll to position [188, 0]
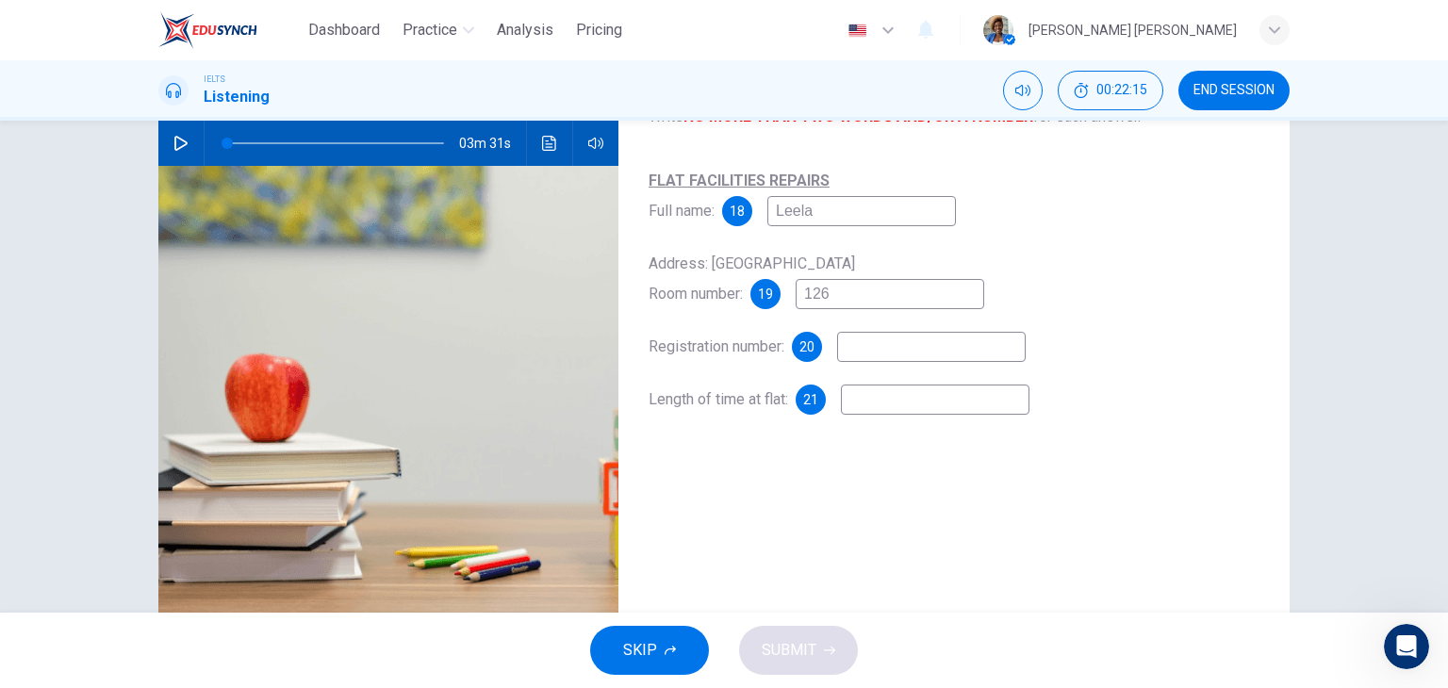
type input "126"
click at [883, 351] on input at bounding box center [931, 347] width 188 height 30
type input "1235"
click at [878, 401] on input at bounding box center [935, 400] width 188 height 30
type input "4852"
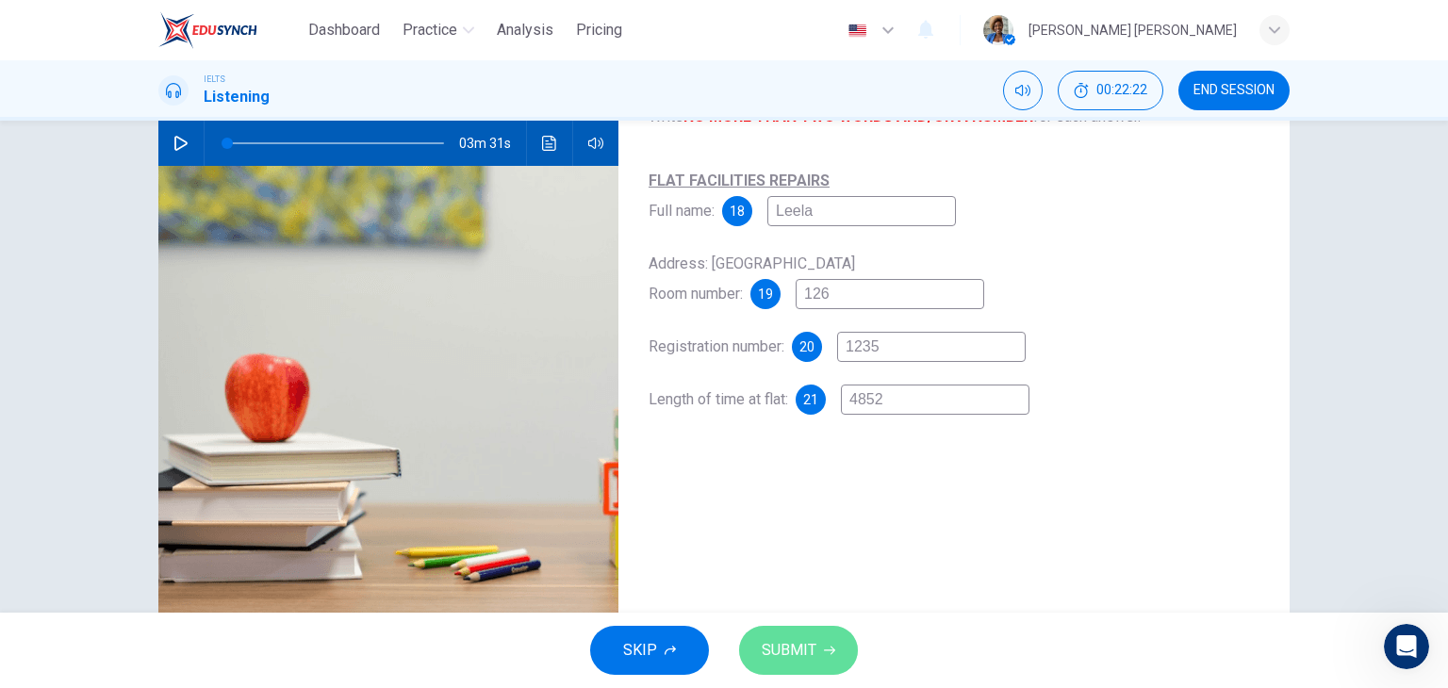
click at [798, 645] on span "SUBMIT" at bounding box center [788, 650] width 55 height 26
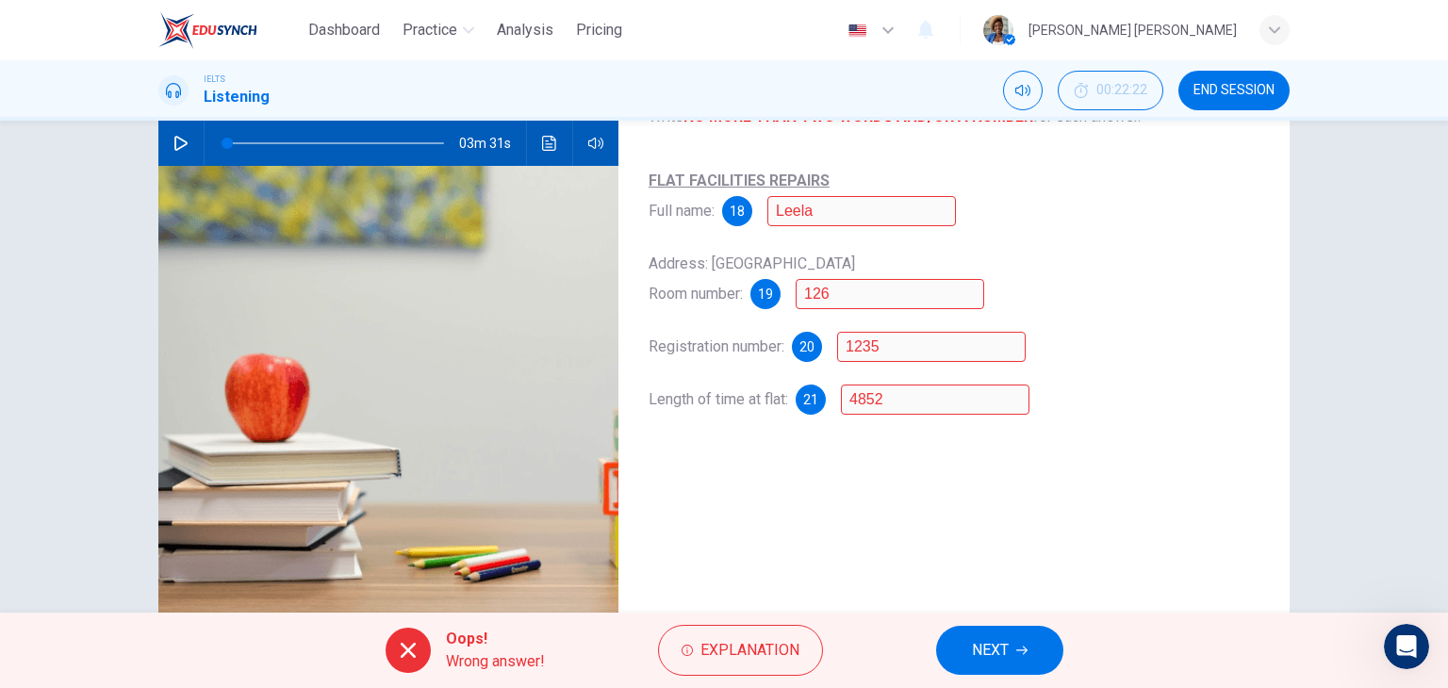
click at [1014, 644] on button "NEXT" at bounding box center [999, 650] width 127 height 49
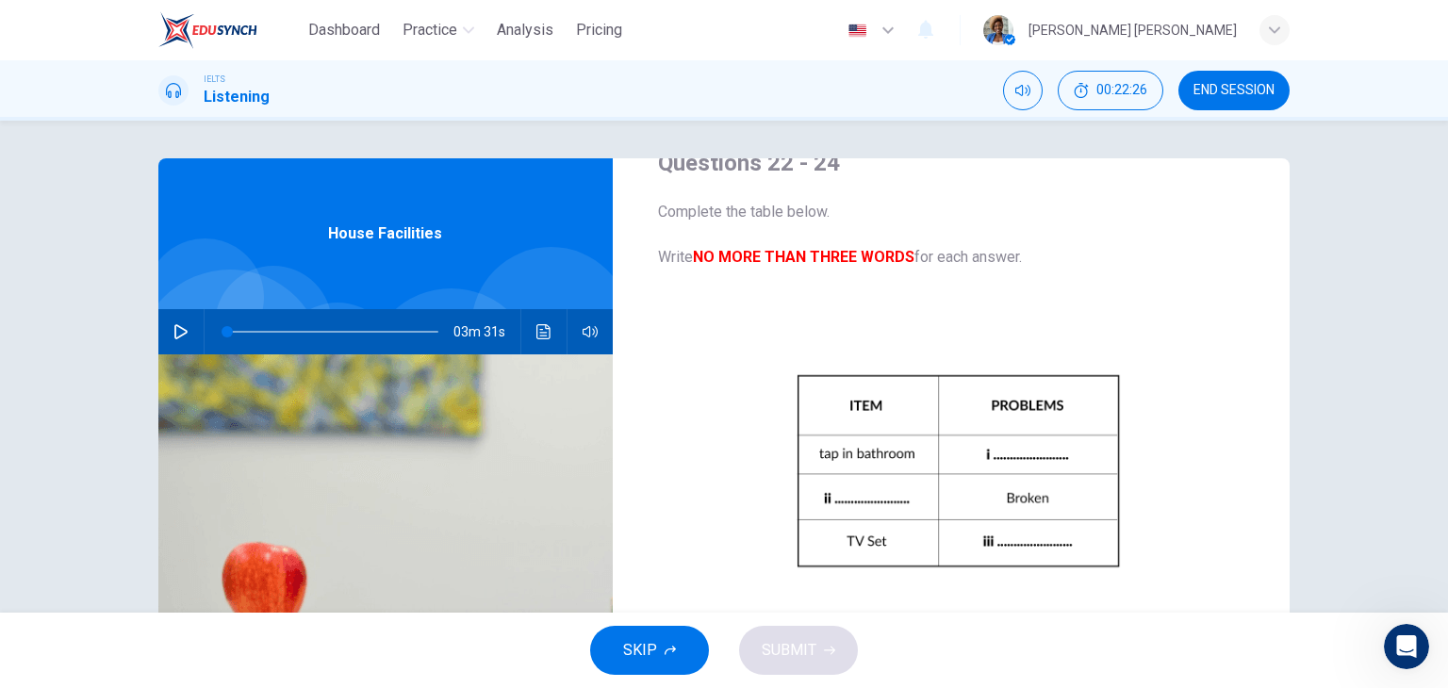
scroll to position [94, 0]
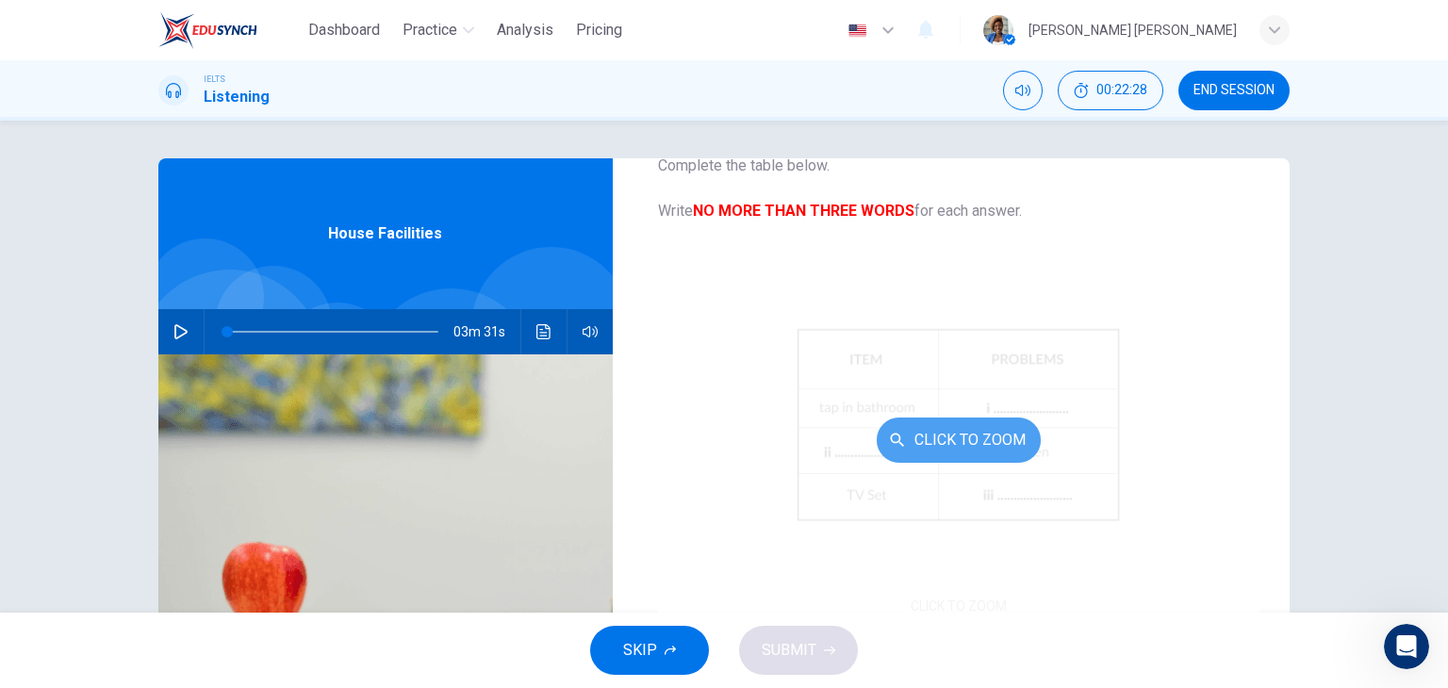
click at [949, 442] on button "Click to Zoom" at bounding box center [958, 439] width 164 height 45
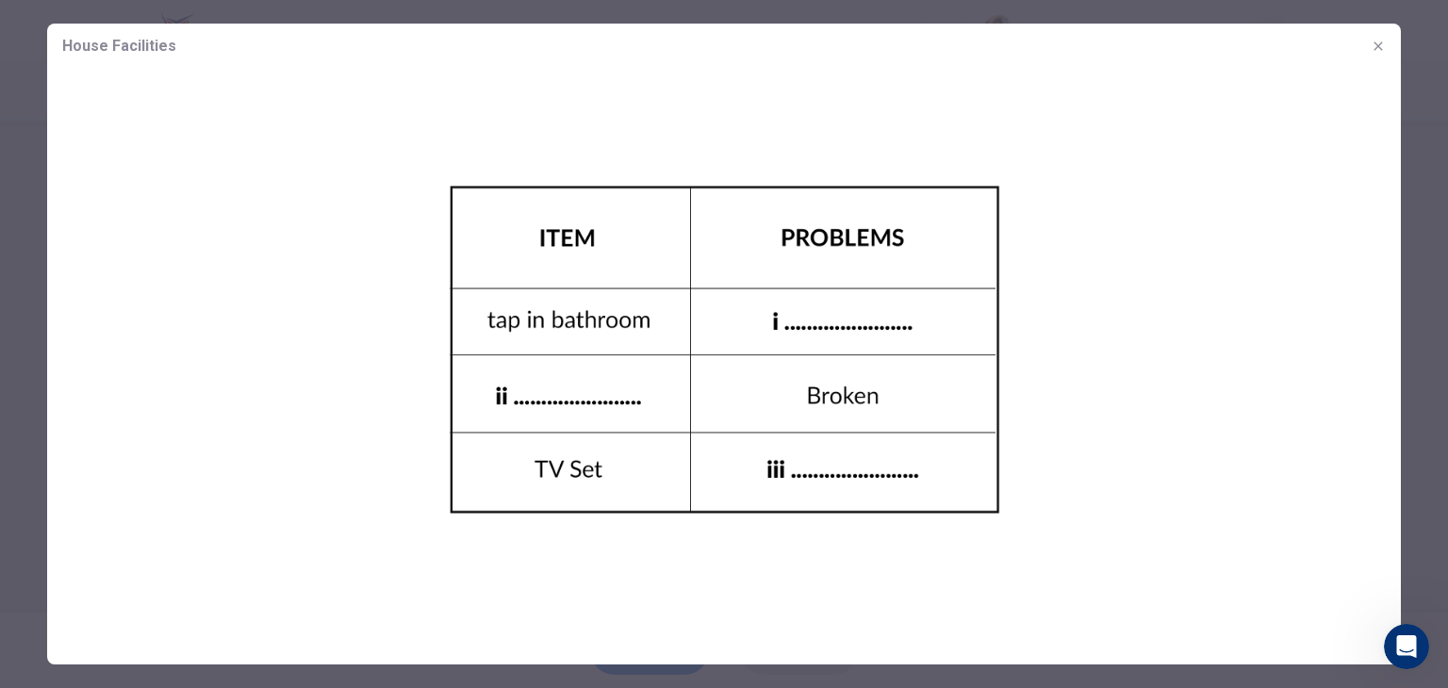
click at [797, 320] on img at bounding box center [723, 349] width 1353 height 561
click at [1376, 45] on icon "button" at bounding box center [1377, 46] width 15 height 15
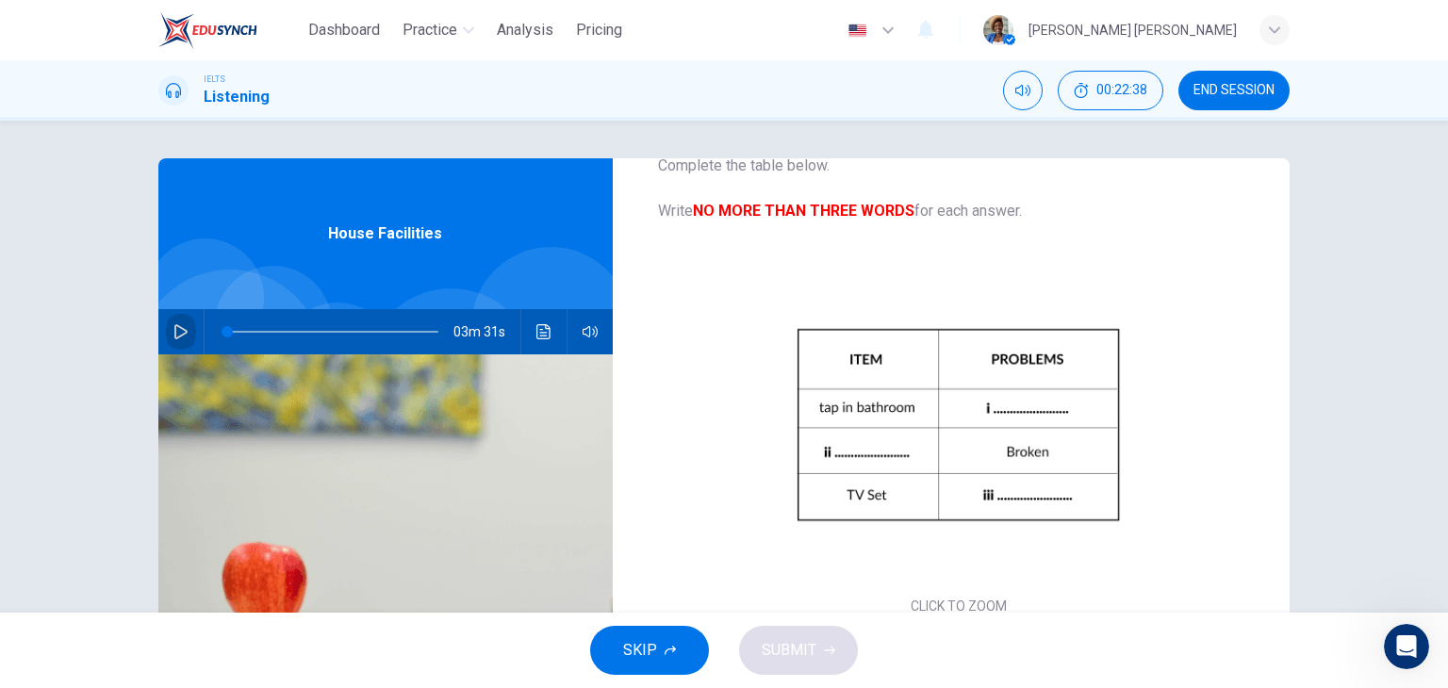
click at [176, 330] on icon "button" at bounding box center [180, 331] width 15 height 15
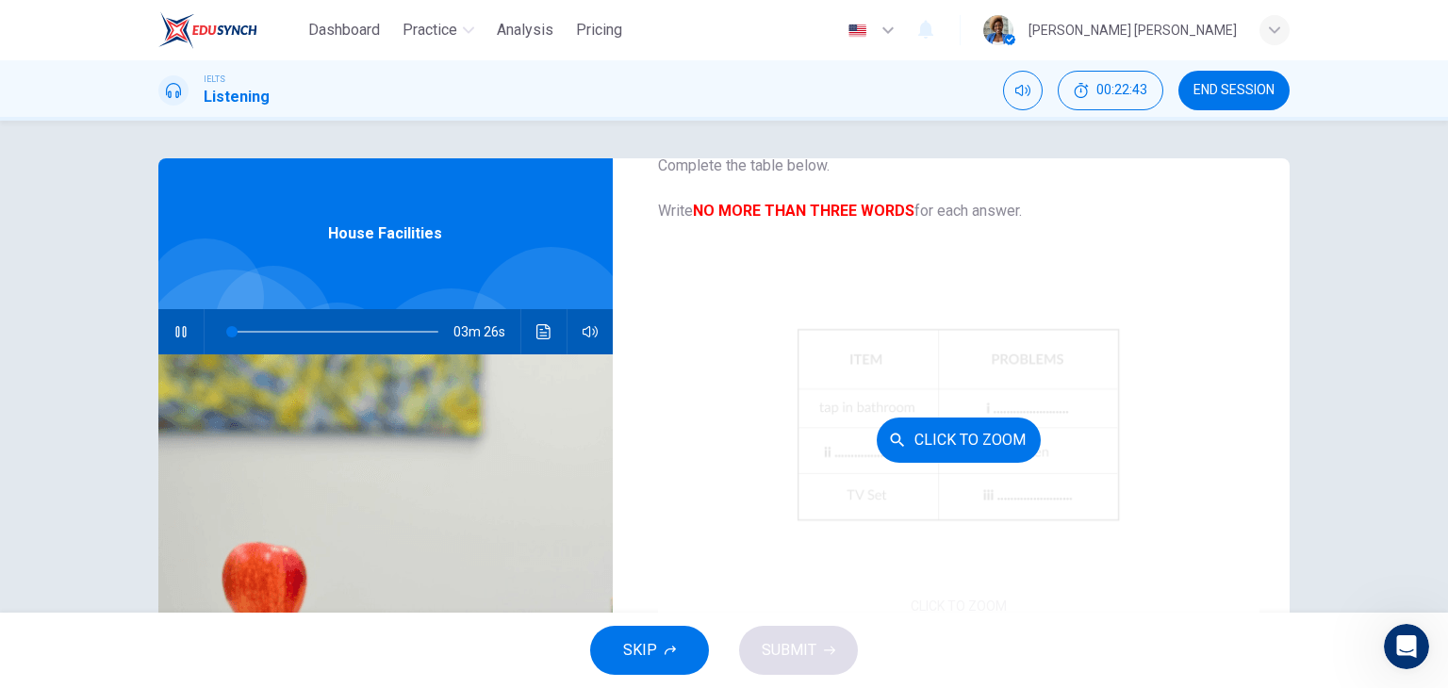
click at [957, 346] on div "Click to Zoom" at bounding box center [959, 439] width 602 height 359
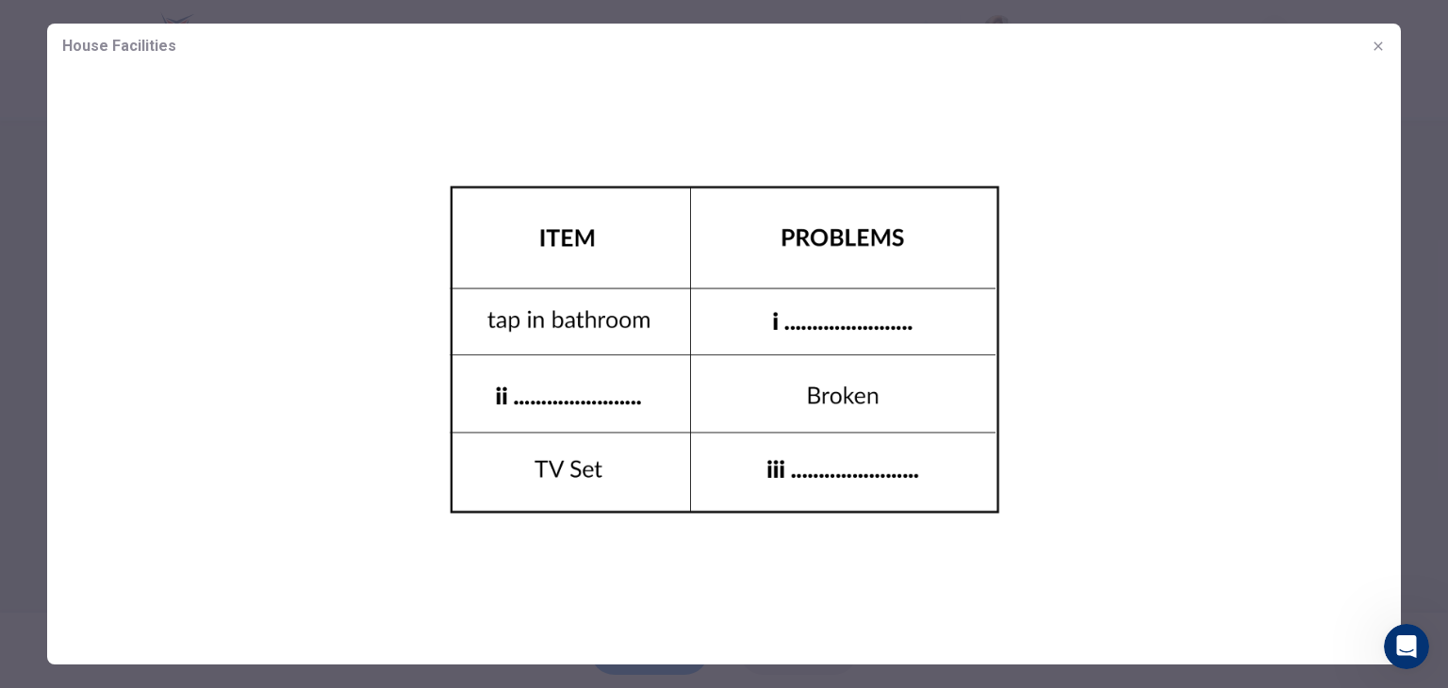
click at [795, 304] on img at bounding box center [723, 349] width 1353 height 561
click at [1376, 44] on icon "button" at bounding box center [1377, 45] width 8 height 8
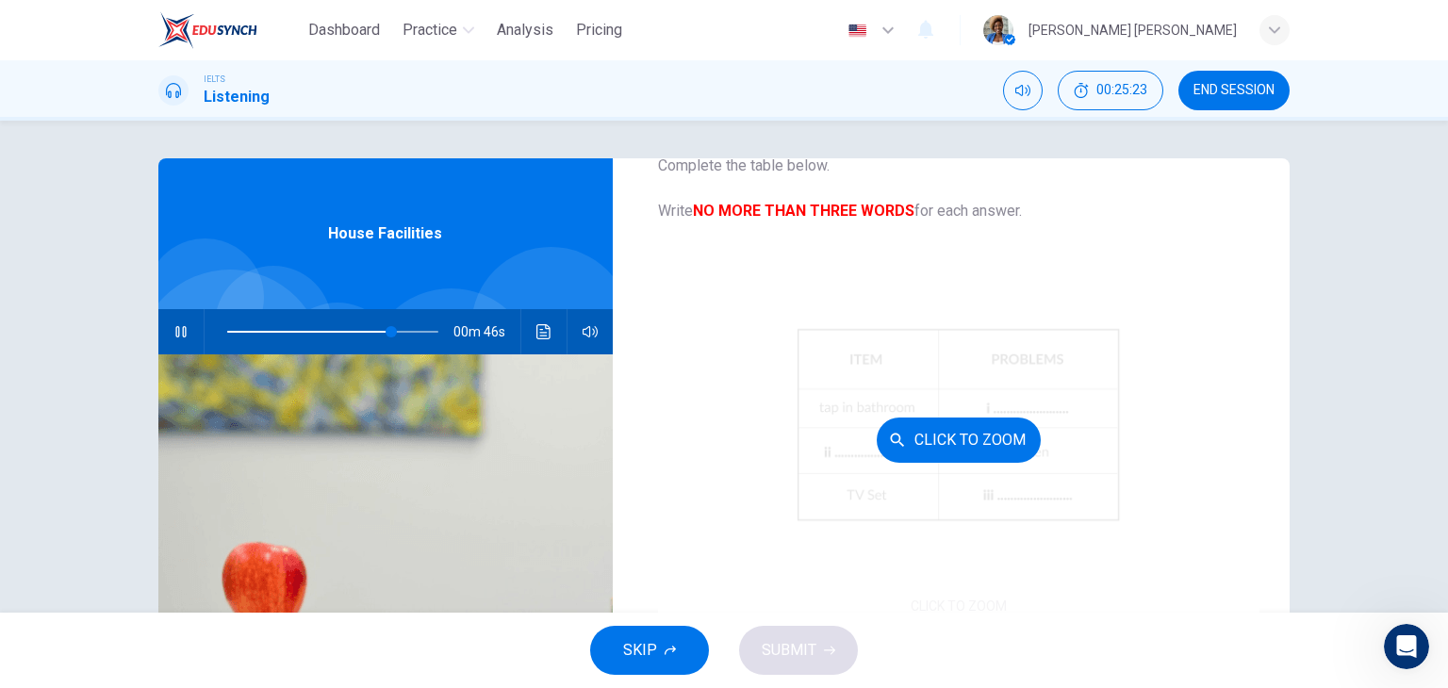
click at [694, 446] on div "Click to Zoom" at bounding box center [959, 439] width 602 height 359
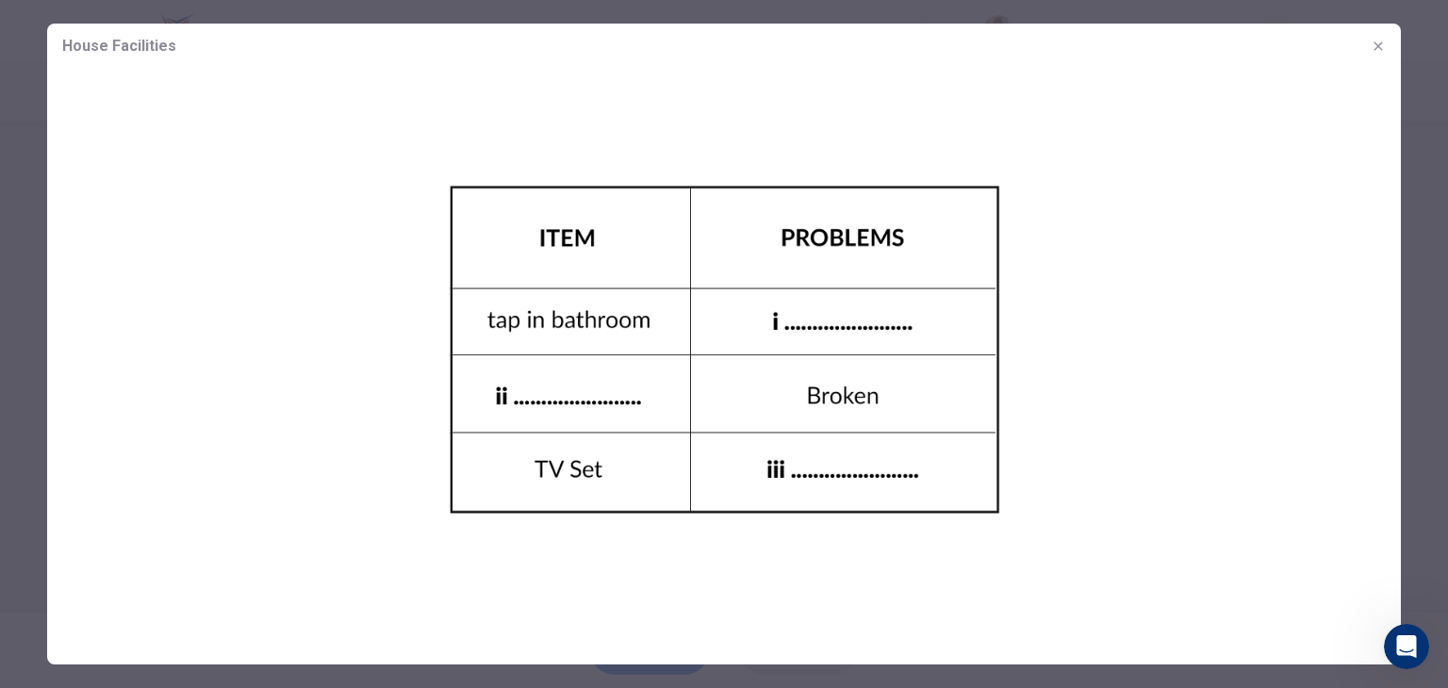
click at [844, 312] on img at bounding box center [723, 349] width 1353 height 561
click at [1372, 320] on img at bounding box center [723, 349] width 1353 height 561
drag, startPoint x: 1378, startPoint y: 43, endPoint x: 1388, endPoint y: 117, distance: 74.2
click at [1377, 43] on icon "button" at bounding box center [1377, 46] width 15 height 15
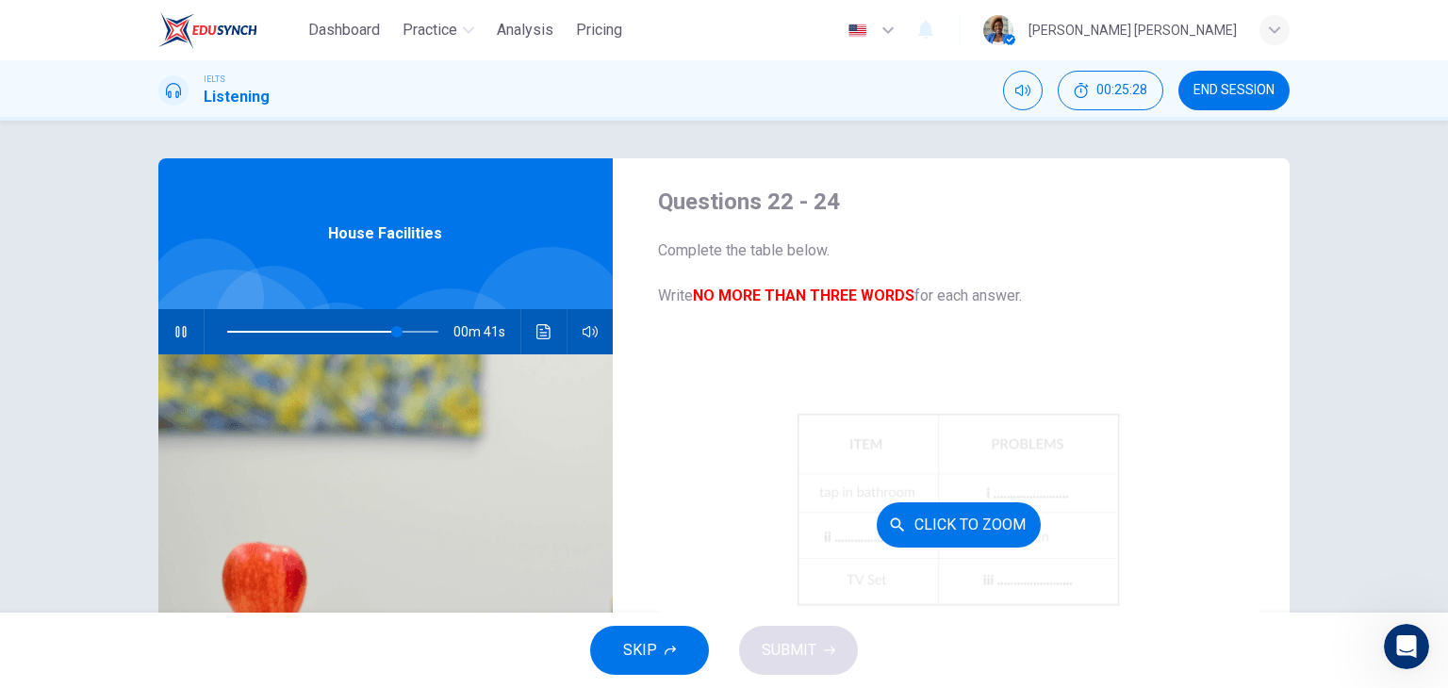
scroll to position [0, 0]
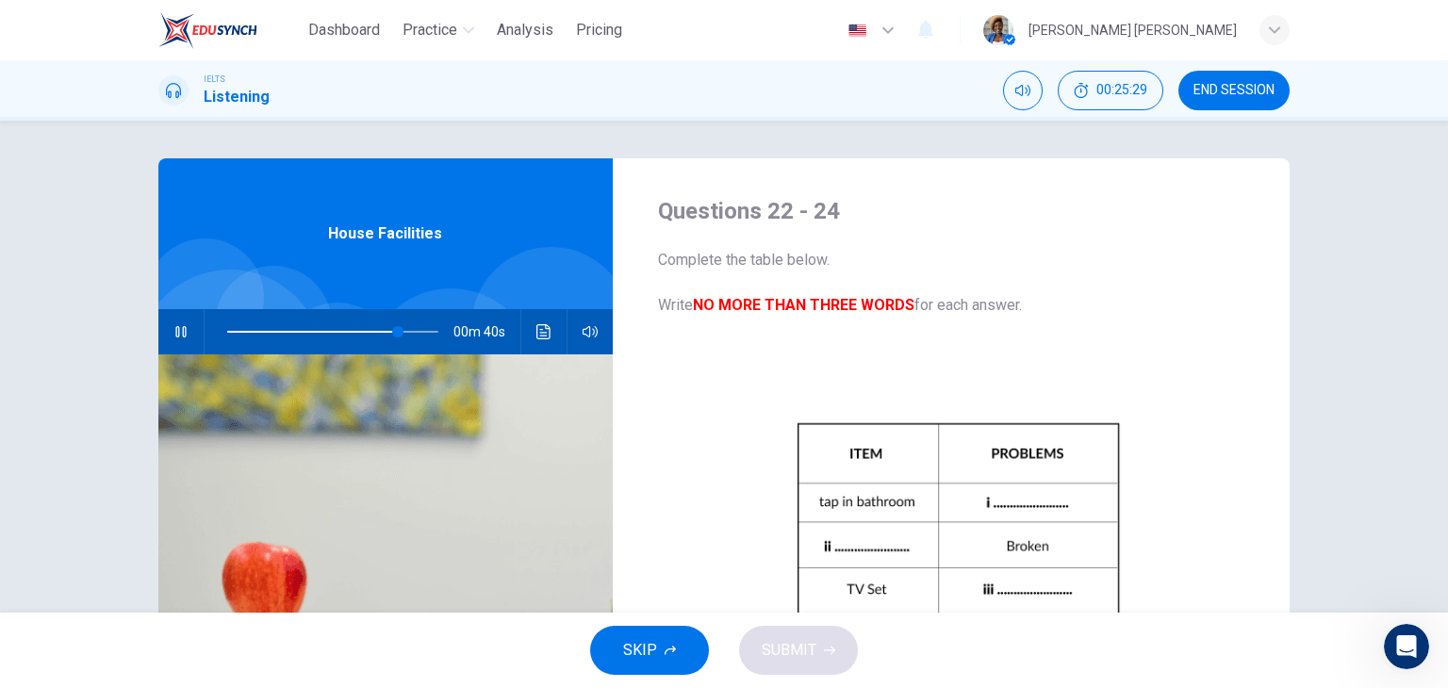
click at [1029, 330] on div "Complete the table below. Write NO MORE THAN THREE WORDS for each answer. CLICK…" at bounding box center [959, 481] width 602 height 465
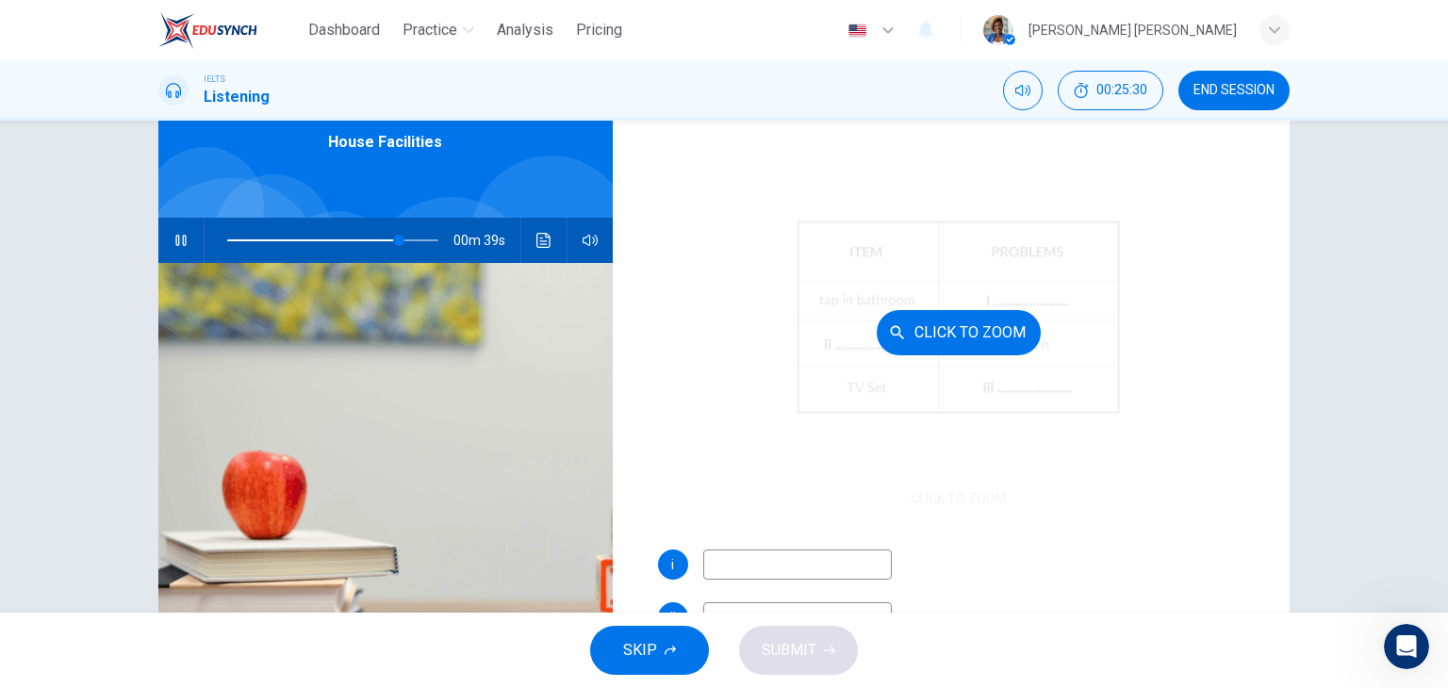
scroll to position [188, 0]
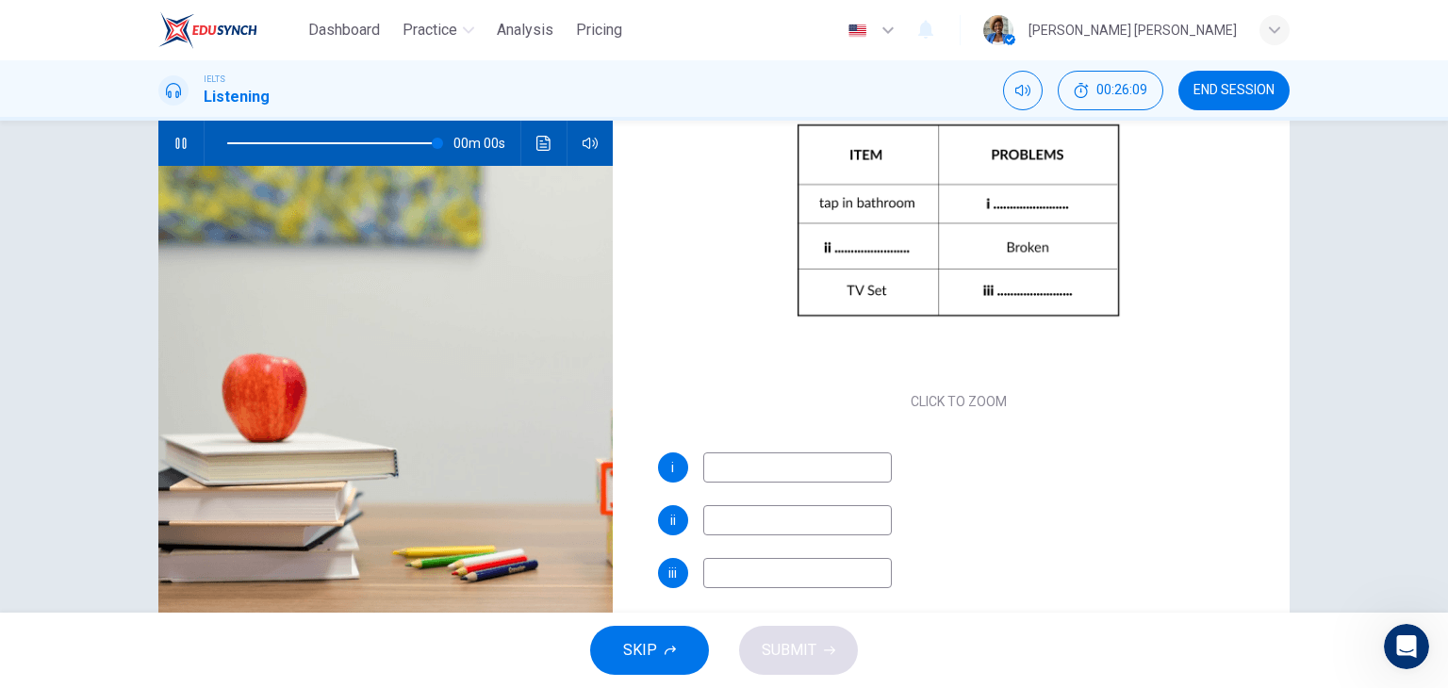
type input "0"
click at [733, 455] on input at bounding box center [797, 467] width 188 height 30
type input "linked"
click at [742, 515] on input at bounding box center [797, 520] width 188 height 30
type input "the door"
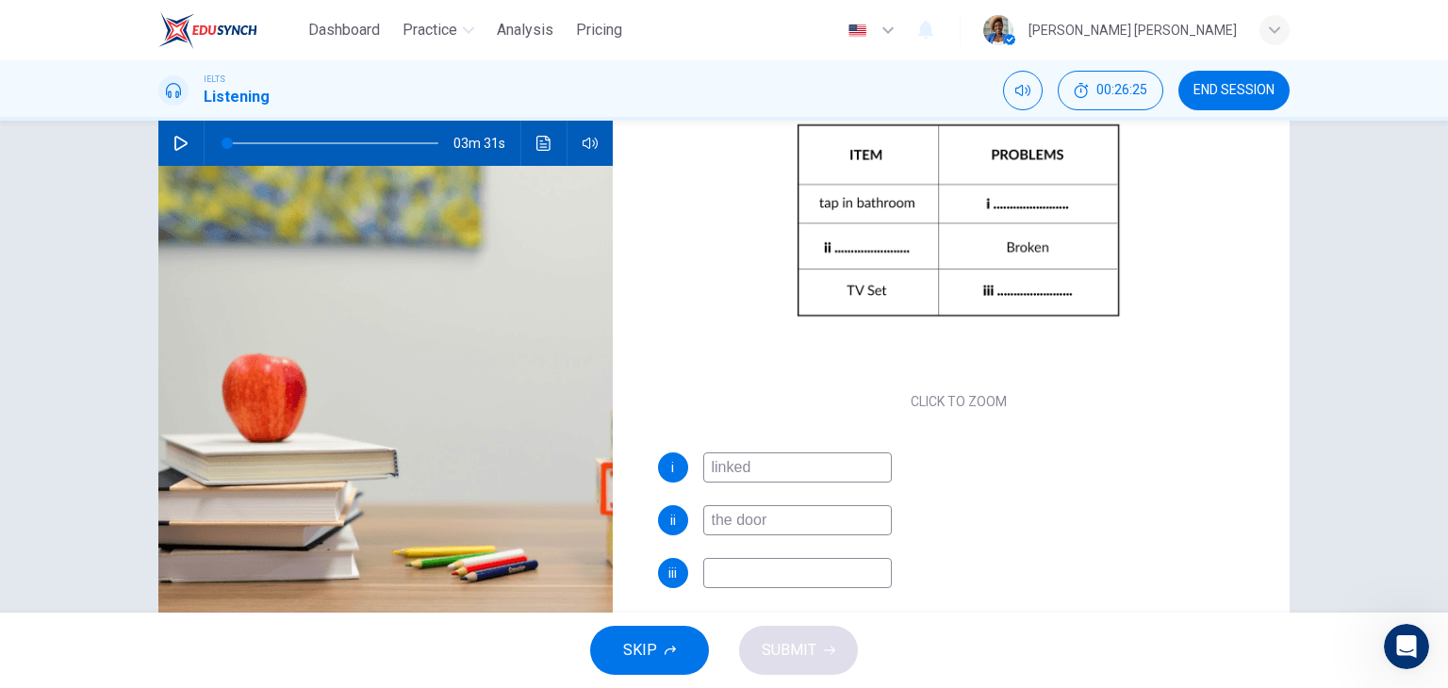
click at [746, 569] on input at bounding box center [797, 573] width 188 height 30
type input "no sound"
click at [806, 630] on button "SUBMIT" at bounding box center [798, 650] width 119 height 49
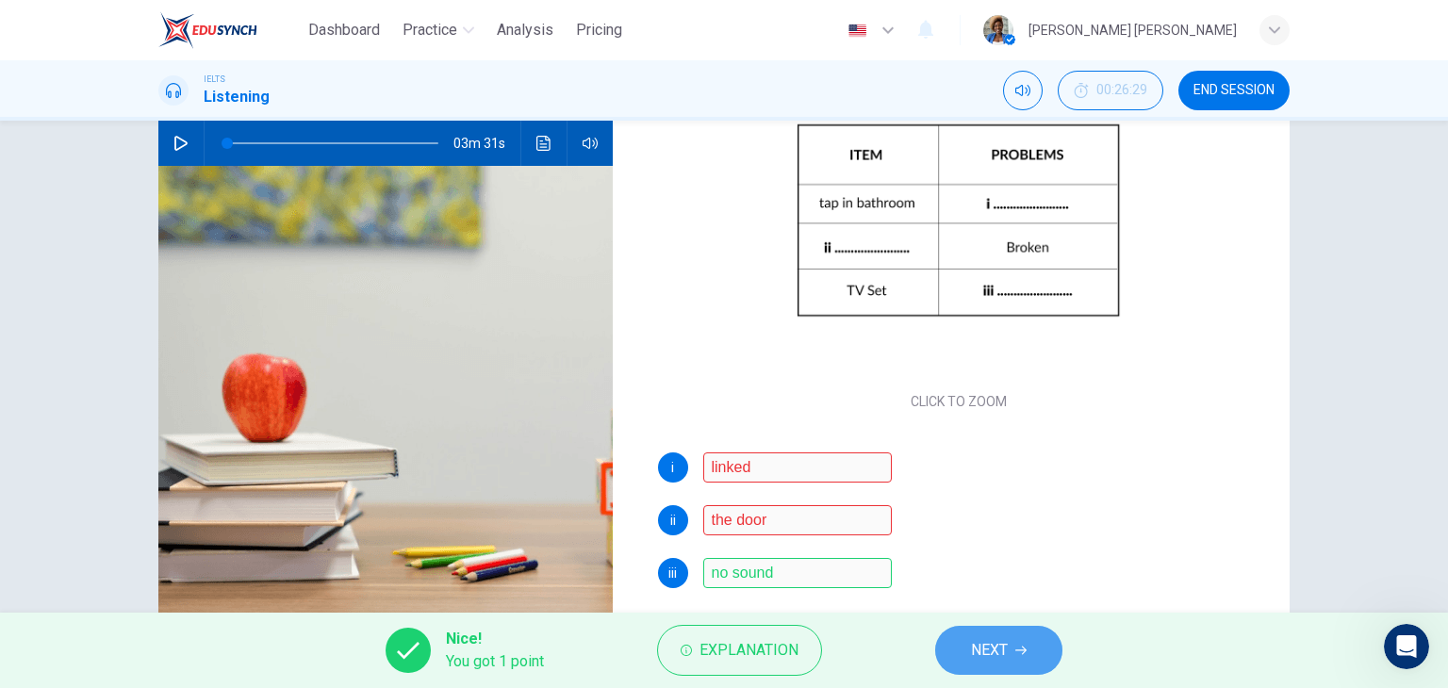
click at [1011, 649] on button "NEXT" at bounding box center [998, 650] width 127 height 49
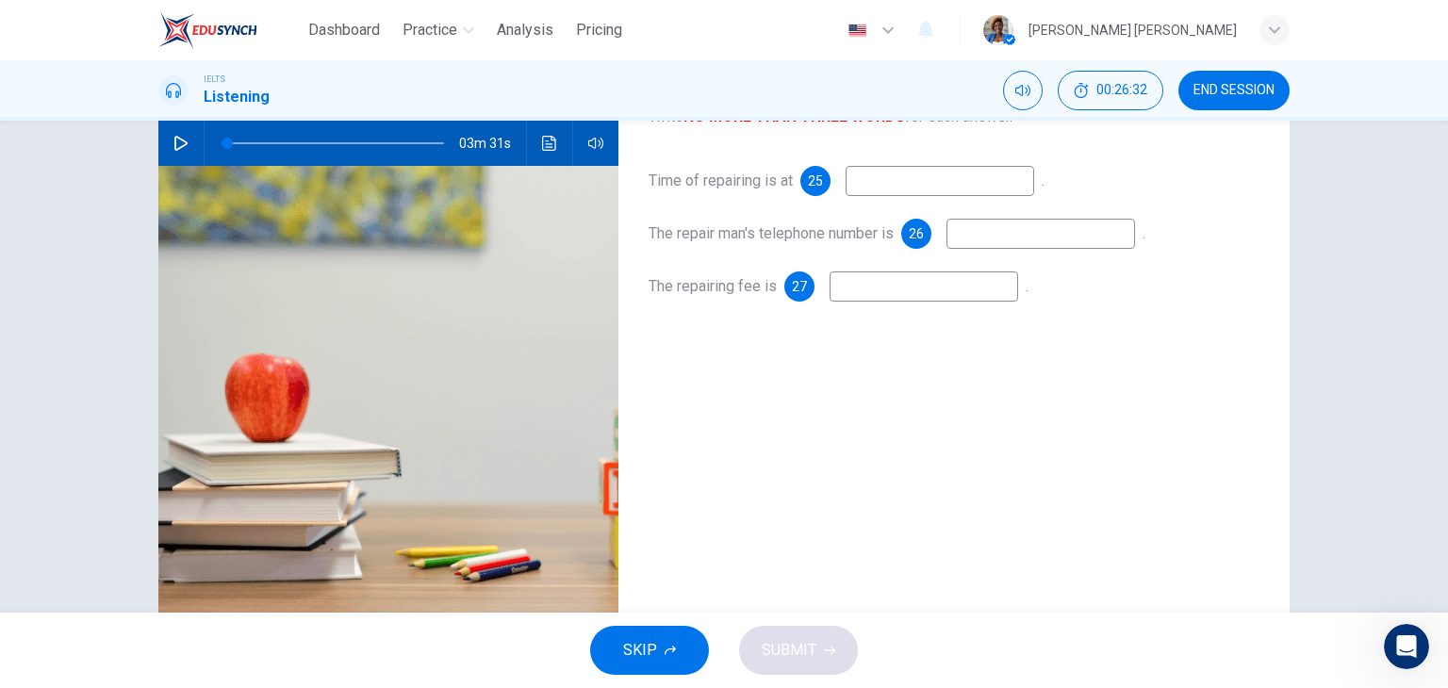
click at [898, 186] on input at bounding box center [939, 181] width 188 height 30
type input "on week"
click at [992, 235] on input at bounding box center [1040, 234] width 188 height 30
type input "65433747"
click at [877, 291] on input at bounding box center [923, 286] width 188 height 30
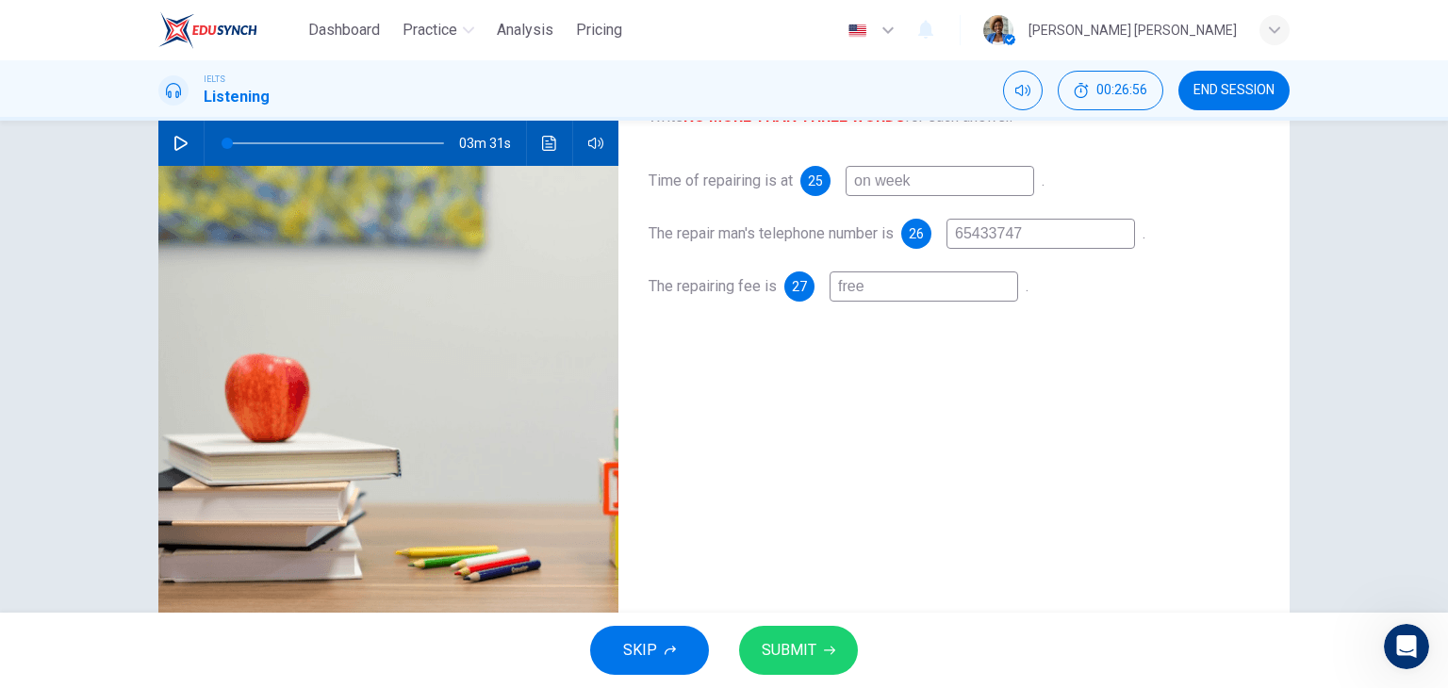
type input "free"
click at [814, 655] on button "SUBMIT" at bounding box center [798, 650] width 119 height 49
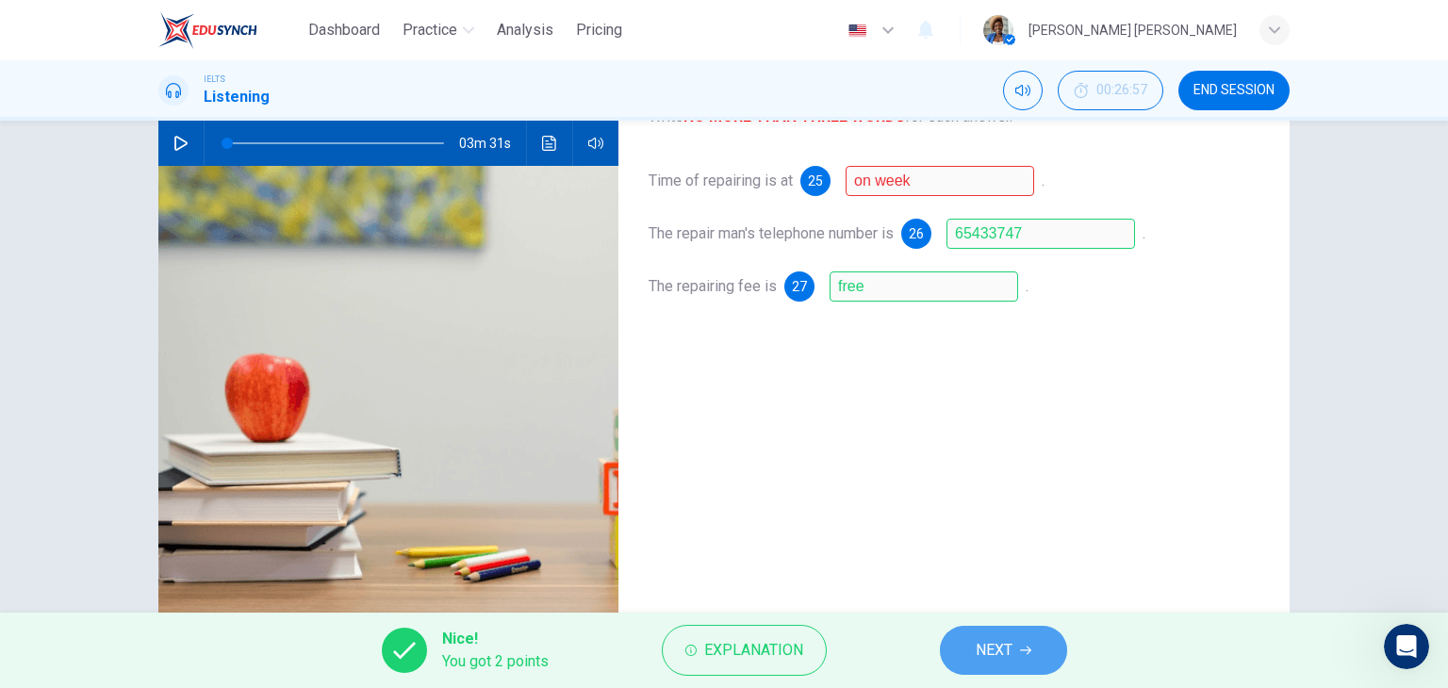
click at [1011, 653] on span "NEXT" at bounding box center [993, 650] width 37 height 26
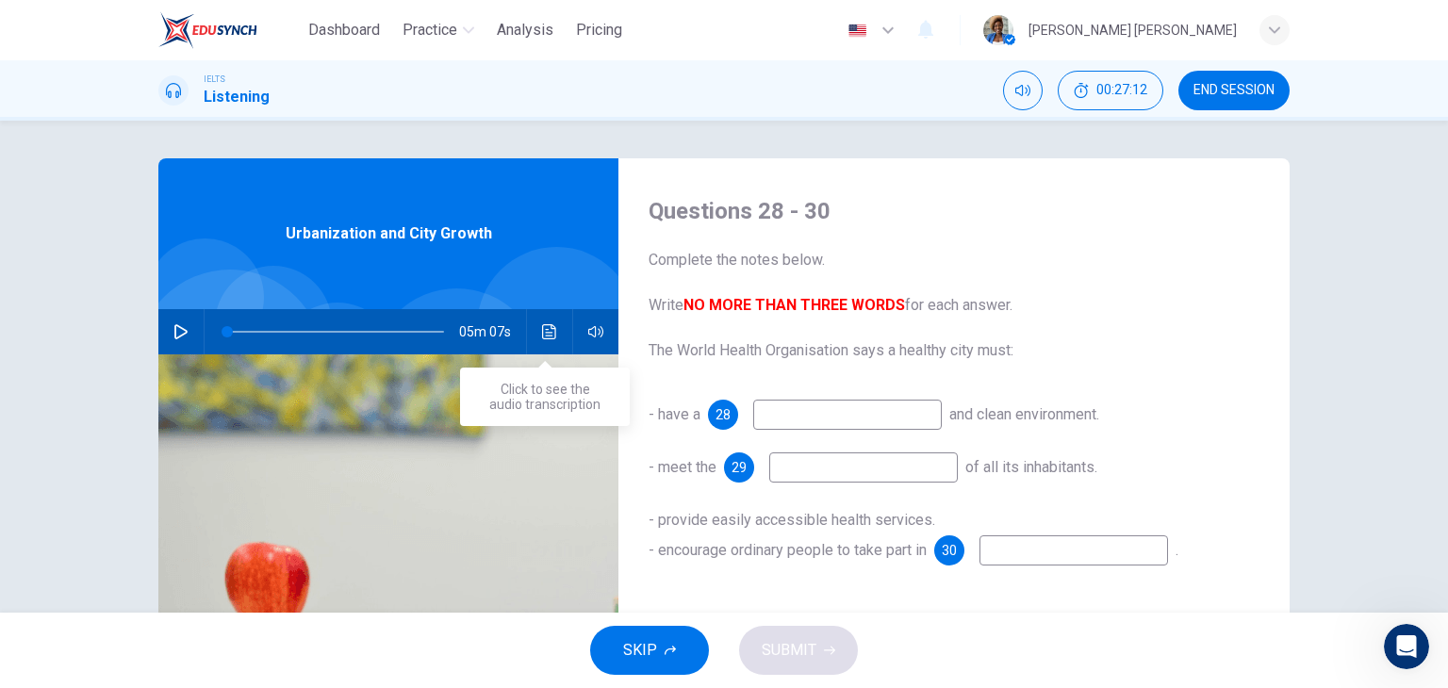
click at [542, 335] on icon "Click to see the audio transcription" at bounding box center [549, 331] width 15 height 15
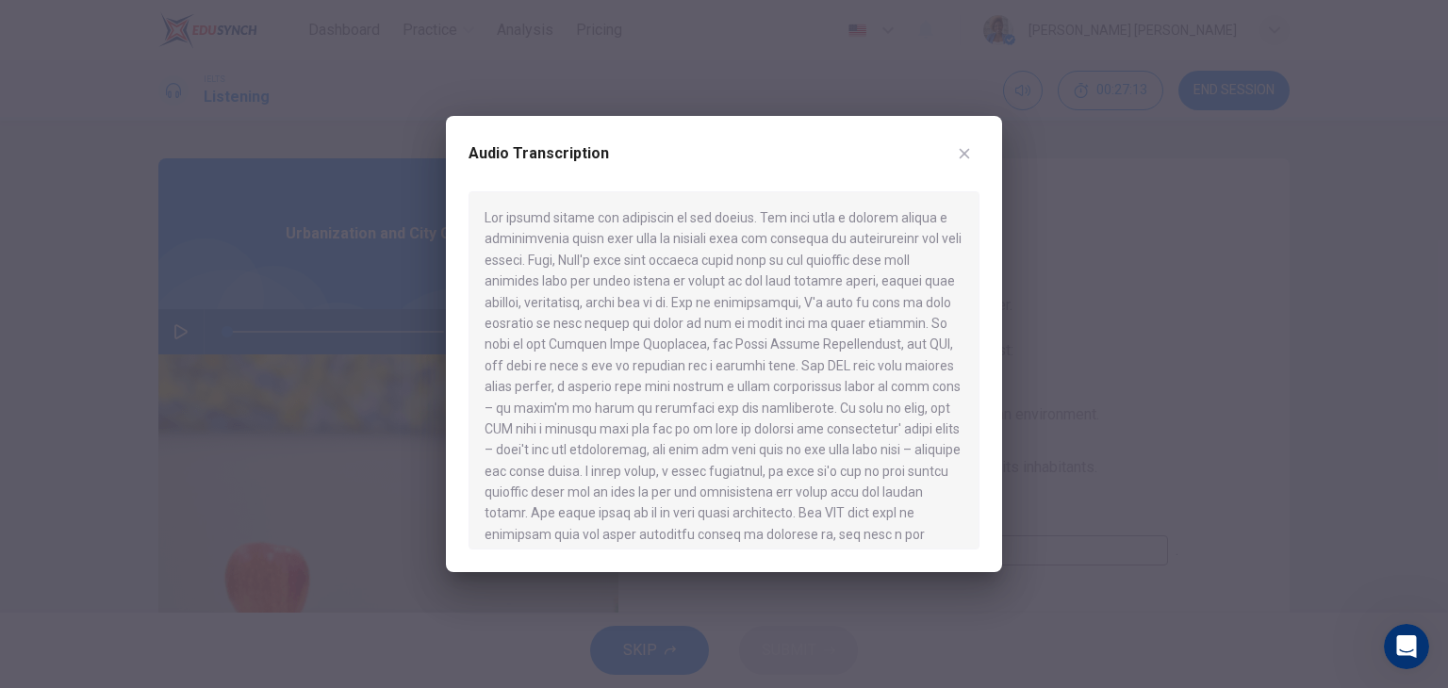
click at [964, 152] on icon "button" at bounding box center [964, 153] width 15 height 15
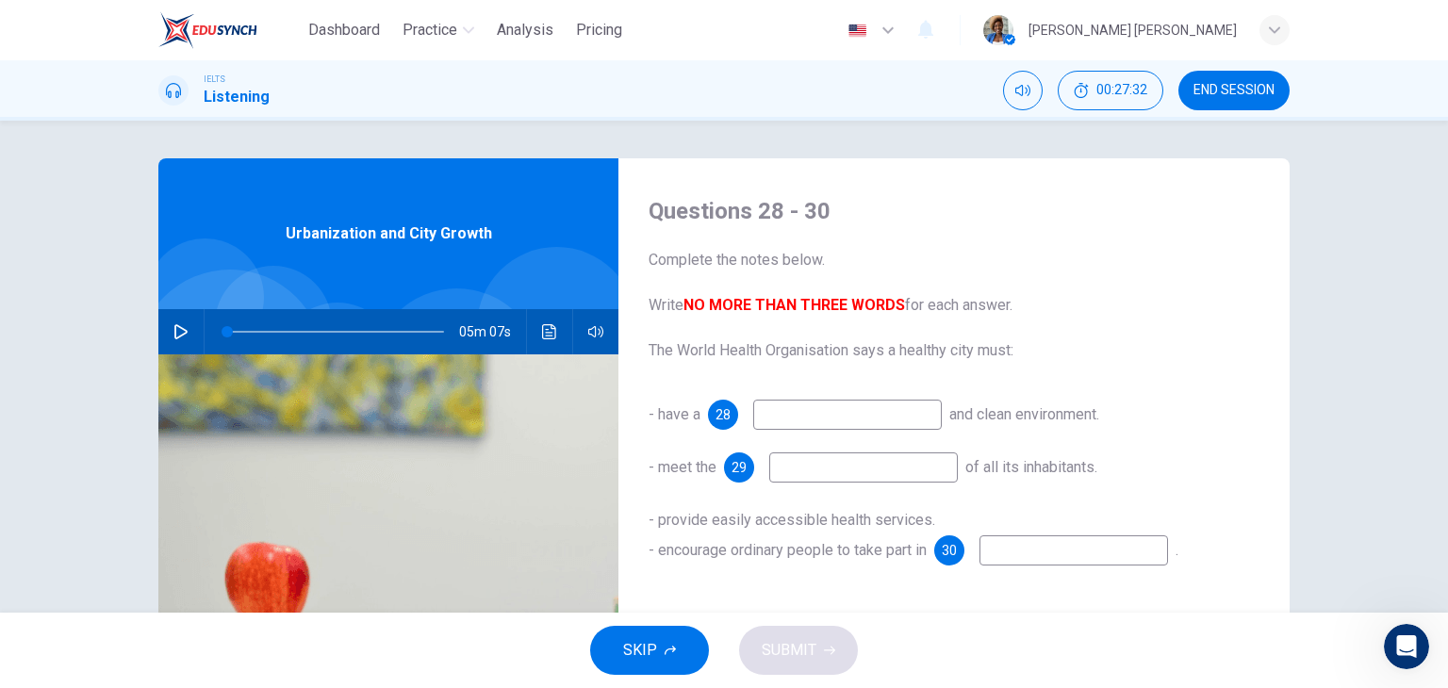
click at [173, 330] on icon "button" at bounding box center [180, 331] width 15 height 15
type input "0"
click at [833, 424] on input at bounding box center [847, 415] width 188 height 30
click at [848, 468] on input at bounding box center [863, 467] width 188 height 30
type input "housing"
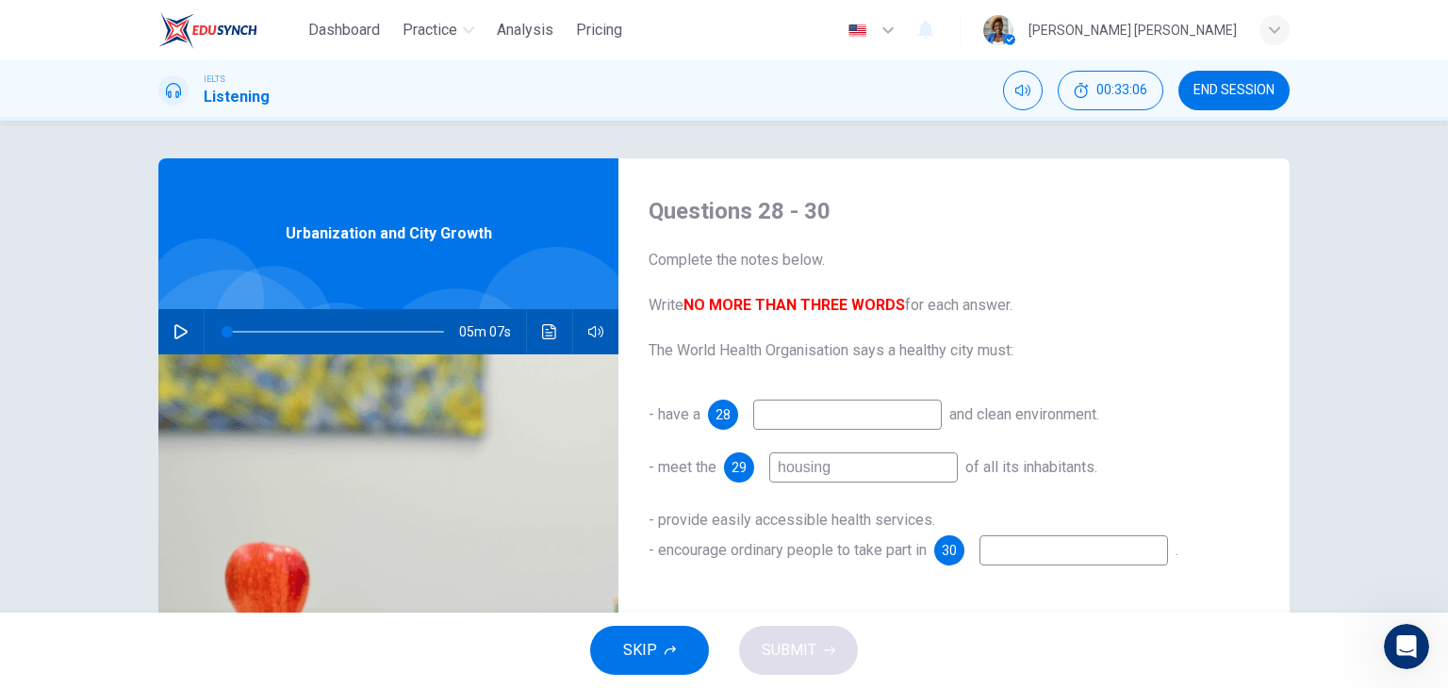
click at [803, 417] on input at bounding box center [847, 415] width 188 height 30
type input "green"
click at [1006, 551] on input at bounding box center [1073, 550] width 188 height 30
type input "community"
click at [793, 646] on span "SUBMIT" at bounding box center [788, 650] width 55 height 26
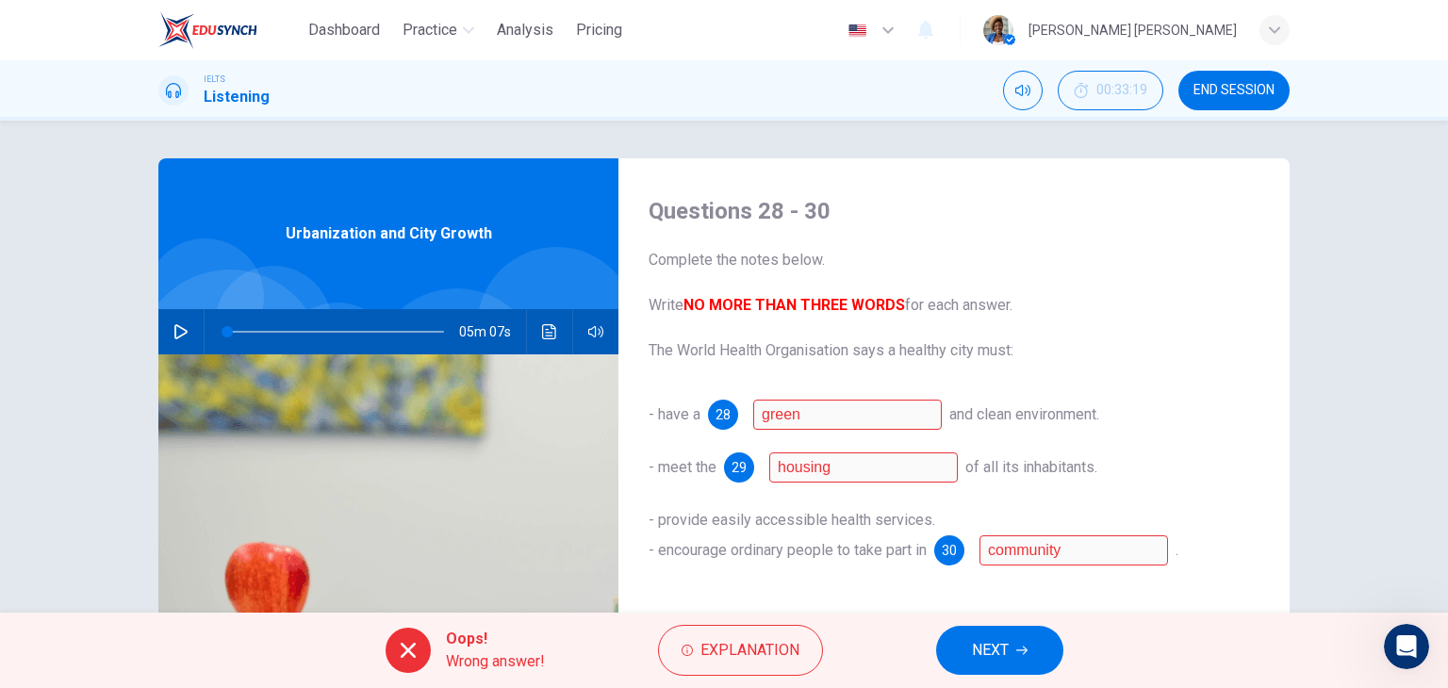
scroll to position [94, 0]
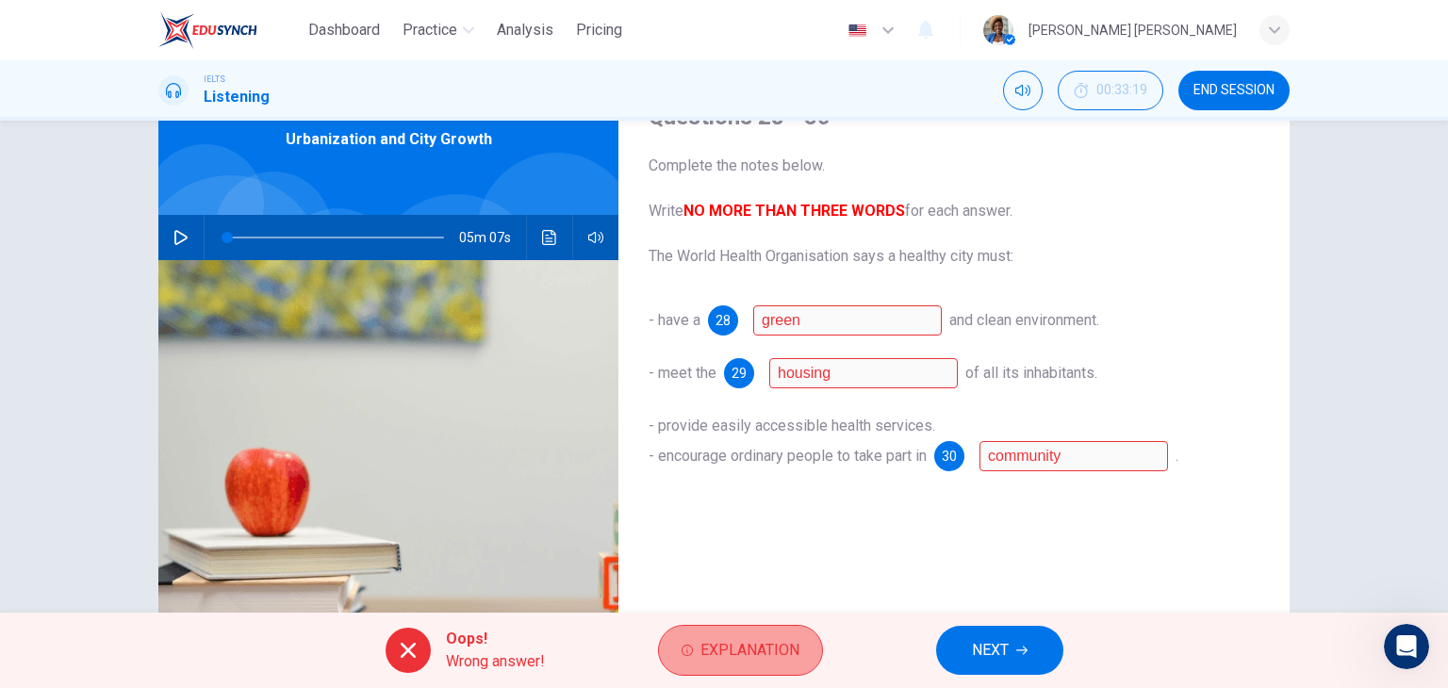
click at [754, 658] on span "Explanation" at bounding box center [749, 650] width 99 height 26
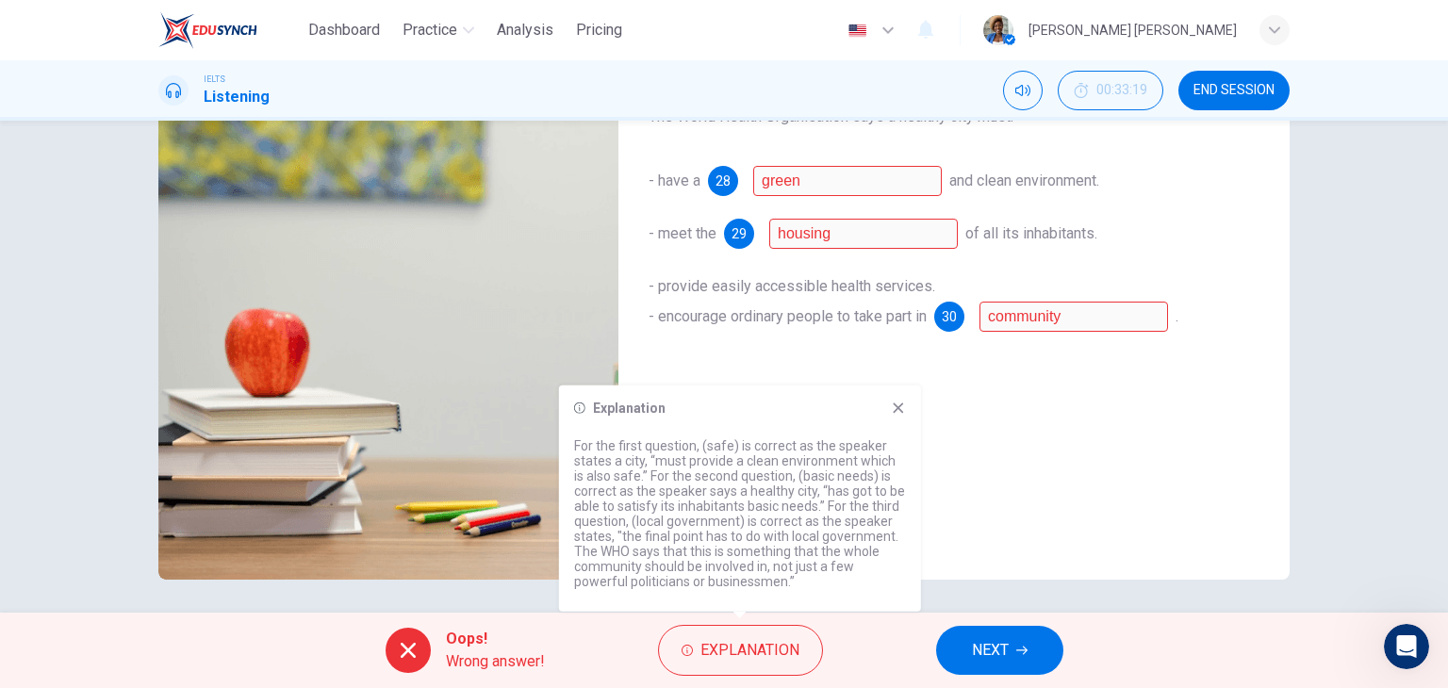
scroll to position [238, 0]
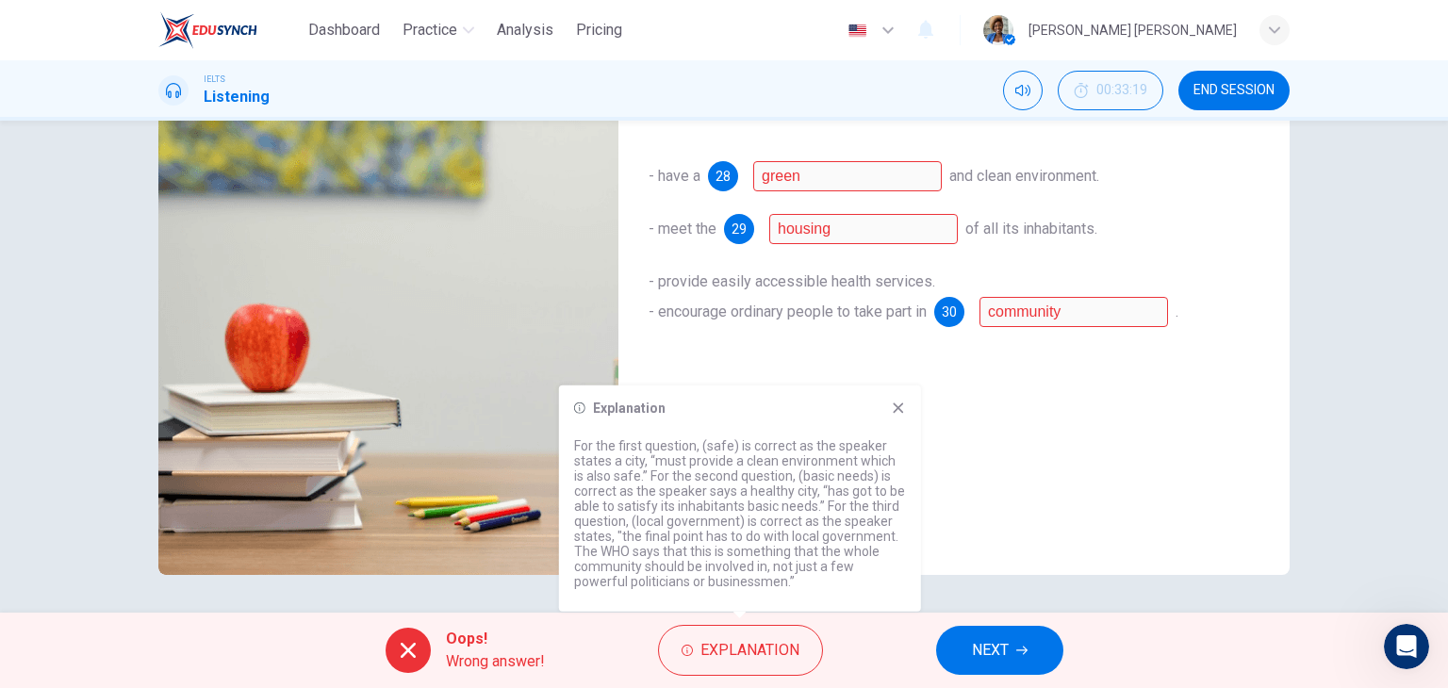
click at [986, 641] on span "NEXT" at bounding box center [990, 650] width 37 height 26
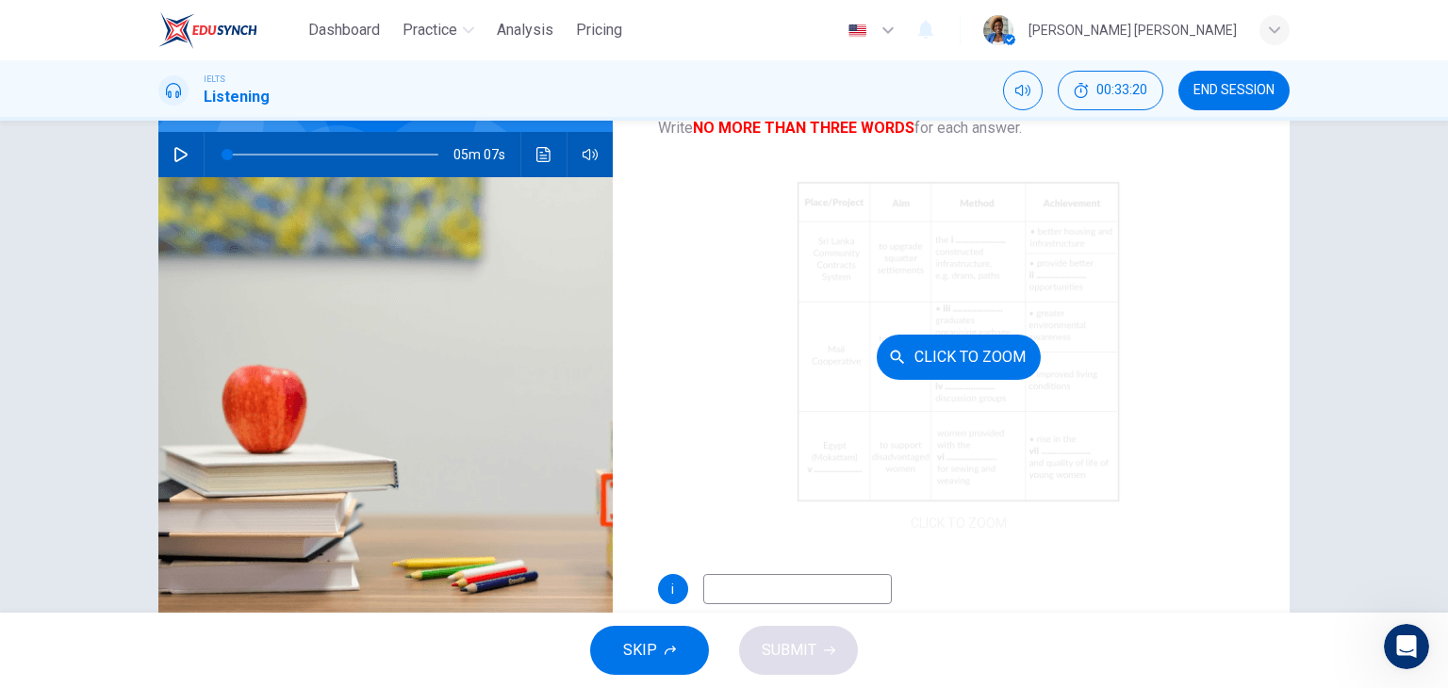
scroll to position [144, 0]
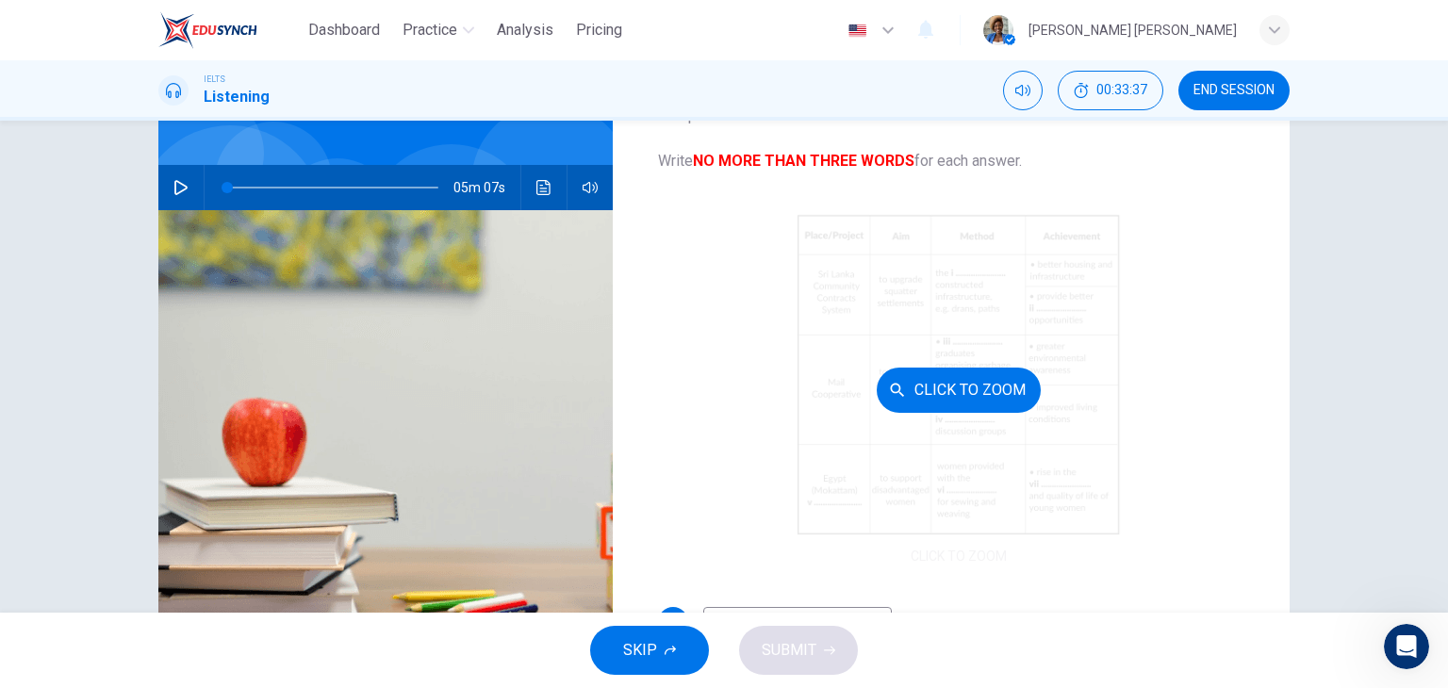
click at [943, 353] on div "Click to Zoom" at bounding box center [959, 389] width 602 height 359
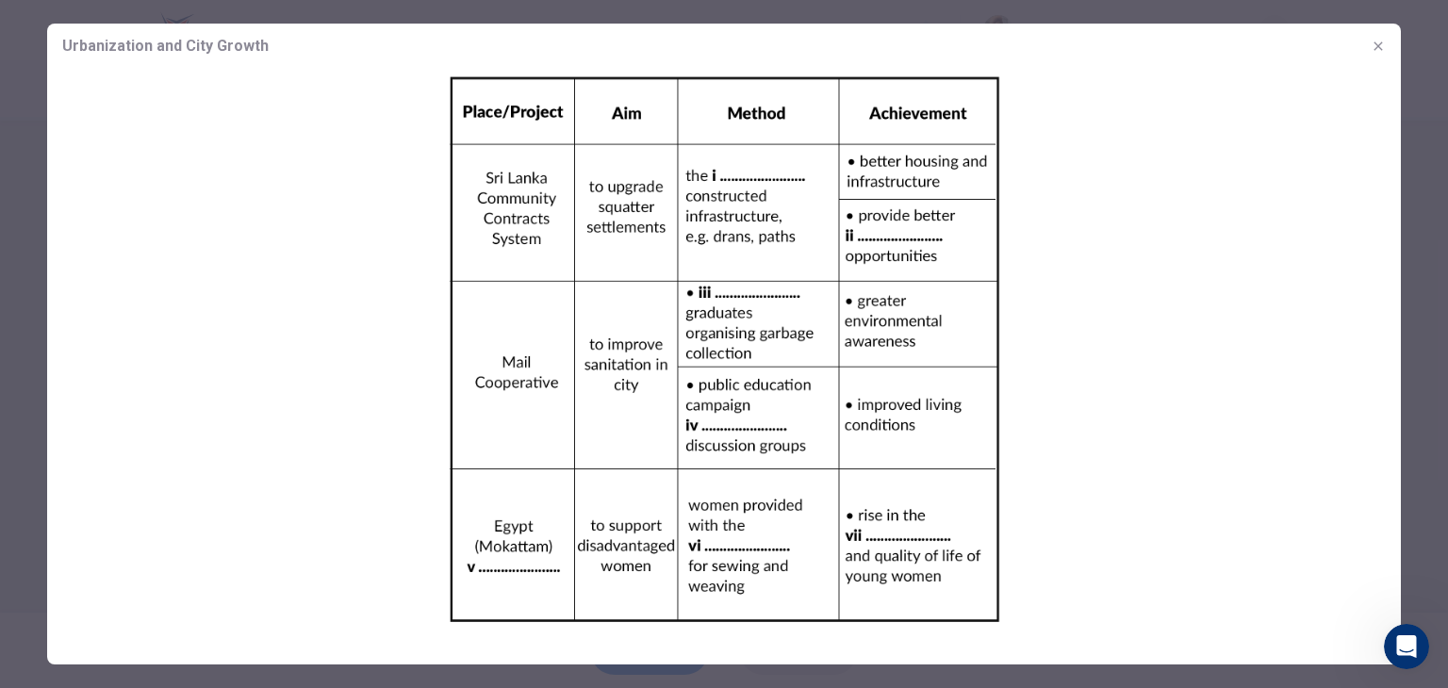
click at [11, 266] on div at bounding box center [724, 344] width 1448 height 688
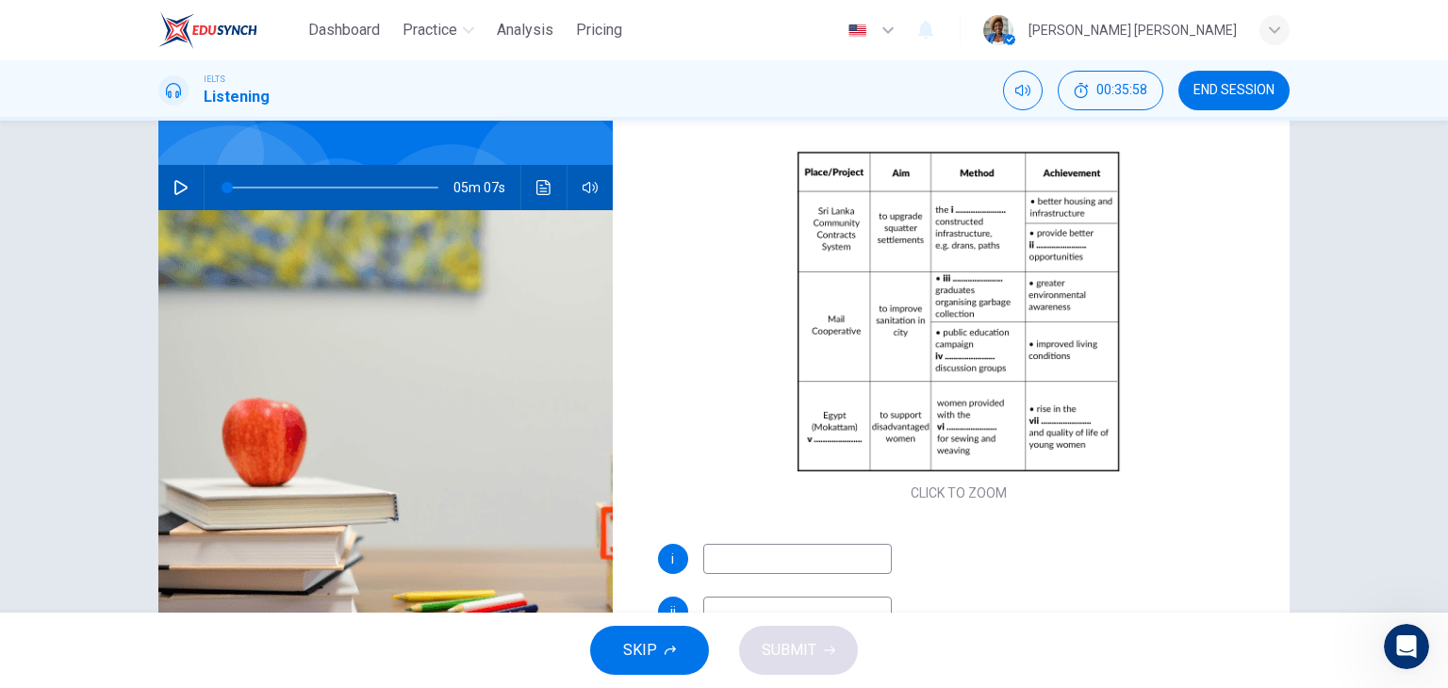
scroll to position [188, 0]
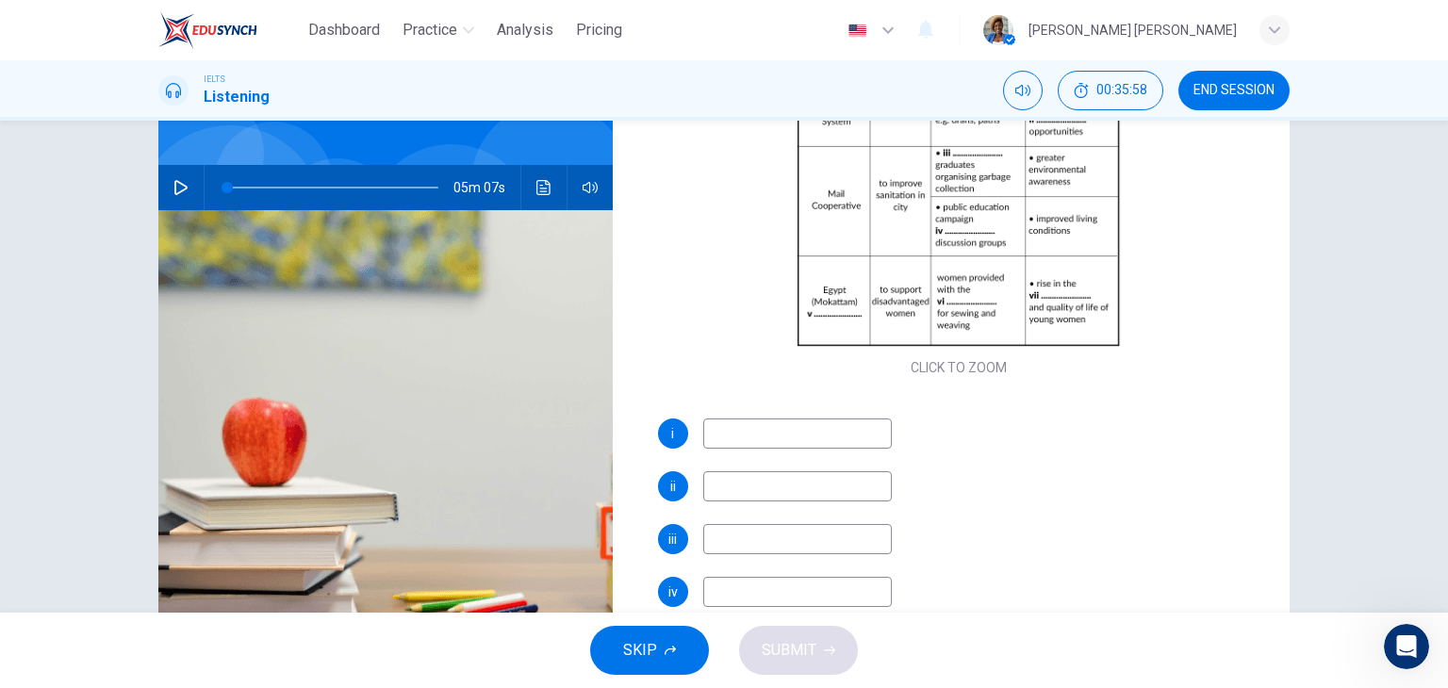
click at [744, 431] on input at bounding box center [797, 433] width 188 height 30
click at [736, 434] on input "cimmunity" at bounding box center [797, 433] width 188 height 30
click at [716, 434] on input "cimmunity" at bounding box center [797, 433] width 188 height 30
type input "community"
type input "housing"
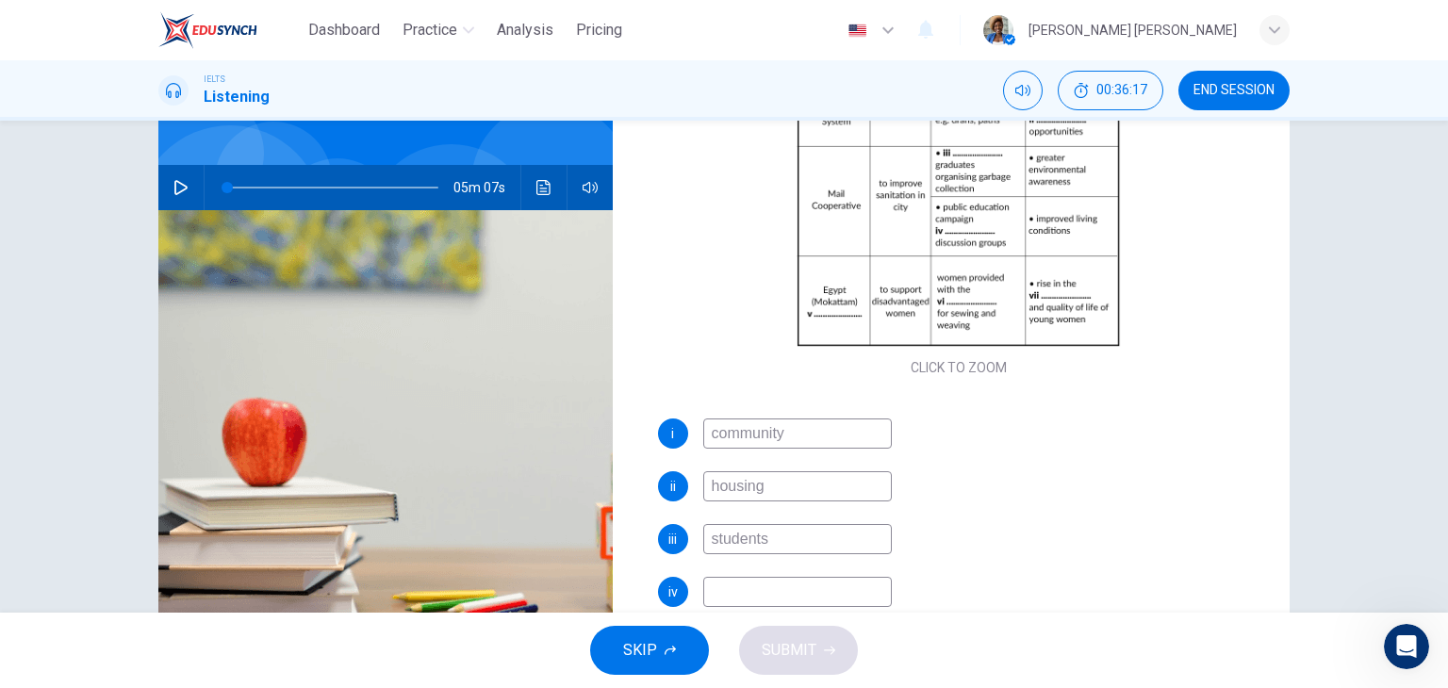
type input "students"
type input "women"
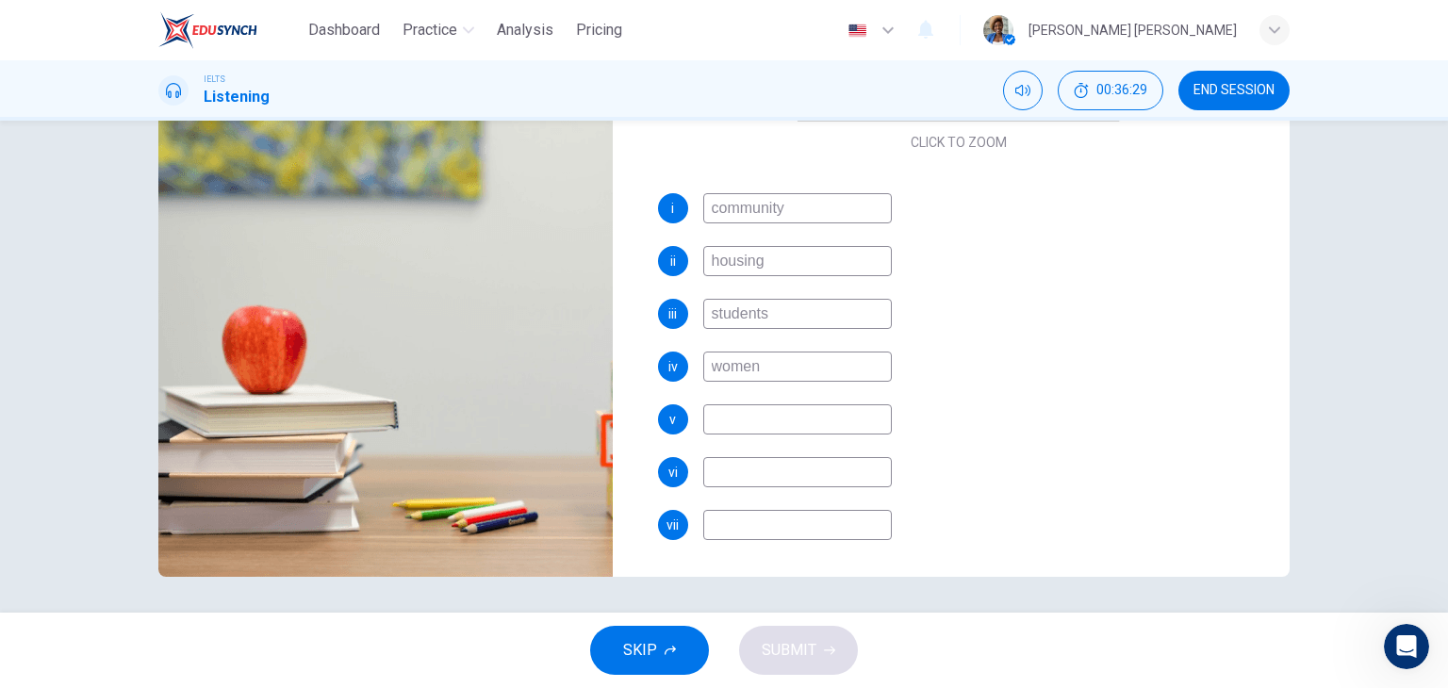
scroll to position [238, 0]
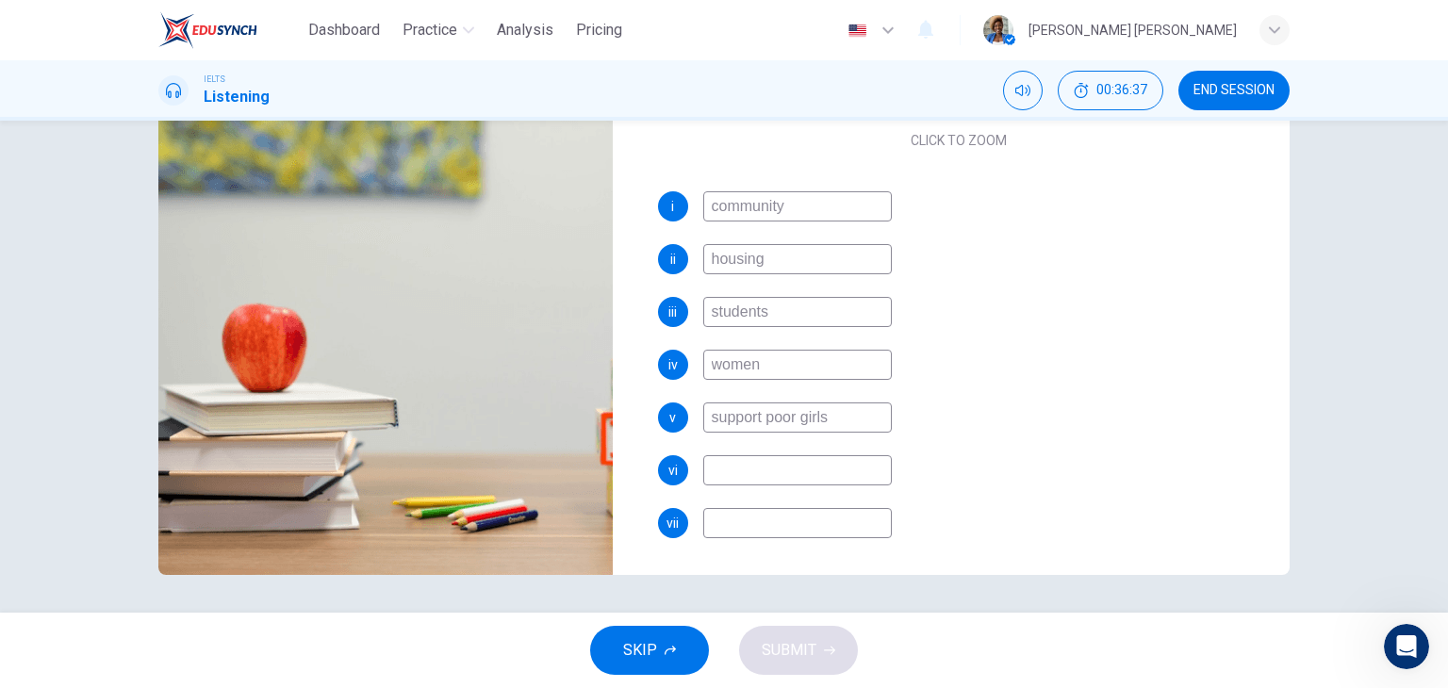
type input "support poor girls"
type input "poor families"
type input "girls education"
click at [779, 642] on span "SUBMIT" at bounding box center [788, 650] width 55 height 26
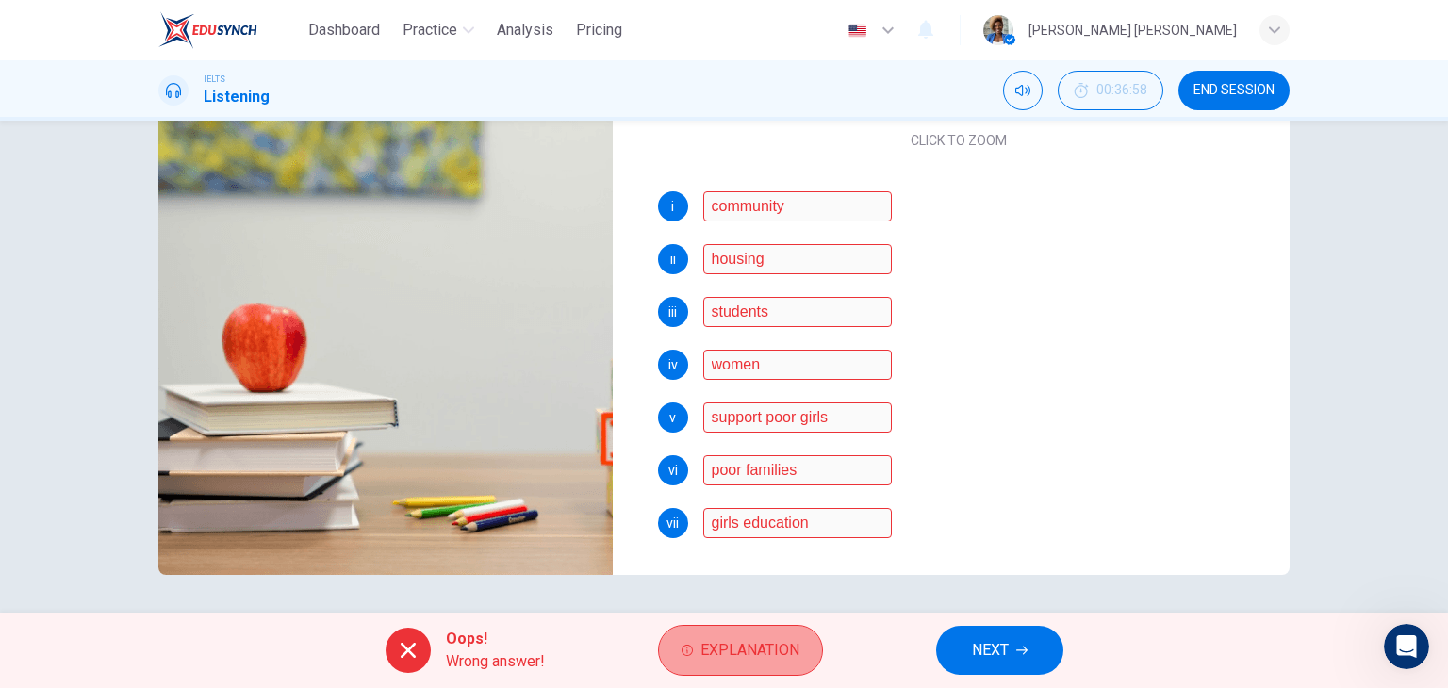
click at [774, 649] on span "Explanation" at bounding box center [749, 650] width 99 height 26
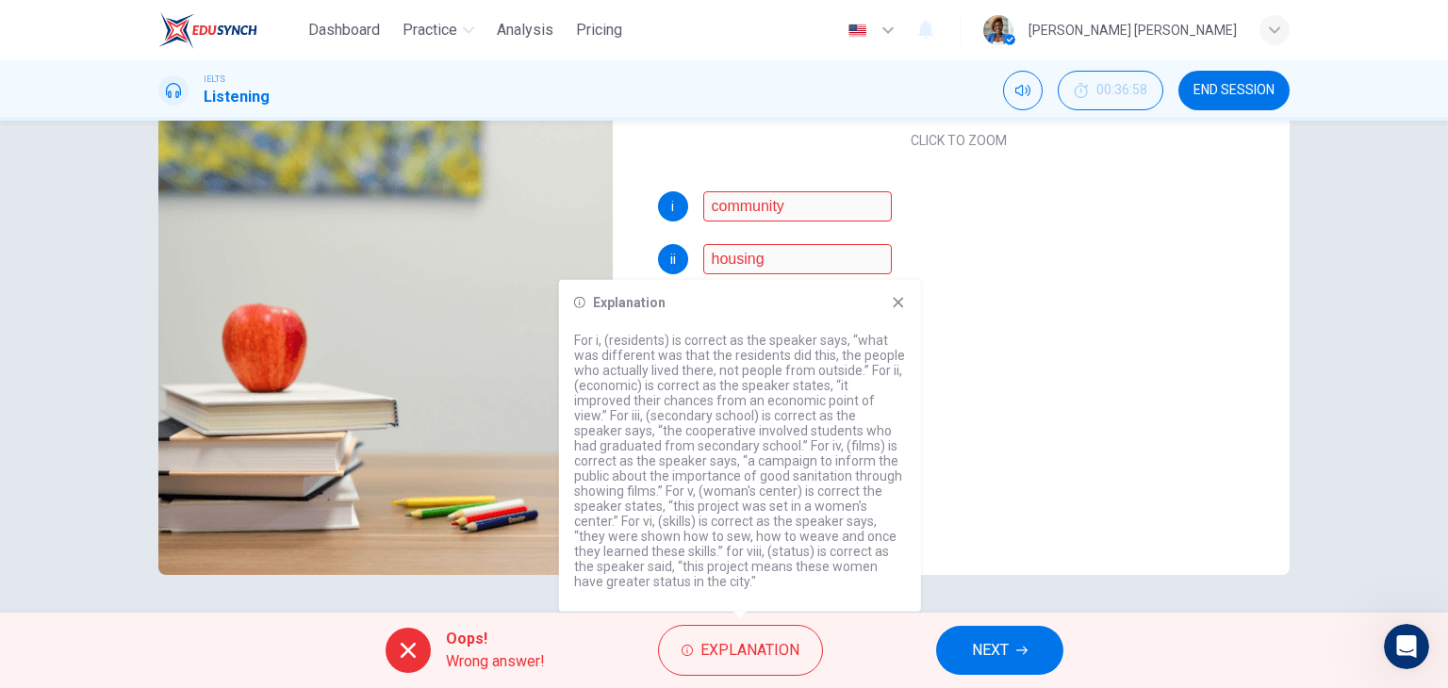
click at [983, 639] on span "NEXT" at bounding box center [990, 650] width 37 height 26
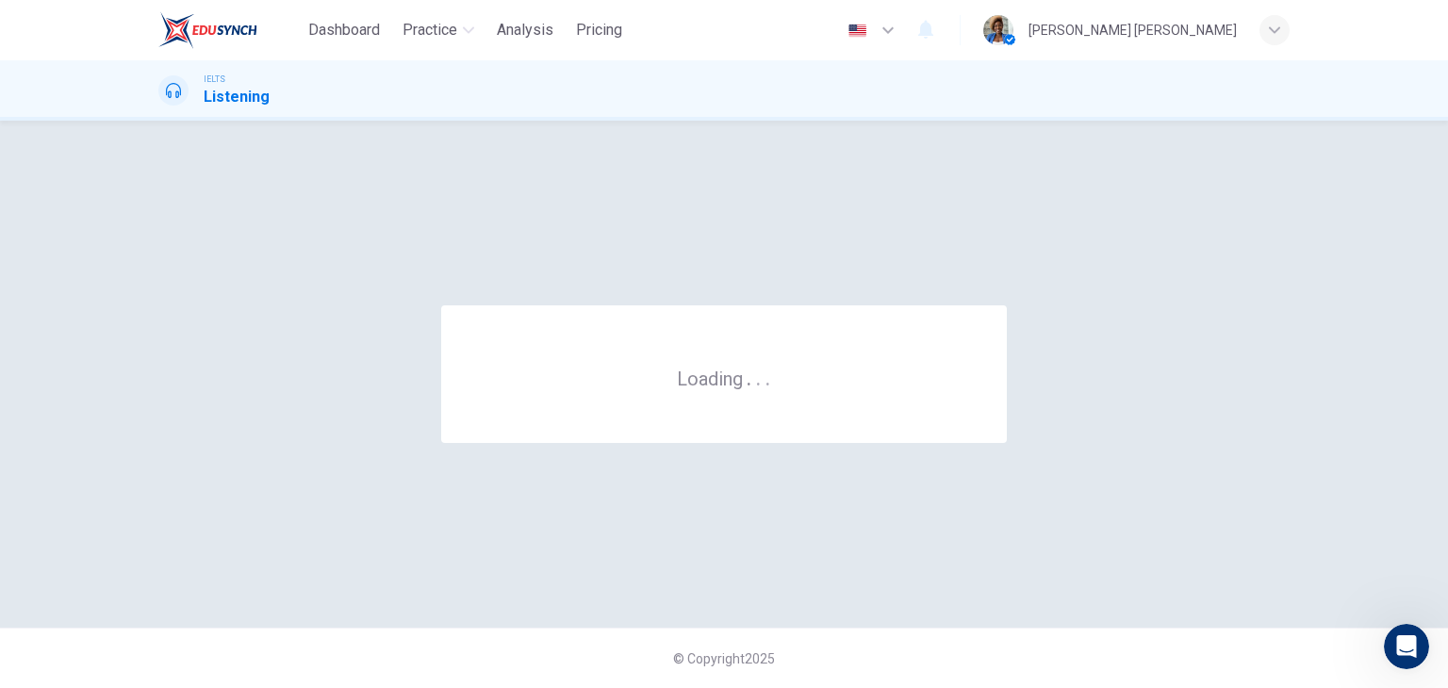
scroll to position [0, 0]
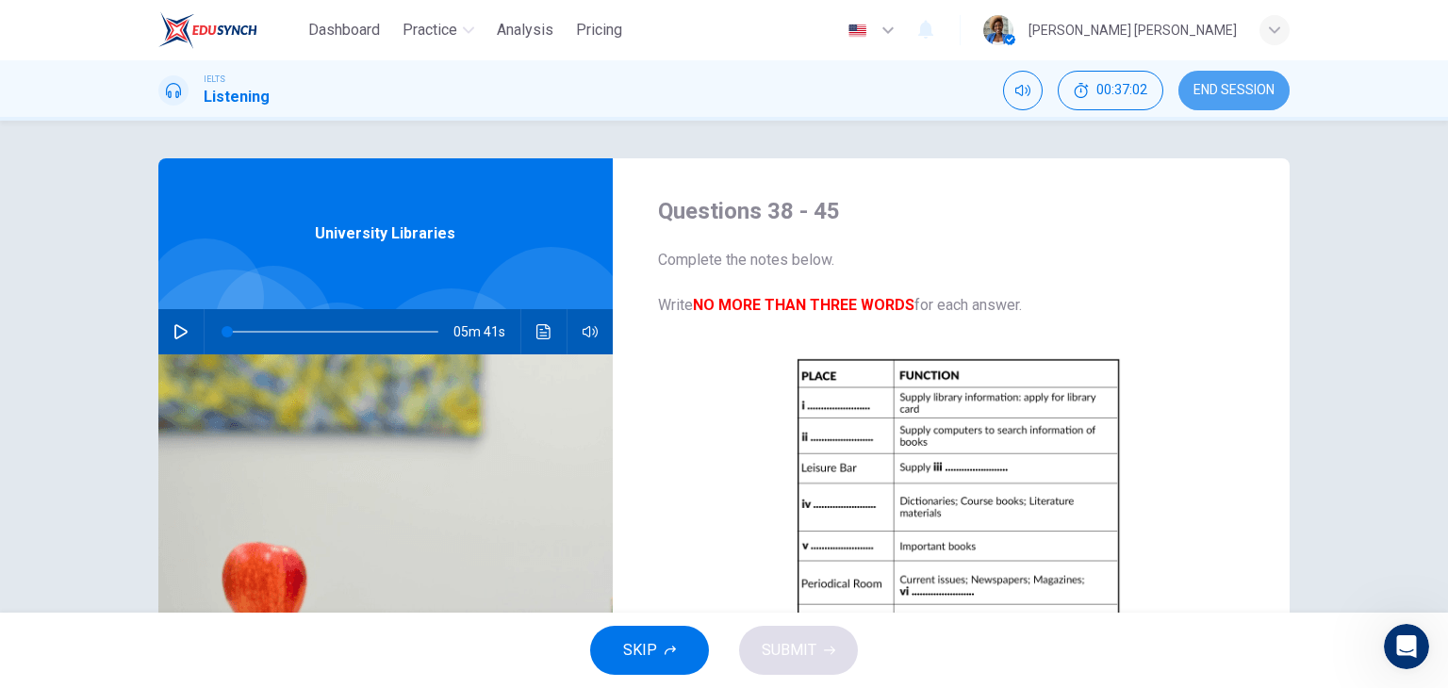
click at [1221, 92] on span "END SESSION" at bounding box center [1233, 90] width 81 height 15
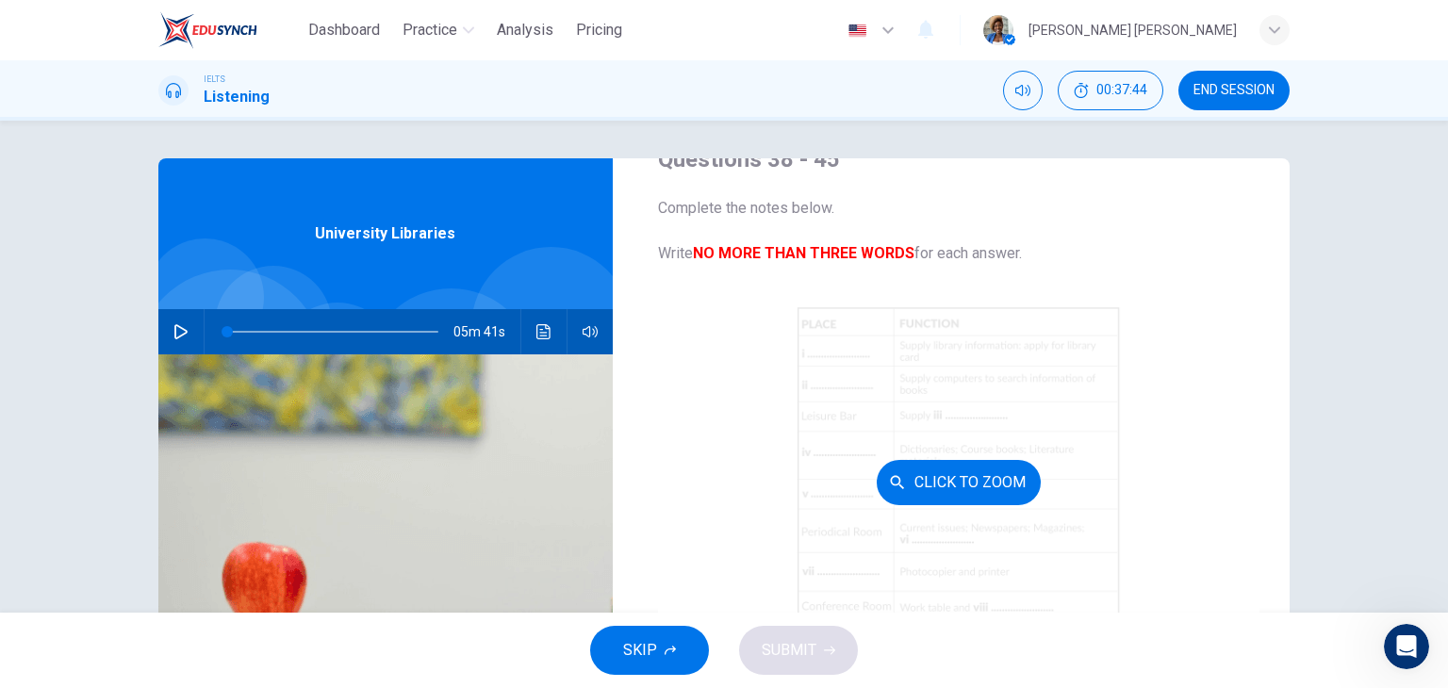
scroll to position [94, 0]
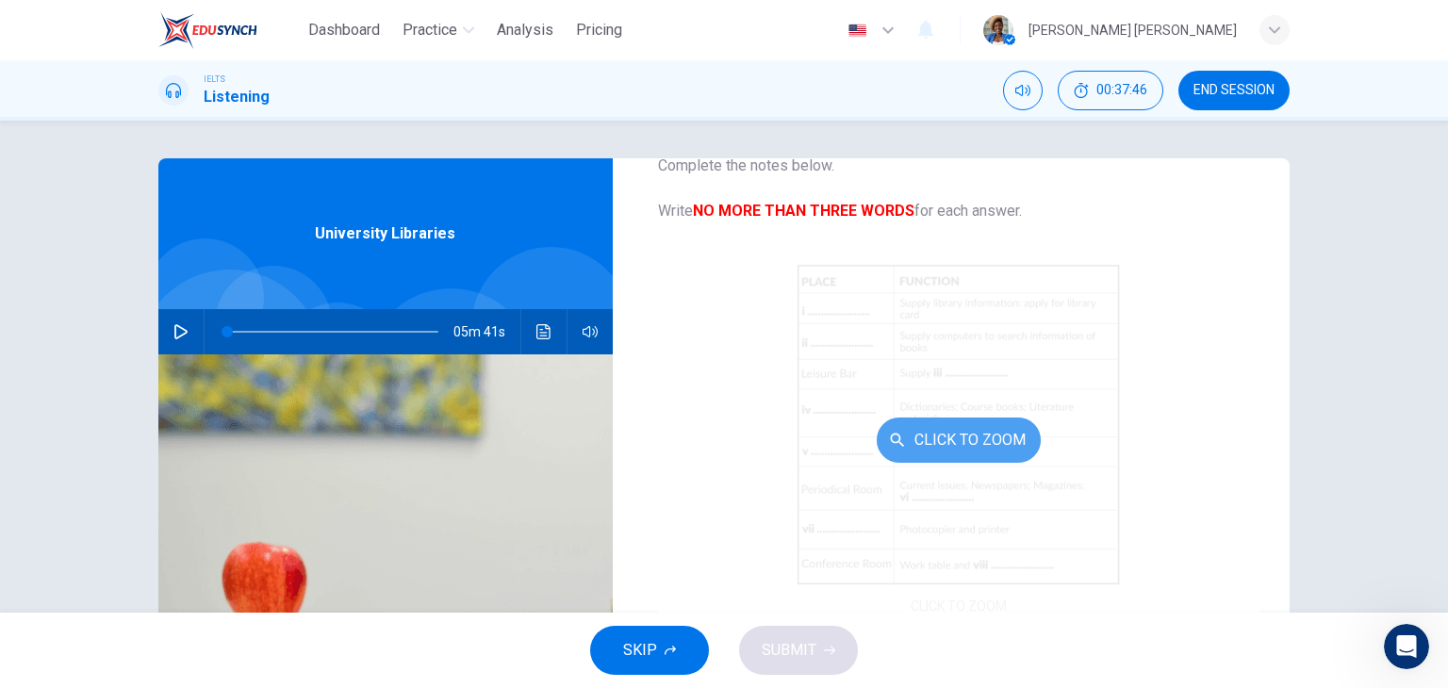
click at [961, 438] on button "Click to Zoom" at bounding box center [958, 439] width 164 height 45
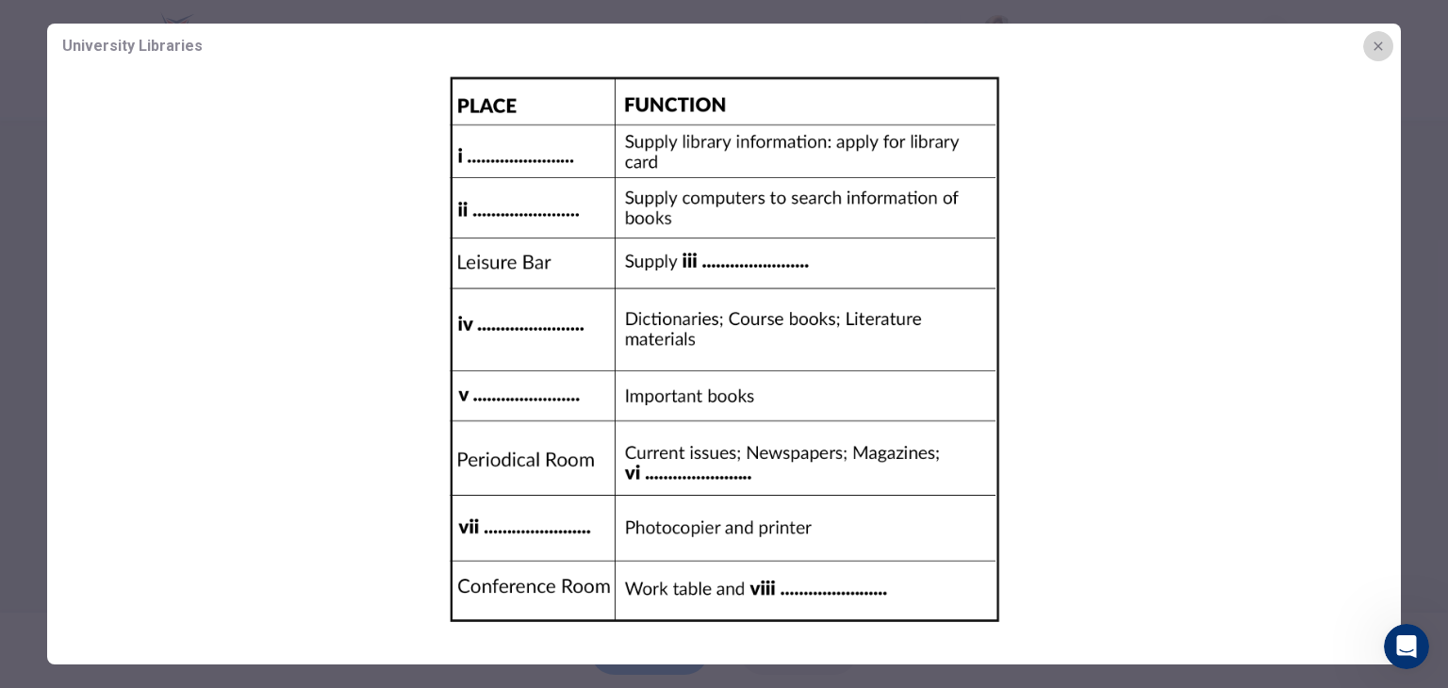
click at [1371, 46] on icon "button" at bounding box center [1377, 46] width 15 height 15
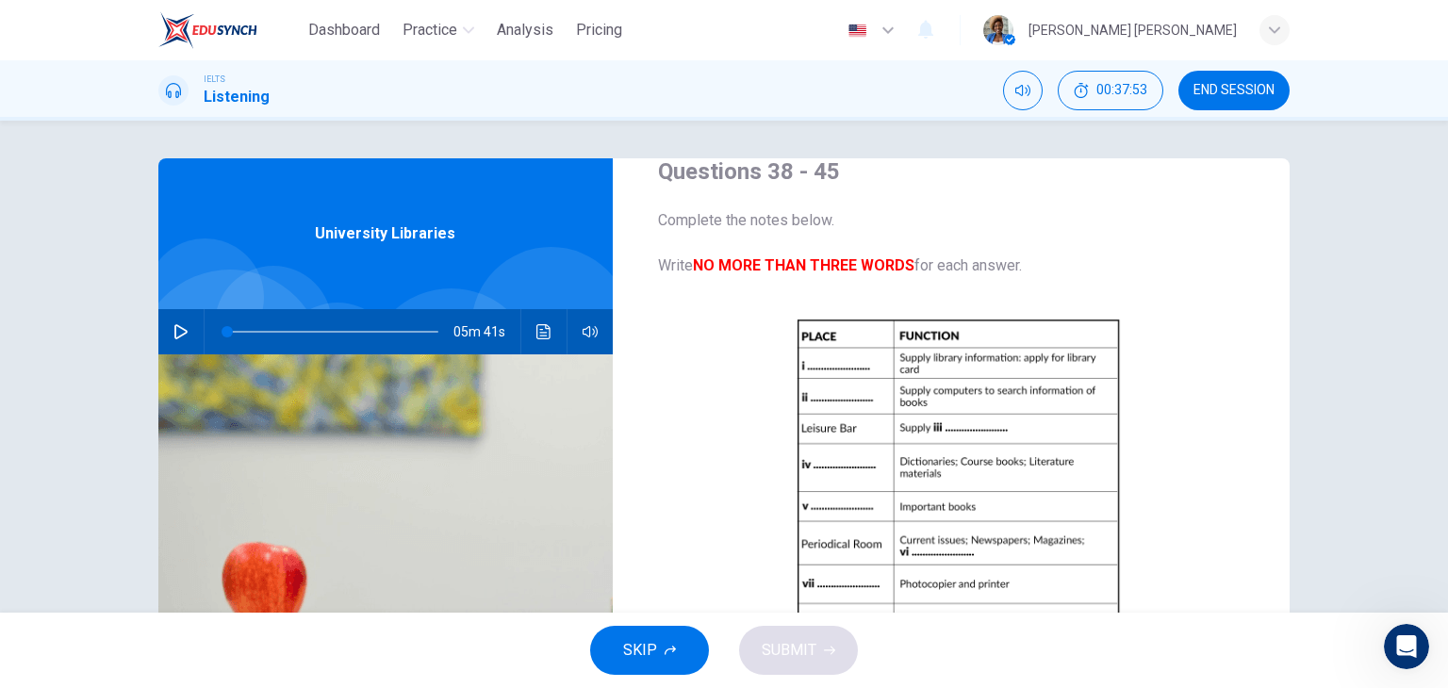
scroll to position [0, 0]
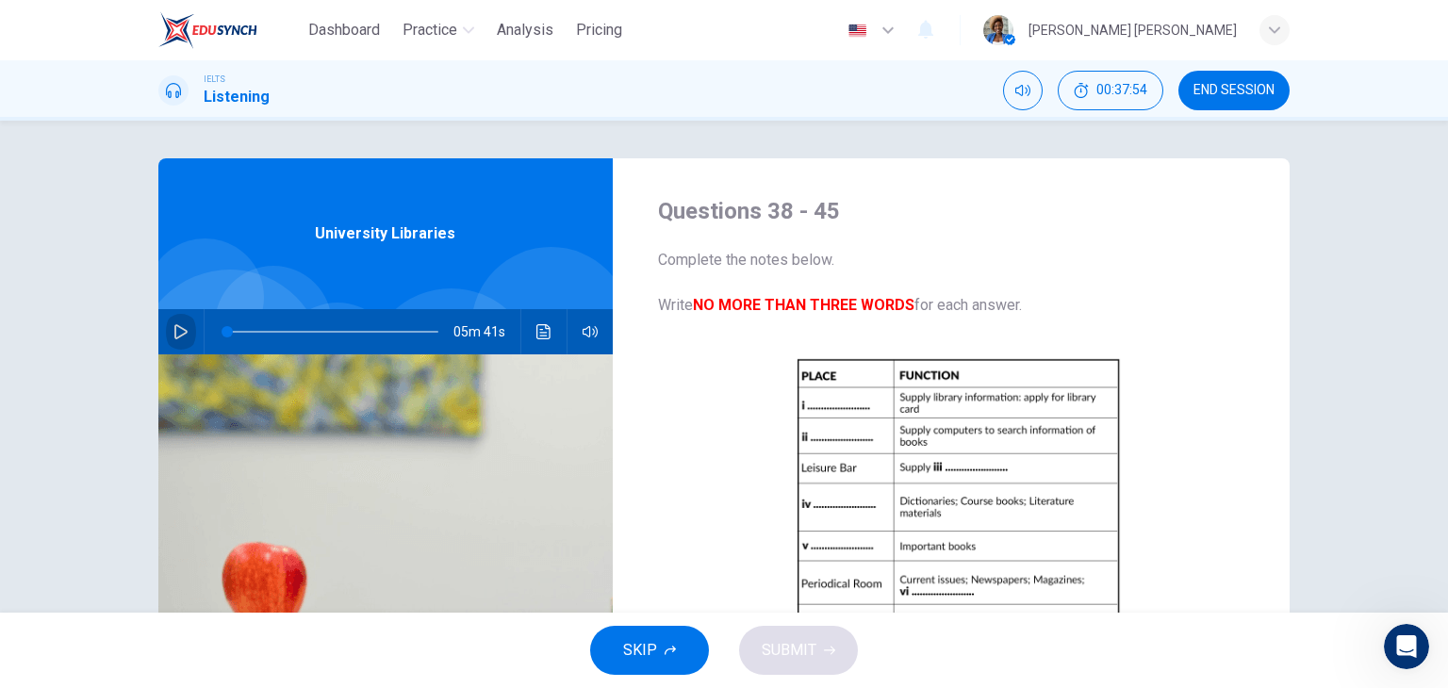
click at [177, 327] on icon "button" at bounding box center [180, 331] width 15 height 15
click at [182, 329] on icon "button" at bounding box center [180, 331] width 15 height 15
type input "2"
click at [1245, 90] on span "END SESSION" at bounding box center [1233, 90] width 81 height 15
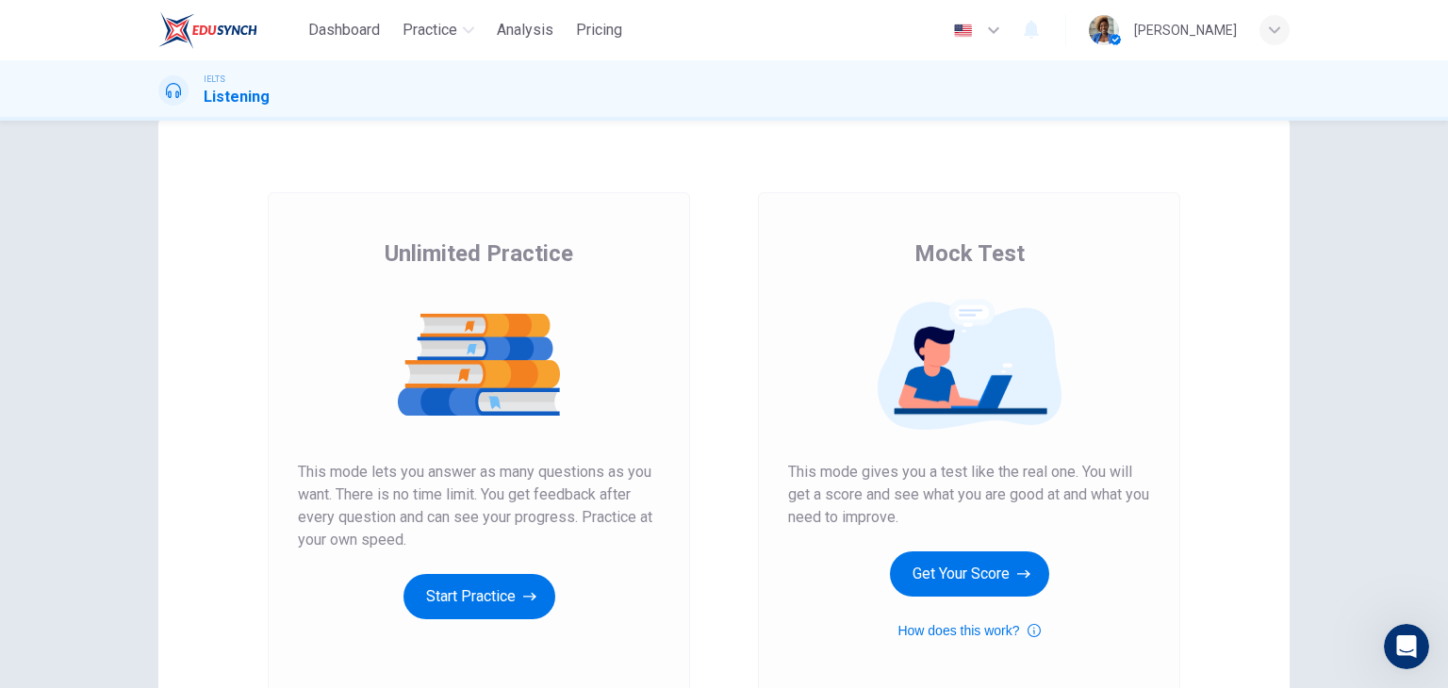
scroll to position [35, 0]
